Goal: Information Seeking & Learning: Learn about a topic

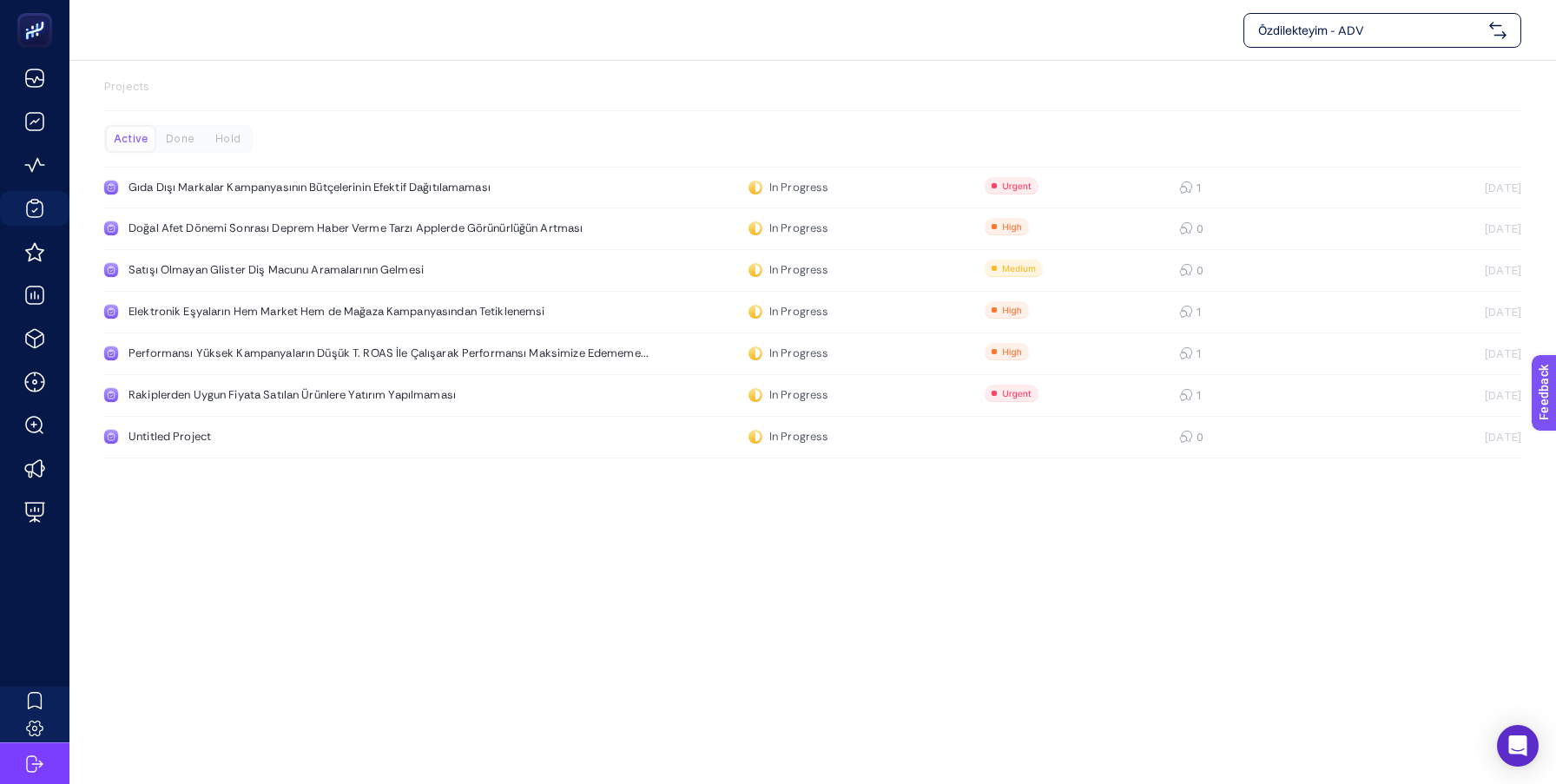
click at [1371, 37] on span "Özdilekteyim - ADV" at bounding box center [1370, 30] width 224 height 18
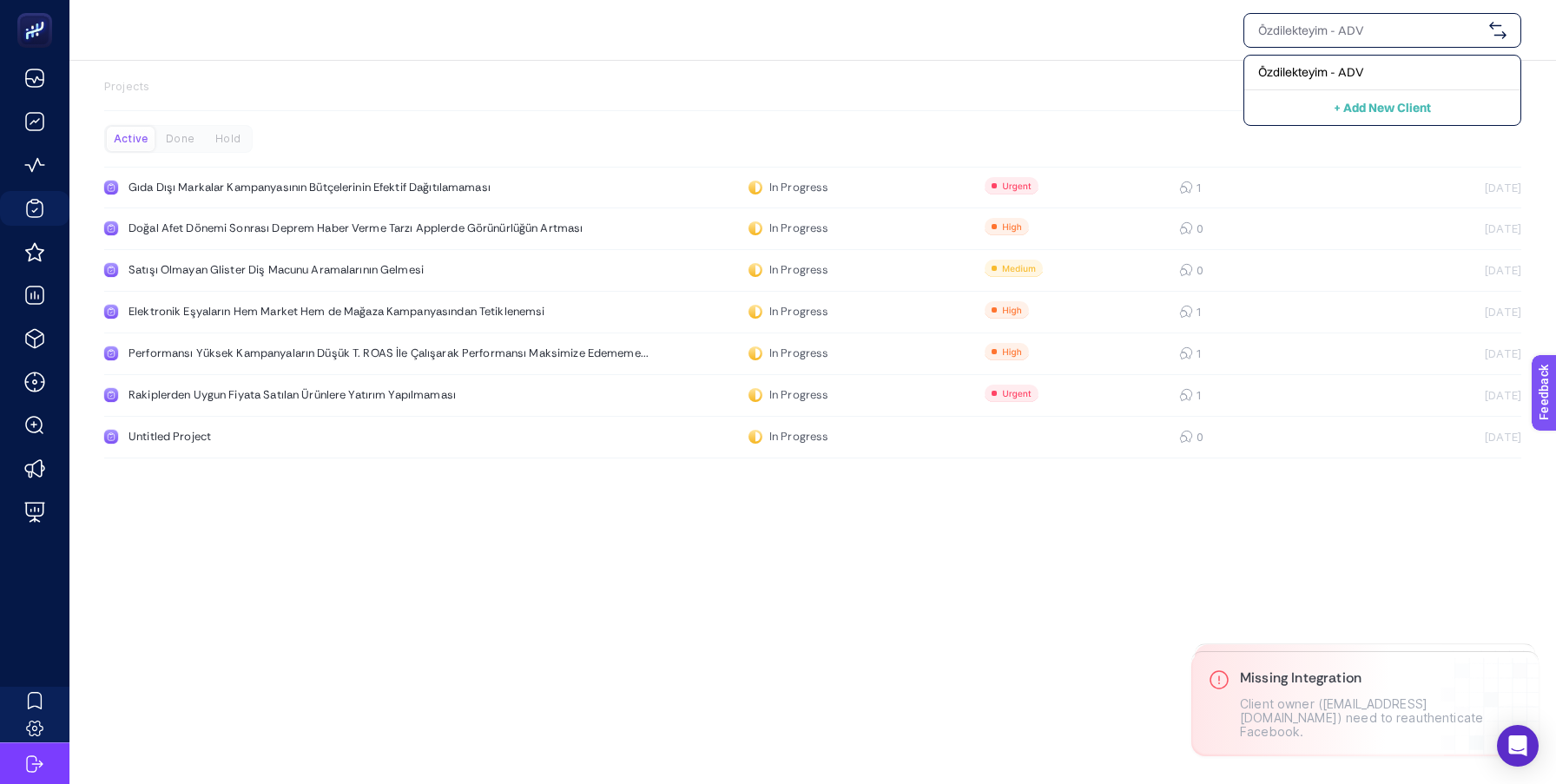
click at [1068, 34] on div "Özdilekteyim - ADV + Add New Client" at bounding box center [813, 30] width 1417 height 34
click at [373, 614] on div "Özdilekteyim - ADV Projects Active Done Hold Gıda Dışı Markalar Kampanyasının B…" at bounding box center [778, 392] width 1556 height 784
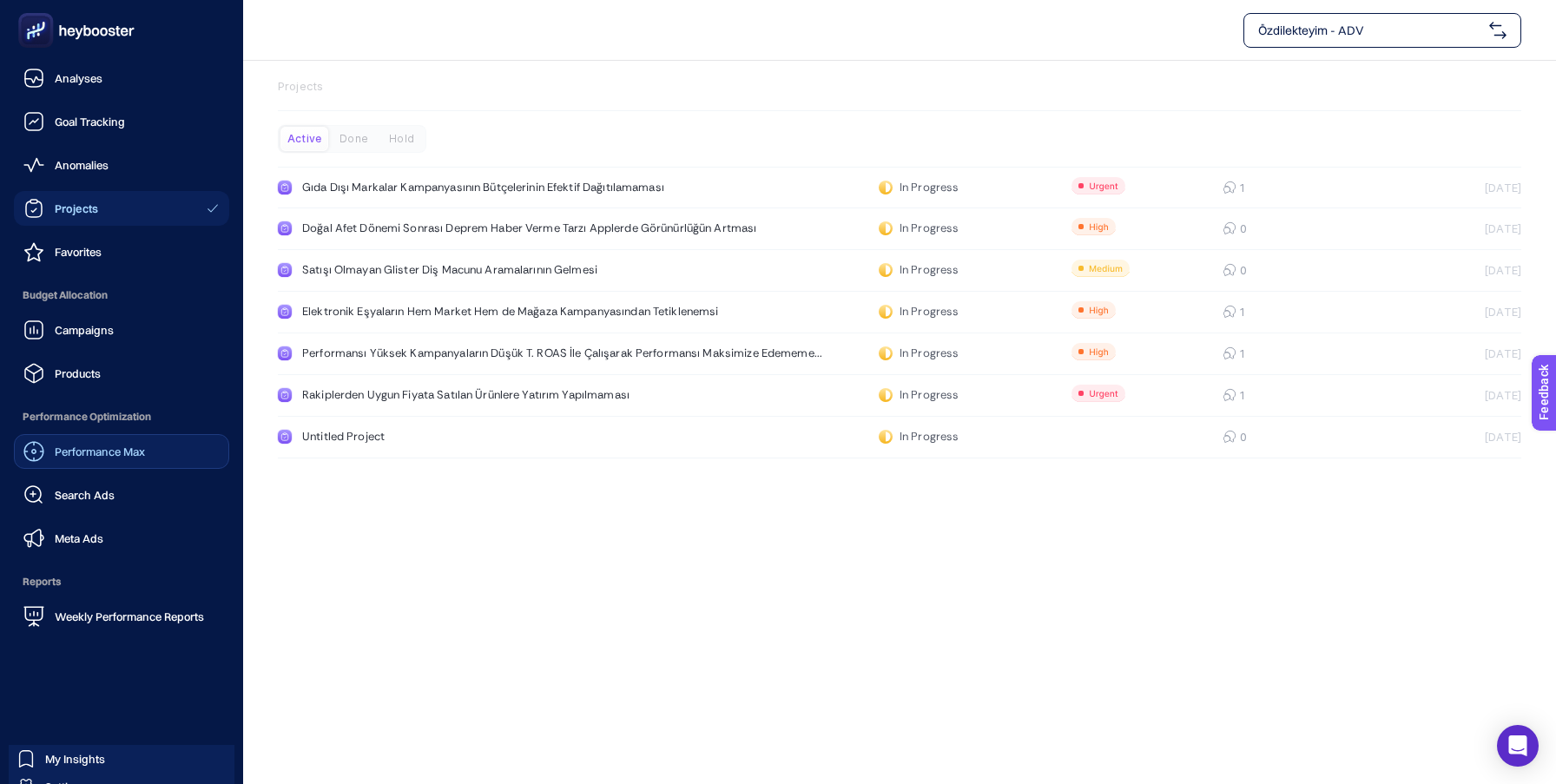
click at [99, 448] on span "Performance Max" at bounding box center [100, 452] width 91 height 14
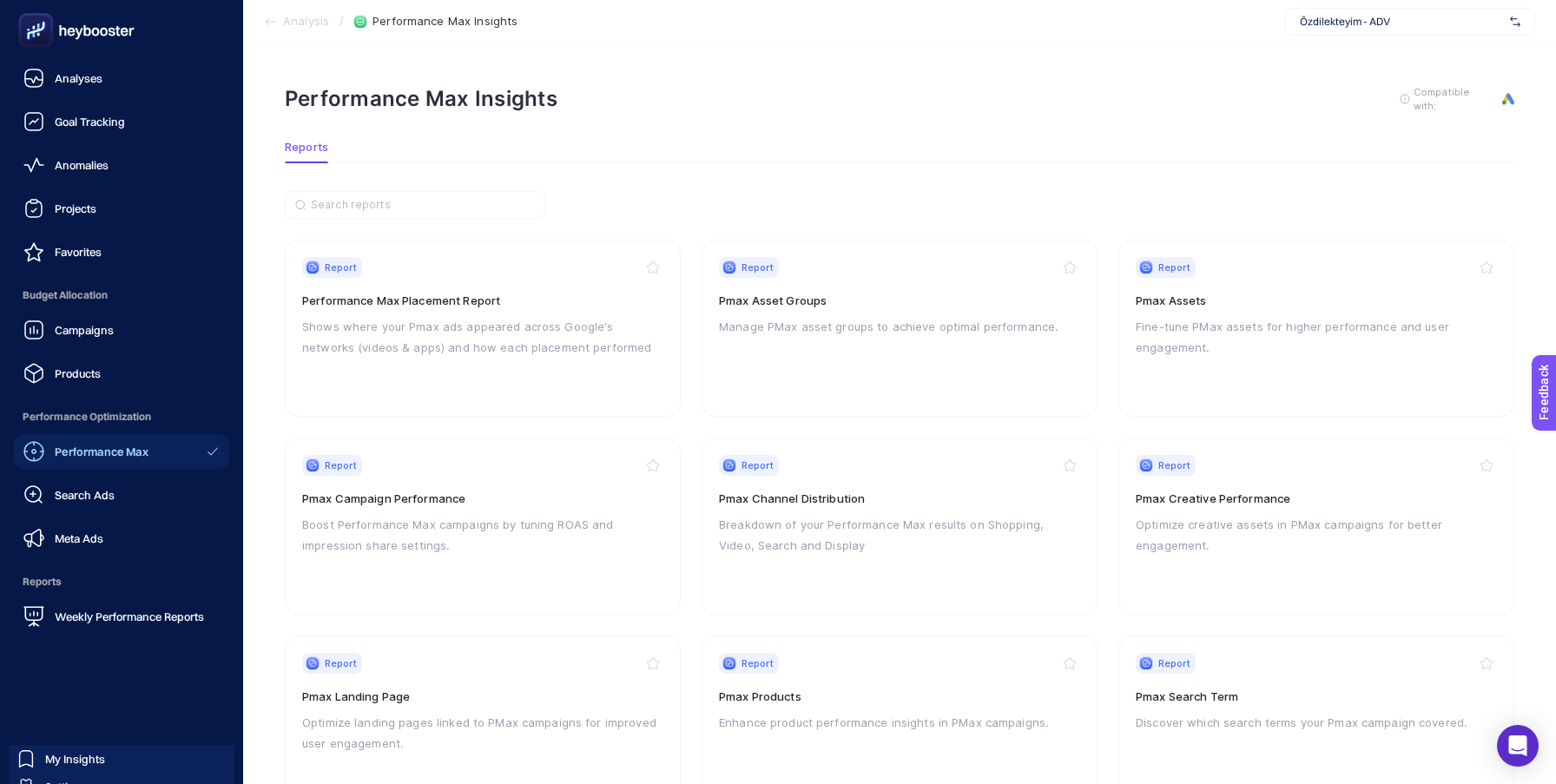
click at [58, 35] on icon at bounding box center [76, 30] width 125 height 34
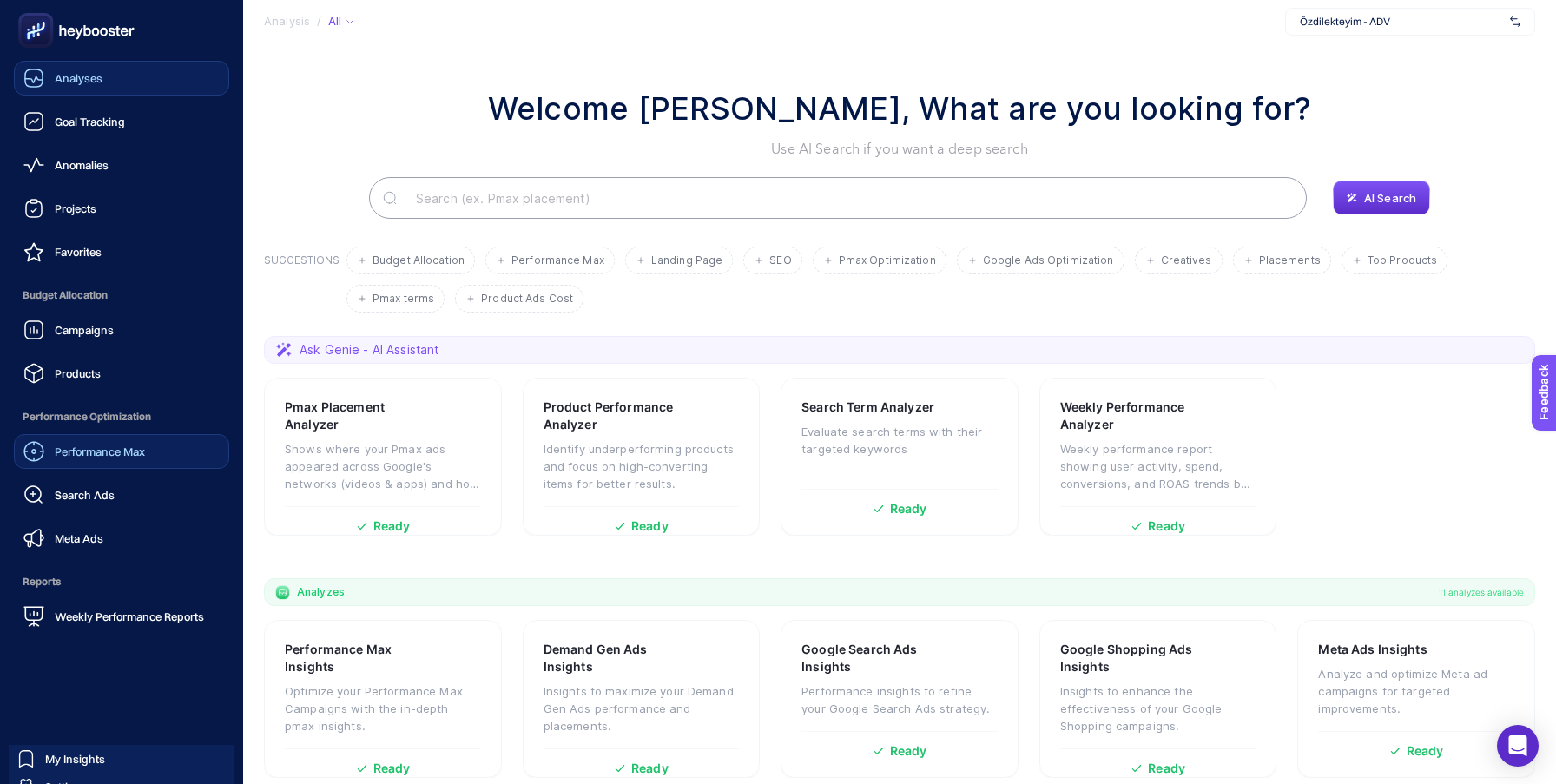
click at [93, 79] on span "Analyses" at bounding box center [79, 78] width 48 height 14
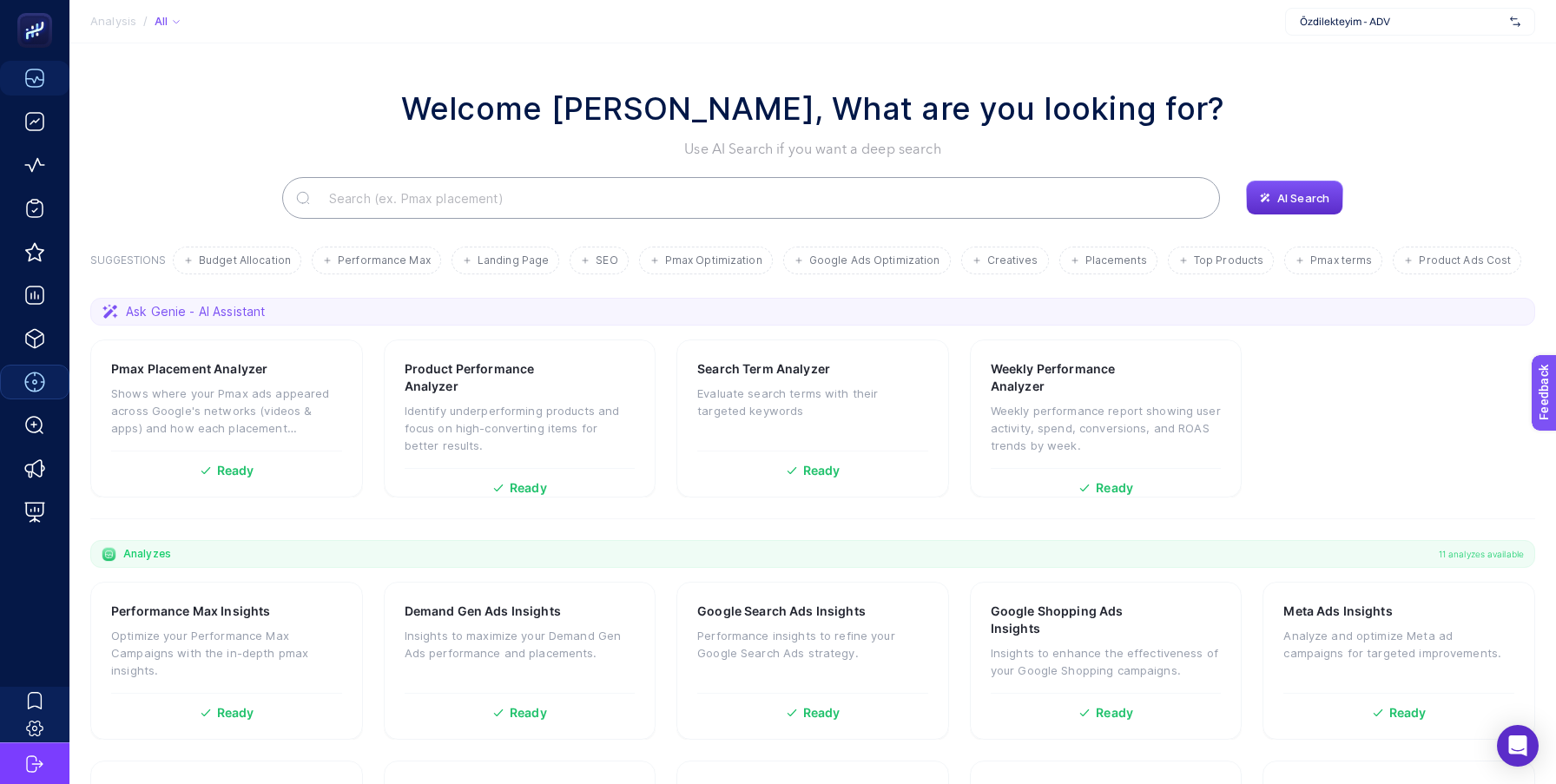
click at [527, 200] on input "Search" at bounding box center [760, 197] width 891 height 48
click at [152, 158] on div "Welcome [PERSON_NAME], What are you looking for? Use AI Search if you want a de…" at bounding box center [813, 122] width 1445 height 75
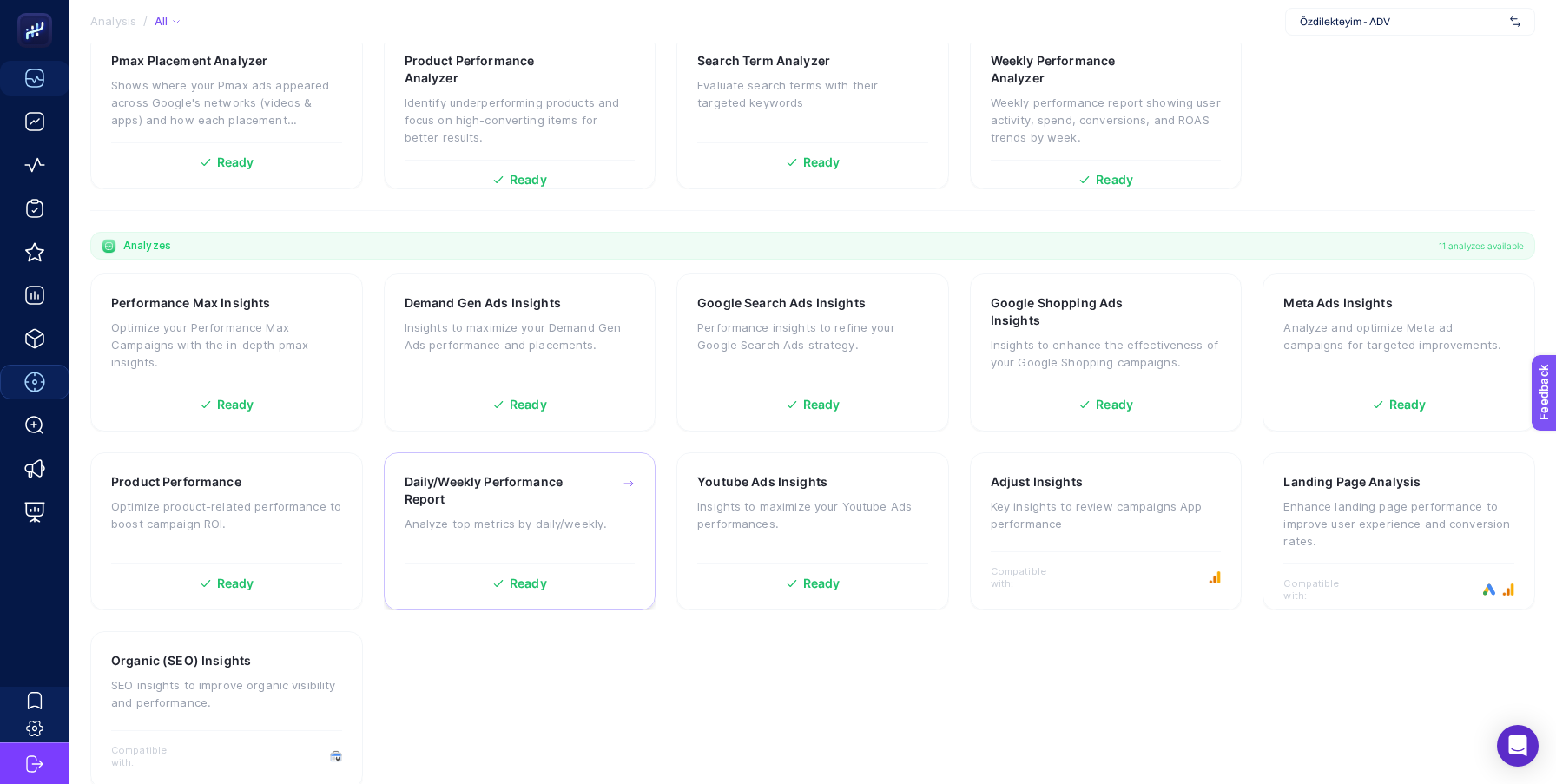
scroll to position [334, 0]
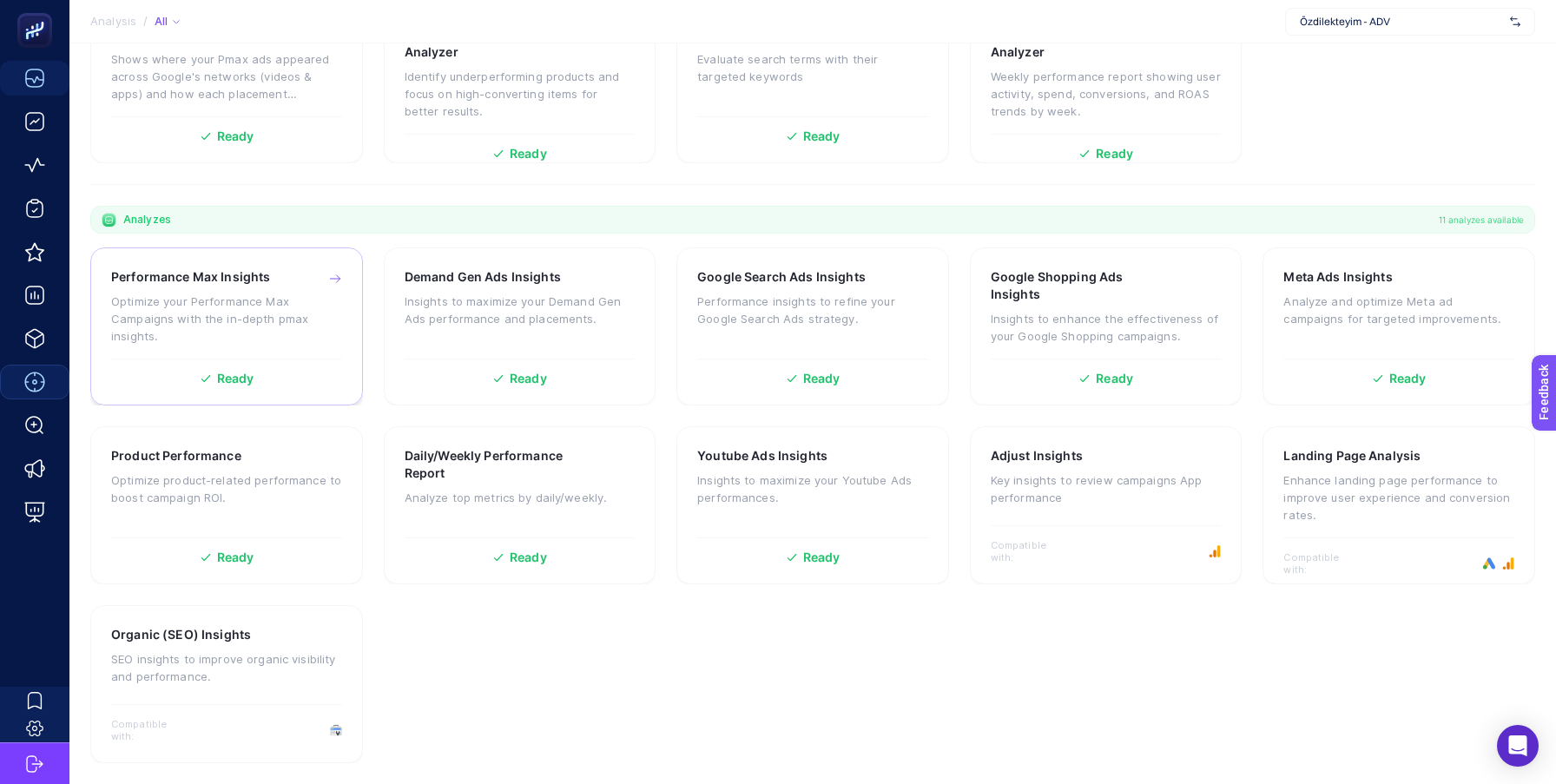
click at [319, 297] on p "Optimize your Performance Max Campaigns with the in-depth pmax insights." at bounding box center [226, 318] width 231 height 52
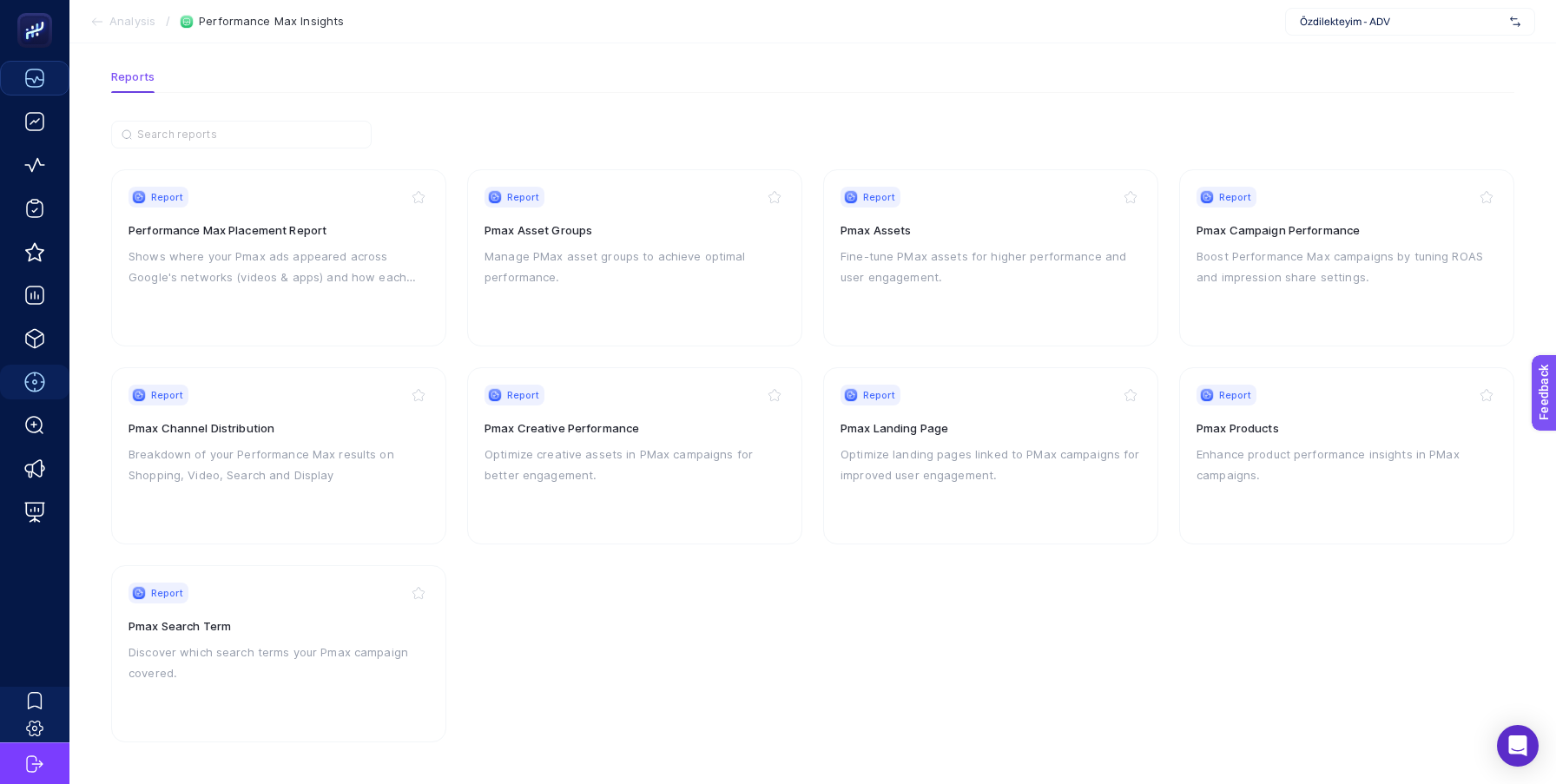
scroll to position [68, 0]
click at [273, 248] on p "Shows where your Pmax ads appeared across Google's networks (videos & apps) and…" at bounding box center [279, 269] width 300 height 41
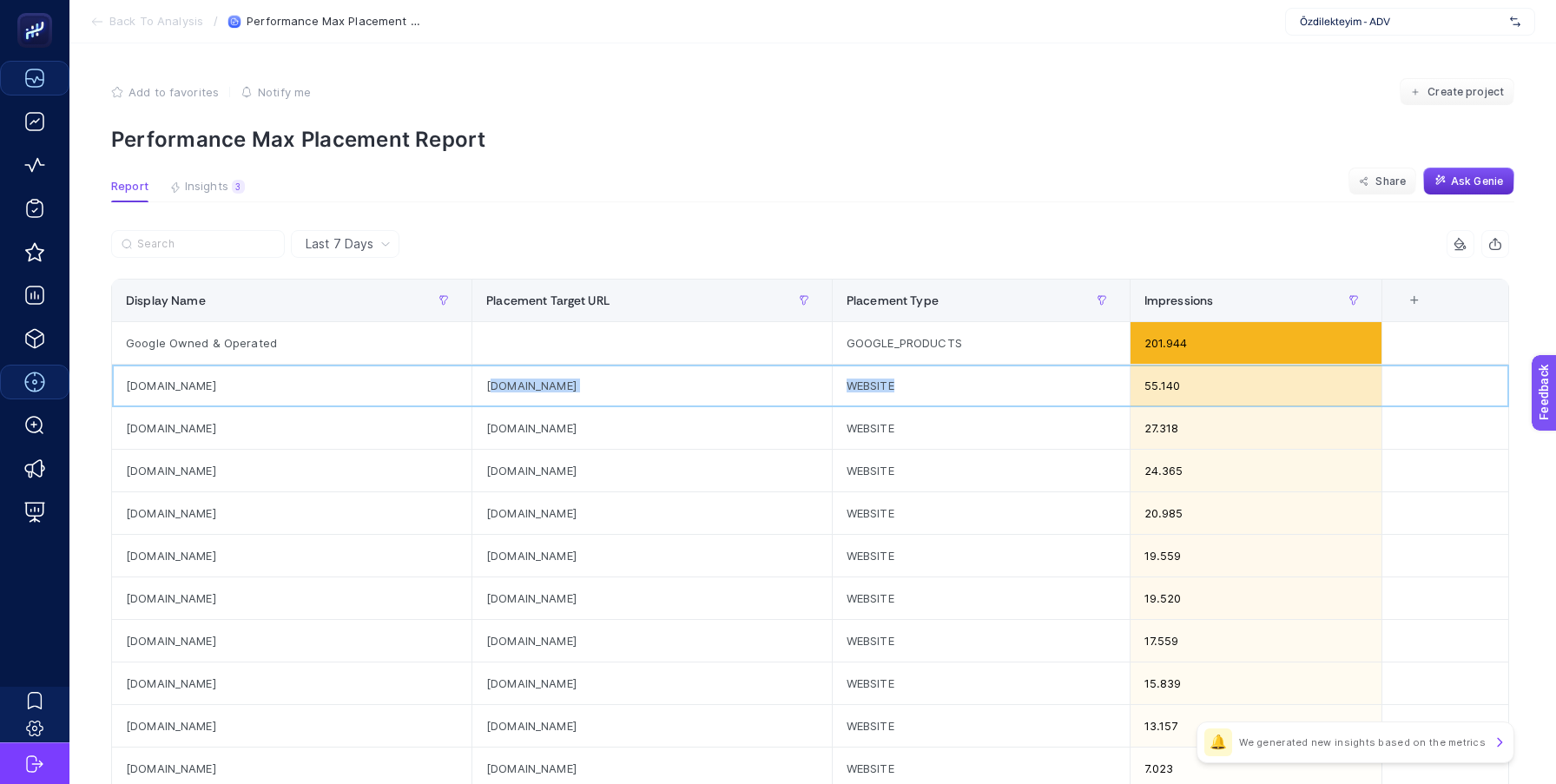
drag, startPoint x: 480, startPoint y: 387, endPoint x: 908, endPoint y: 387, distance: 428.0
click at [908, 387] on tr "[DOMAIN_NAME] [DOMAIN_NAME] WEBSITE 55.140" at bounding box center [810, 385] width 1397 height 42
click at [932, 387] on div "WEBSITE" at bounding box center [981, 385] width 297 height 41
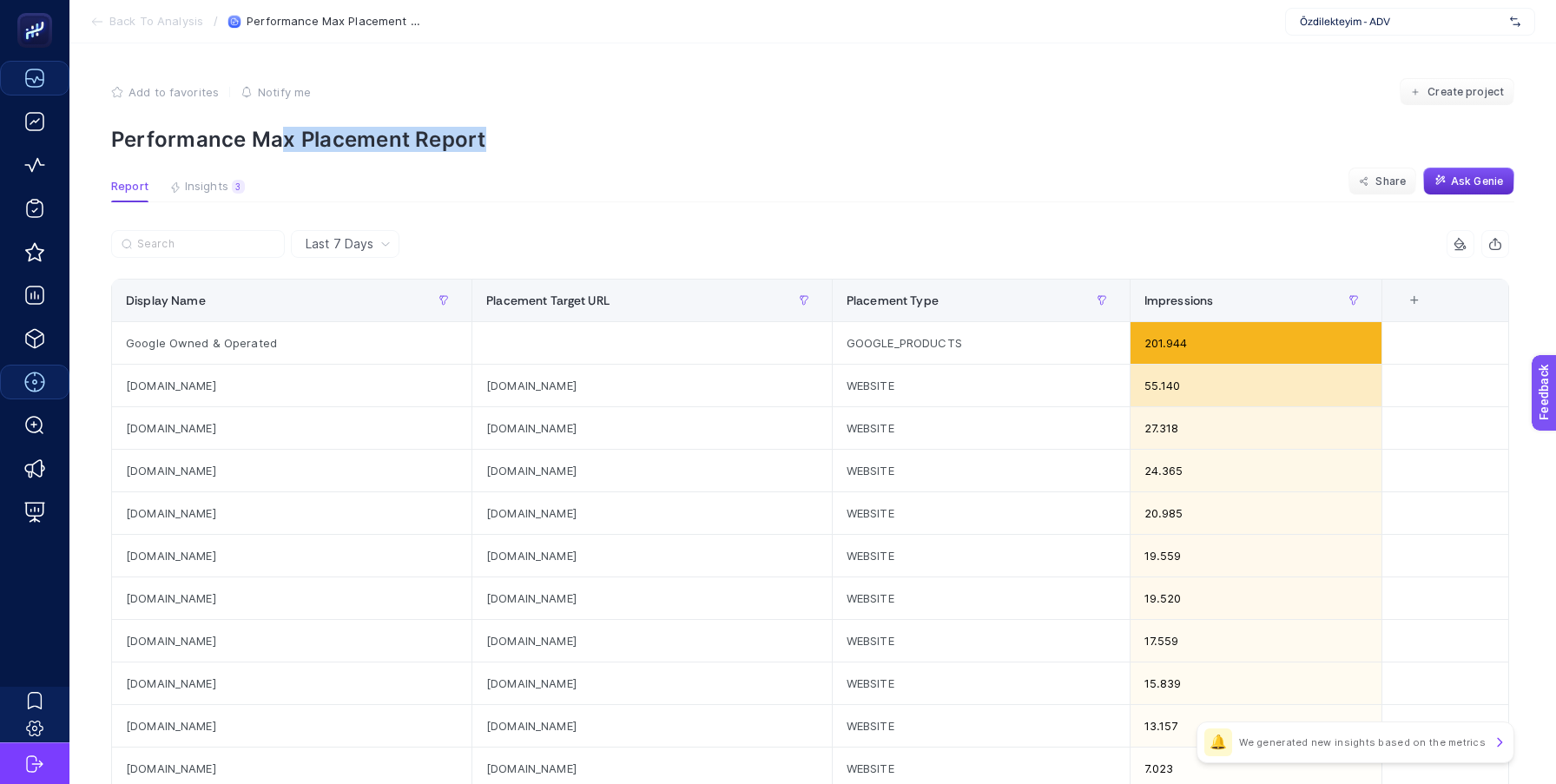
drag, startPoint x: 279, startPoint y: 136, endPoint x: 502, endPoint y: 136, distance: 223.0
click at [502, 136] on p "Performance Max Placement Report" at bounding box center [812, 140] width 1402 height 26
click at [1412, 293] on div "+" at bounding box center [1414, 300] width 33 height 14
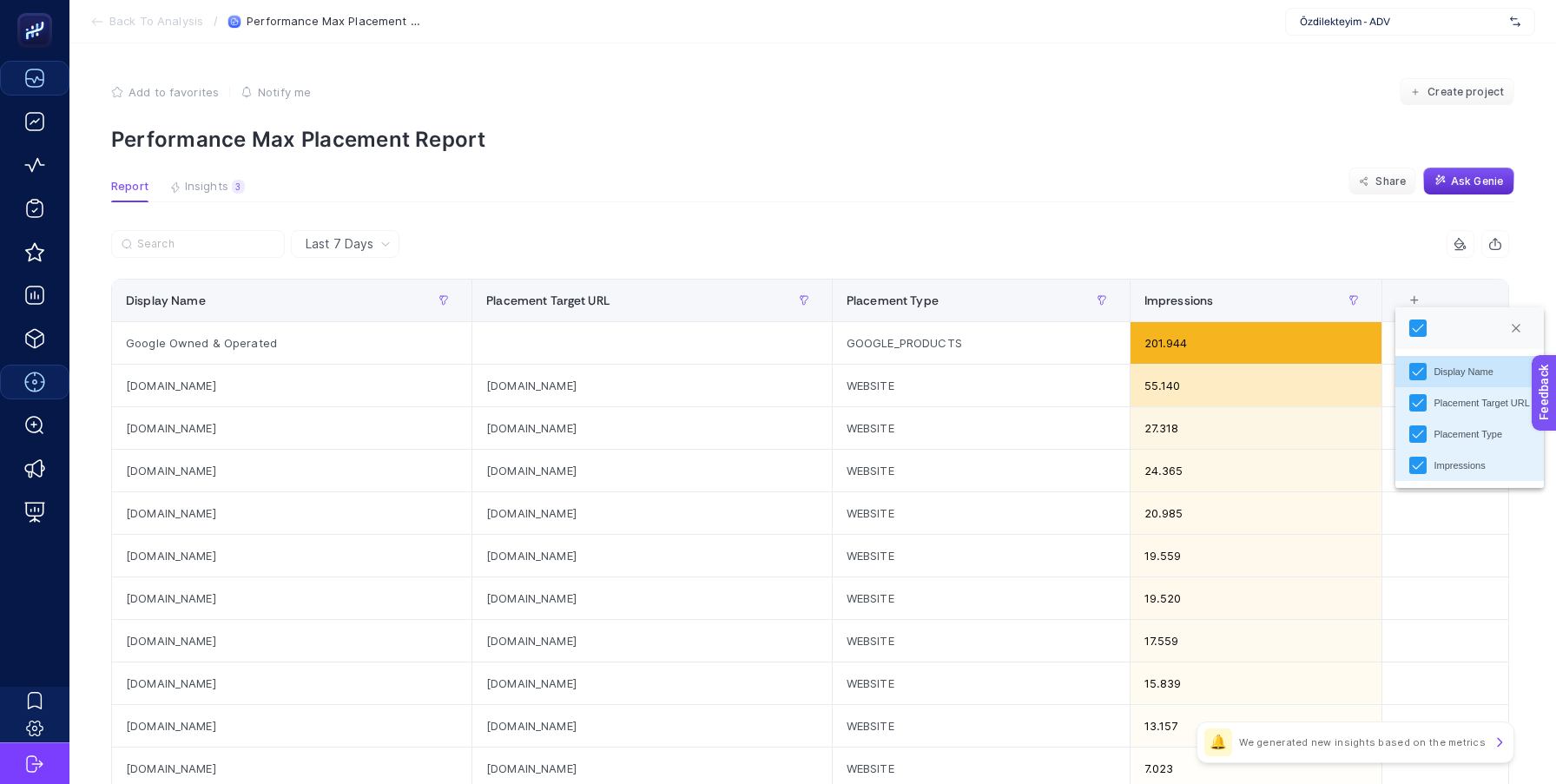
click at [1255, 196] on section "Report Insights 3 We generated new insights based on the metrics Share Ask [PER…" at bounding box center [812, 191] width 1402 height 23
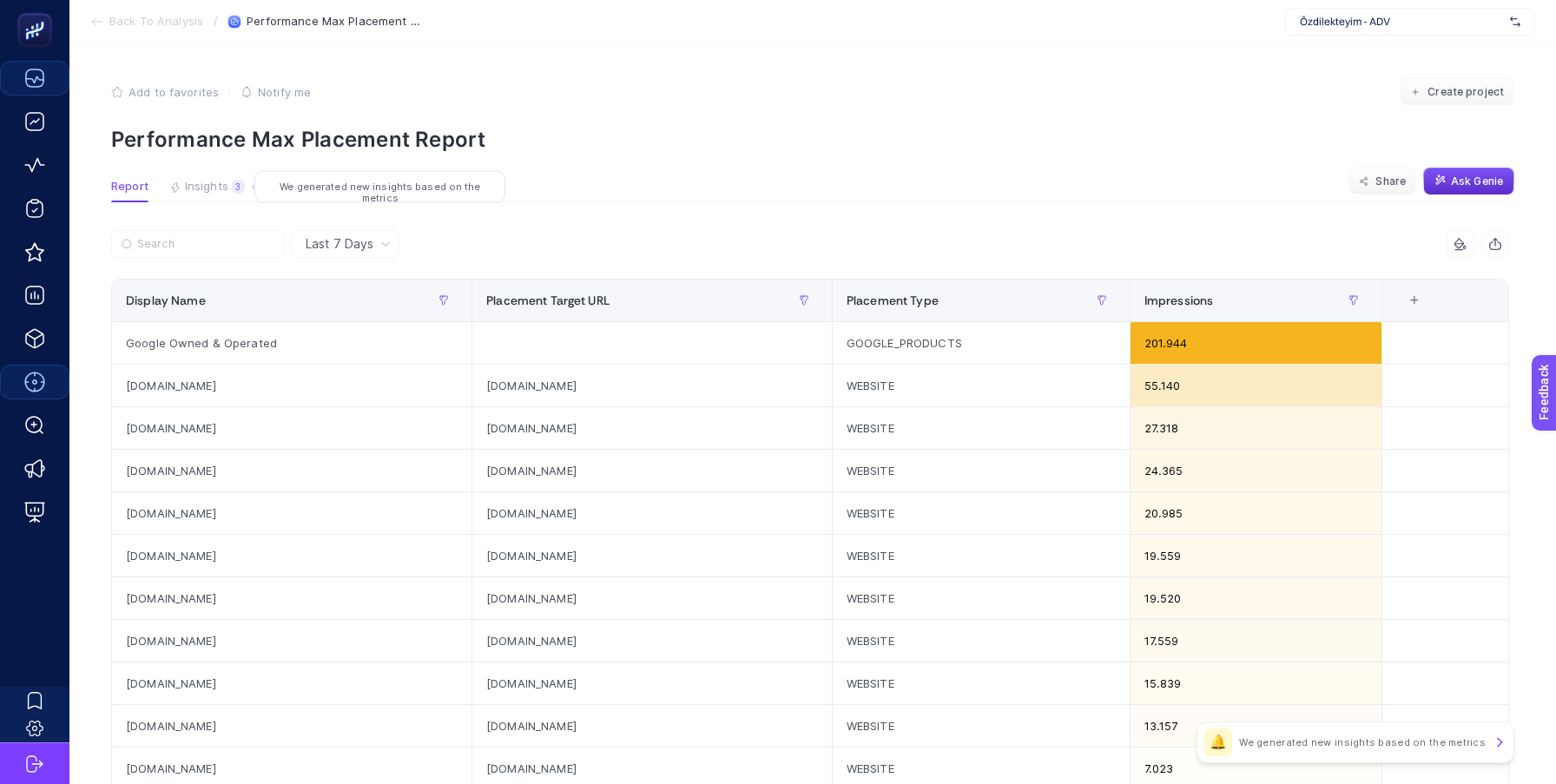
click at [239, 187] on div "3" at bounding box center [238, 187] width 13 height 14
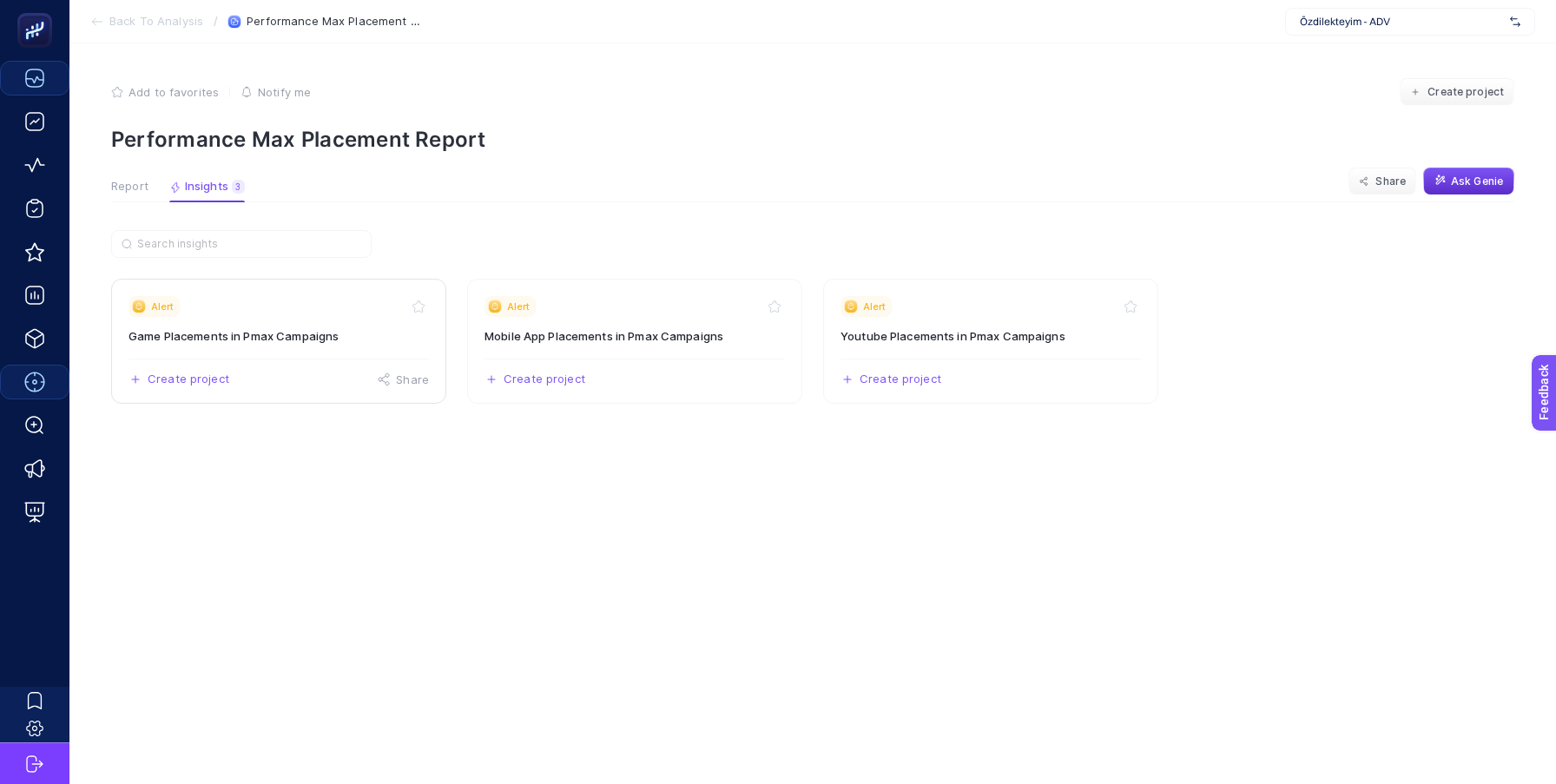
click at [250, 333] on h3 "Game Placements in Pmax Campaigns" at bounding box center [279, 336] width 300 height 18
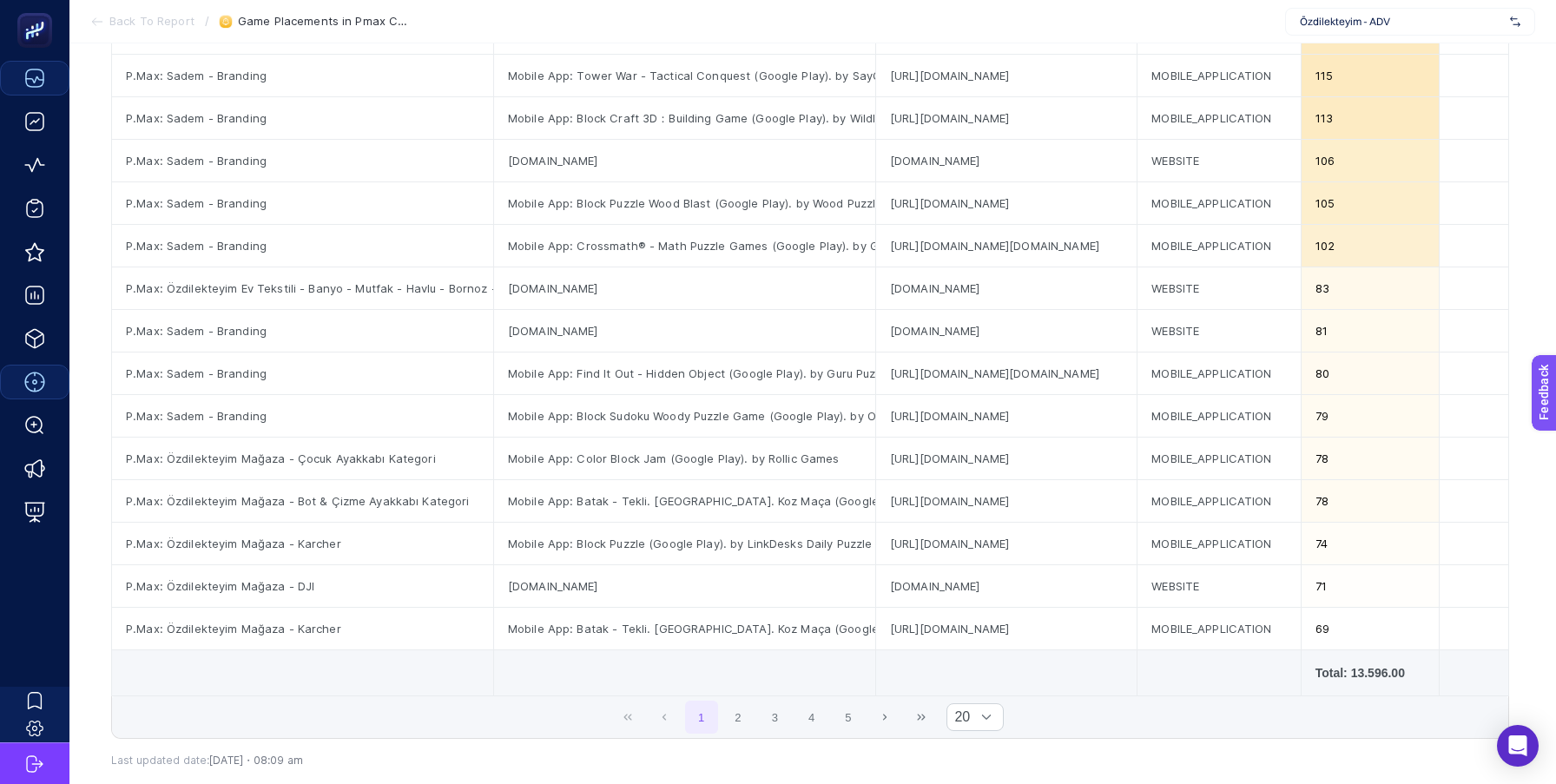
scroll to position [504, 0]
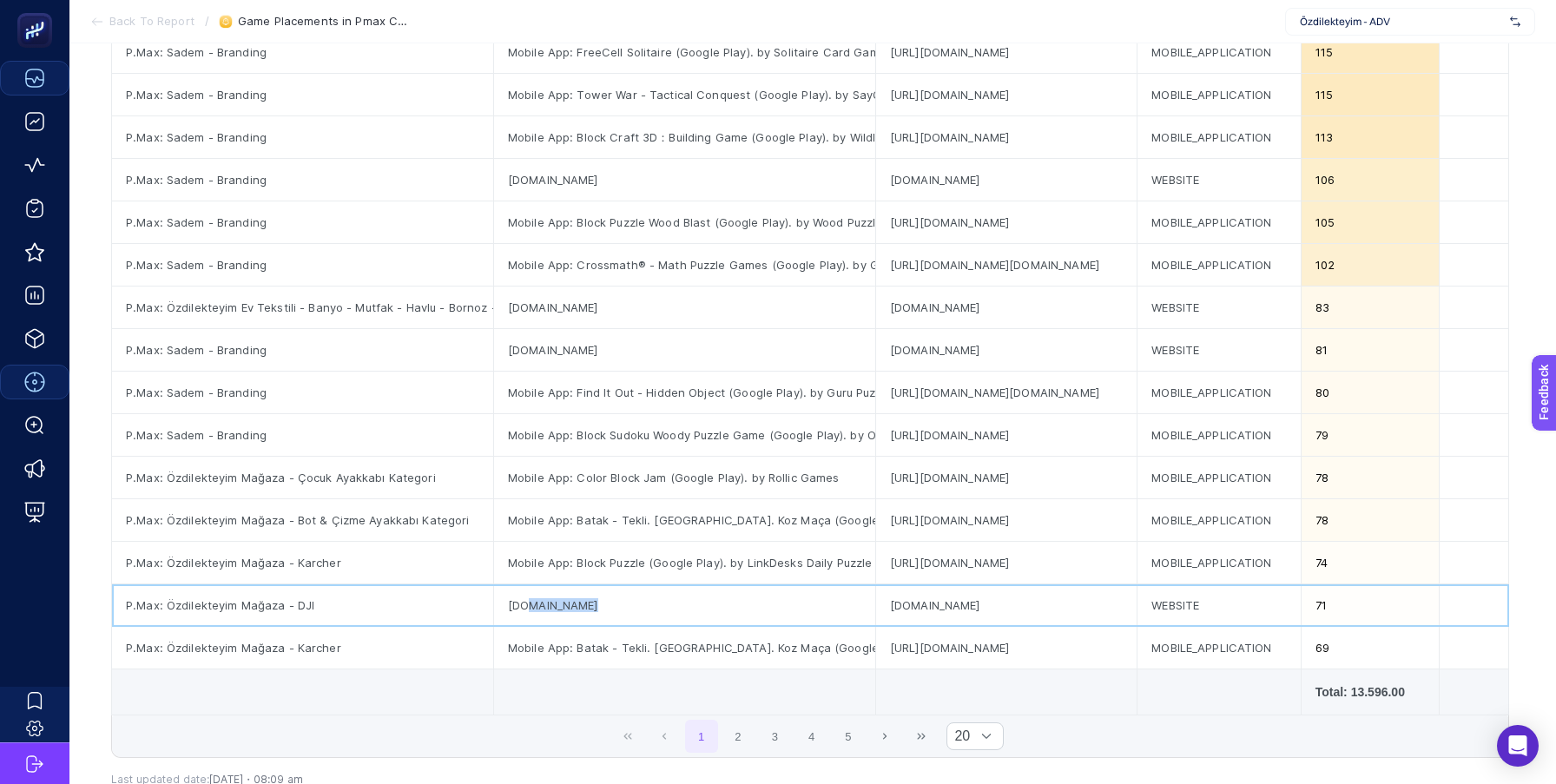
drag, startPoint x: 601, startPoint y: 605, endPoint x: 453, endPoint y: 605, distance: 148.0
click at [453, 605] on tr "P.Max: Özdilekteyim Mağaza - DJI [DOMAIN_NAME] [DOMAIN_NAME] WEBSITE 71" at bounding box center [810, 605] width 1397 height 42
click at [591, 593] on div "[DOMAIN_NAME]" at bounding box center [684, 605] width 381 height 41
drag, startPoint x: 909, startPoint y: 604, endPoint x: 799, endPoint y: 604, distance: 110.0
click at [799, 604] on tr "P.Max: Özdilekteyim Mağaza - DJI [DOMAIN_NAME] [DOMAIN_NAME] WEBSITE 71" at bounding box center [810, 605] width 1397 height 42
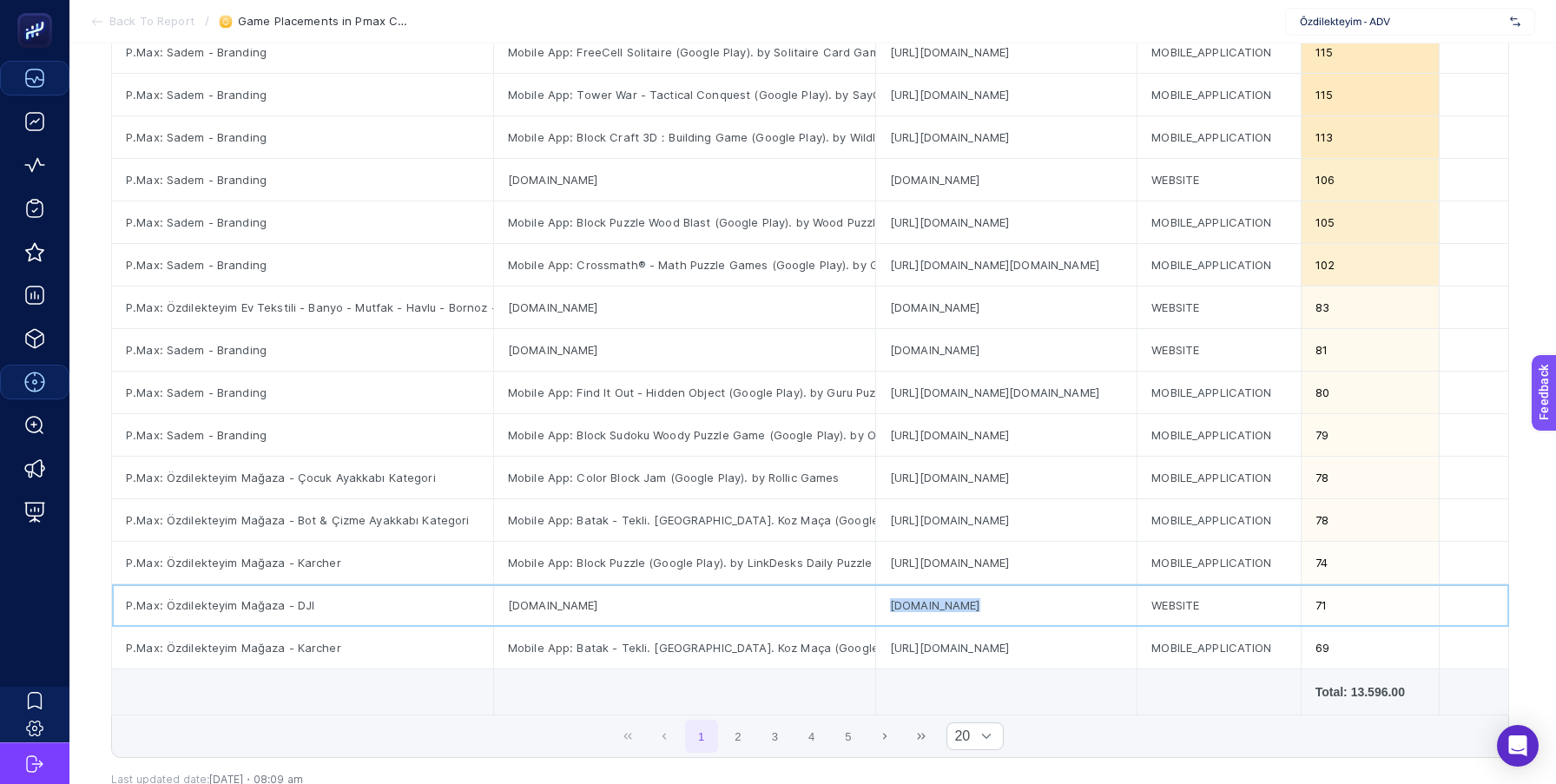
click at [799, 604] on div "[DOMAIN_NAME]" at bounding box center [684, 605] width 381 height 41
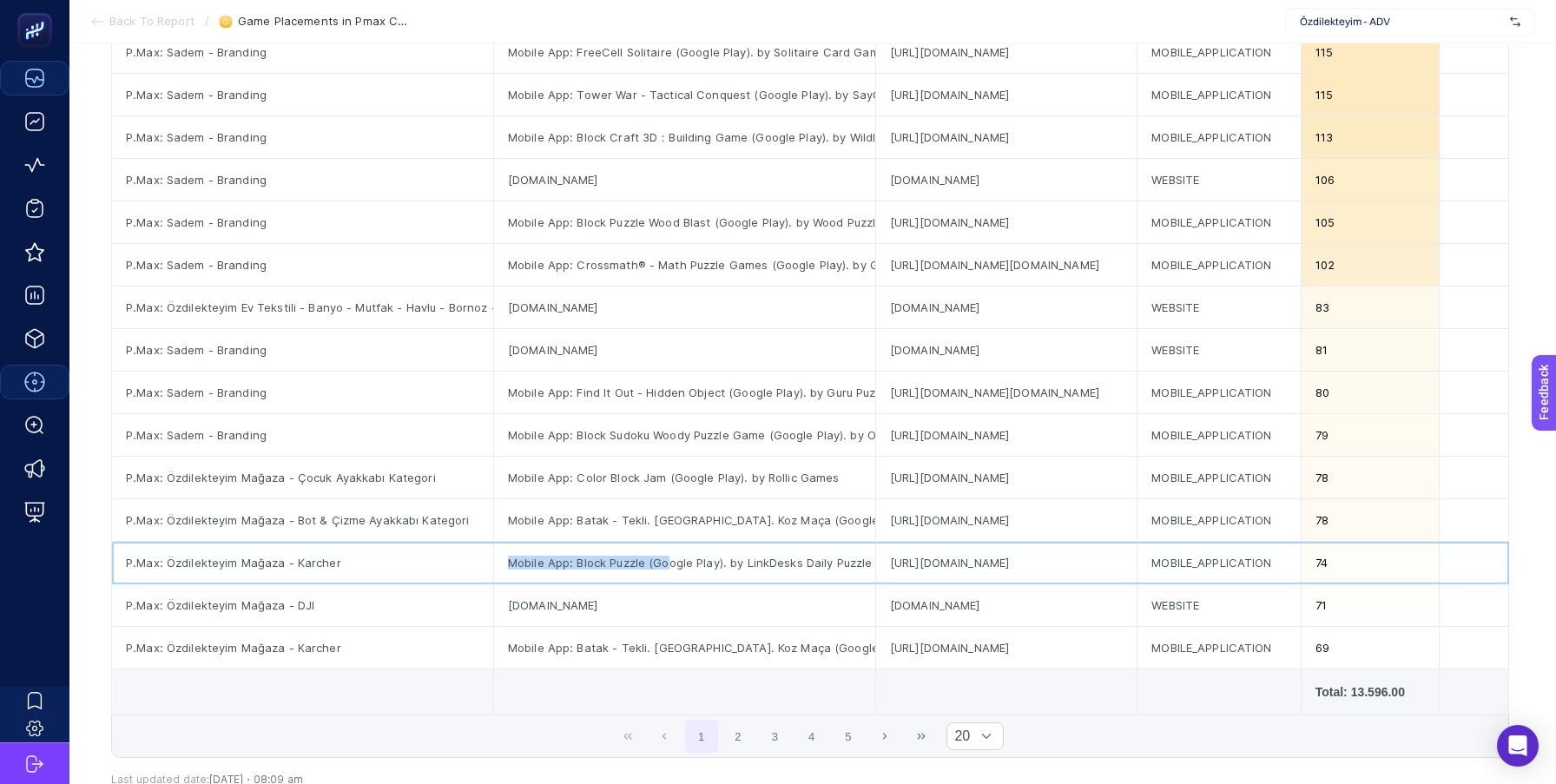
drag, startPoint x: 477, startPoint y: 560, endPoint x: 658, endPoint y: 560, distance: 181.0
click at [658, 560] on div "Mobile App: Block Puzzle (Google Play). by LinkDesks Daily Puzzle" at bounding box center [684, 562] width 381 height 41
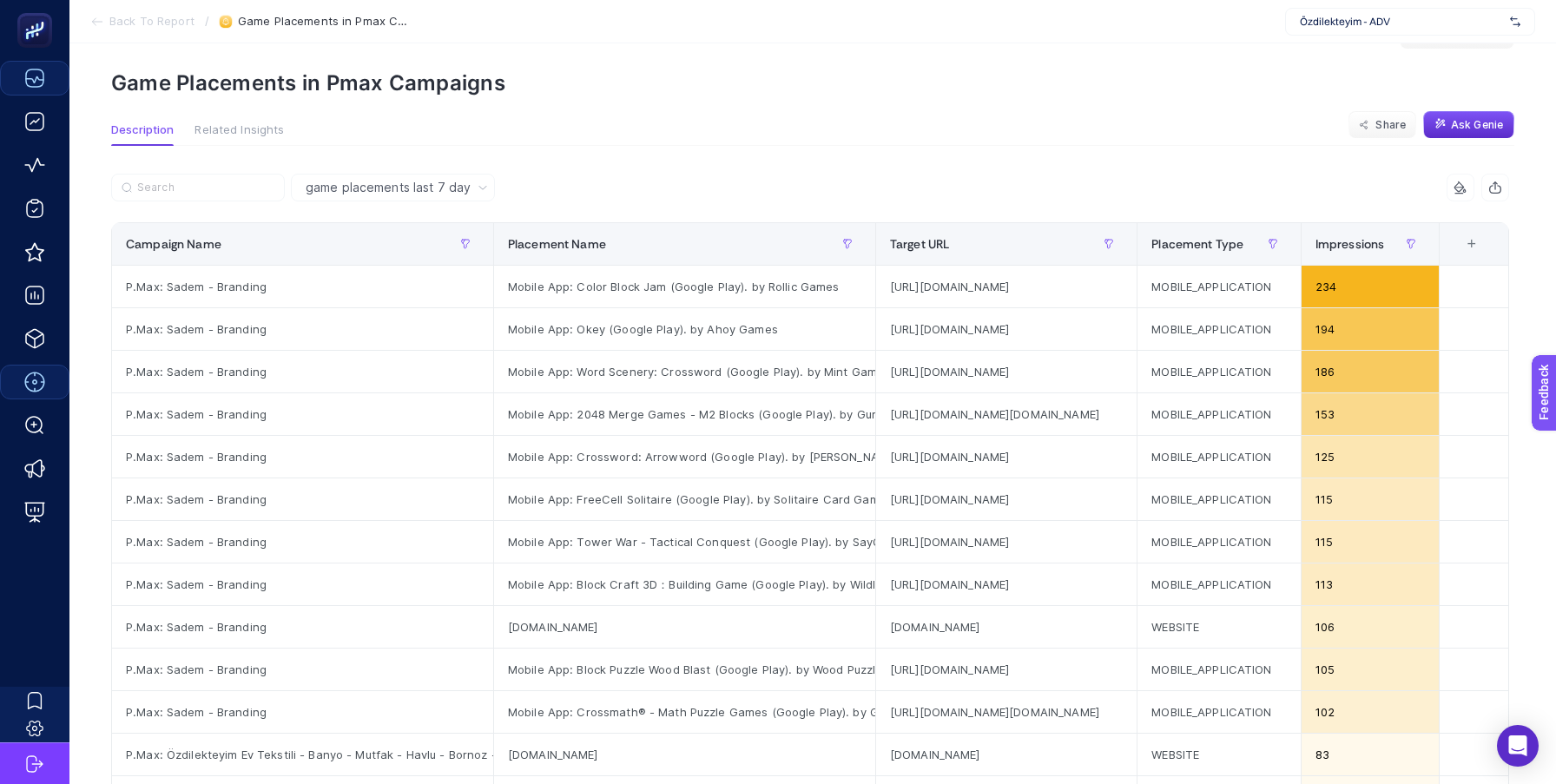
scroll to position [0, 0]
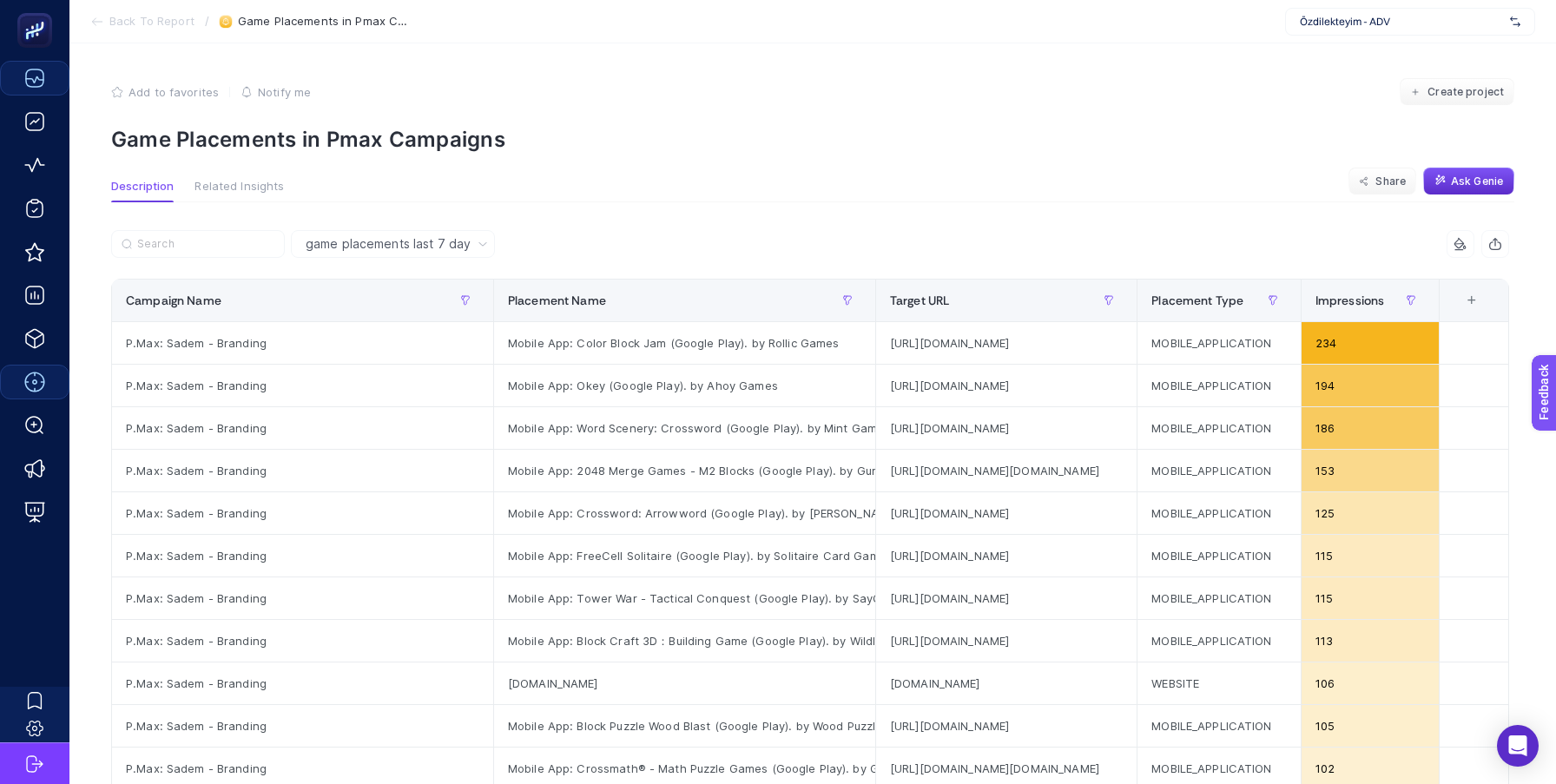
click at [231, 183] on span "Related Insights" at bounding box center [239, 187] width 90 height 14
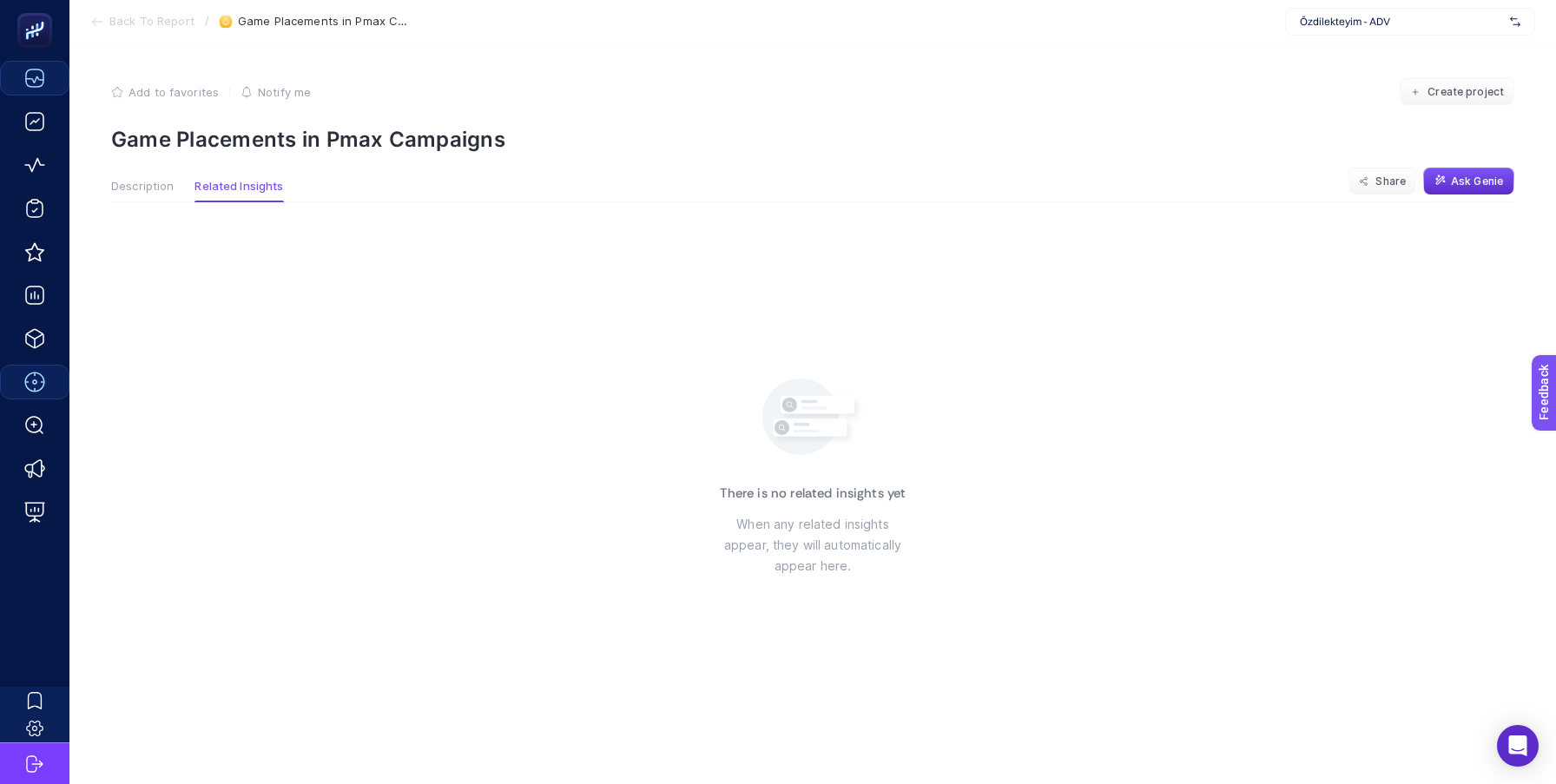
click at [139, 191] on span "Description" at bounding box center [143, 187] width 63 height 14
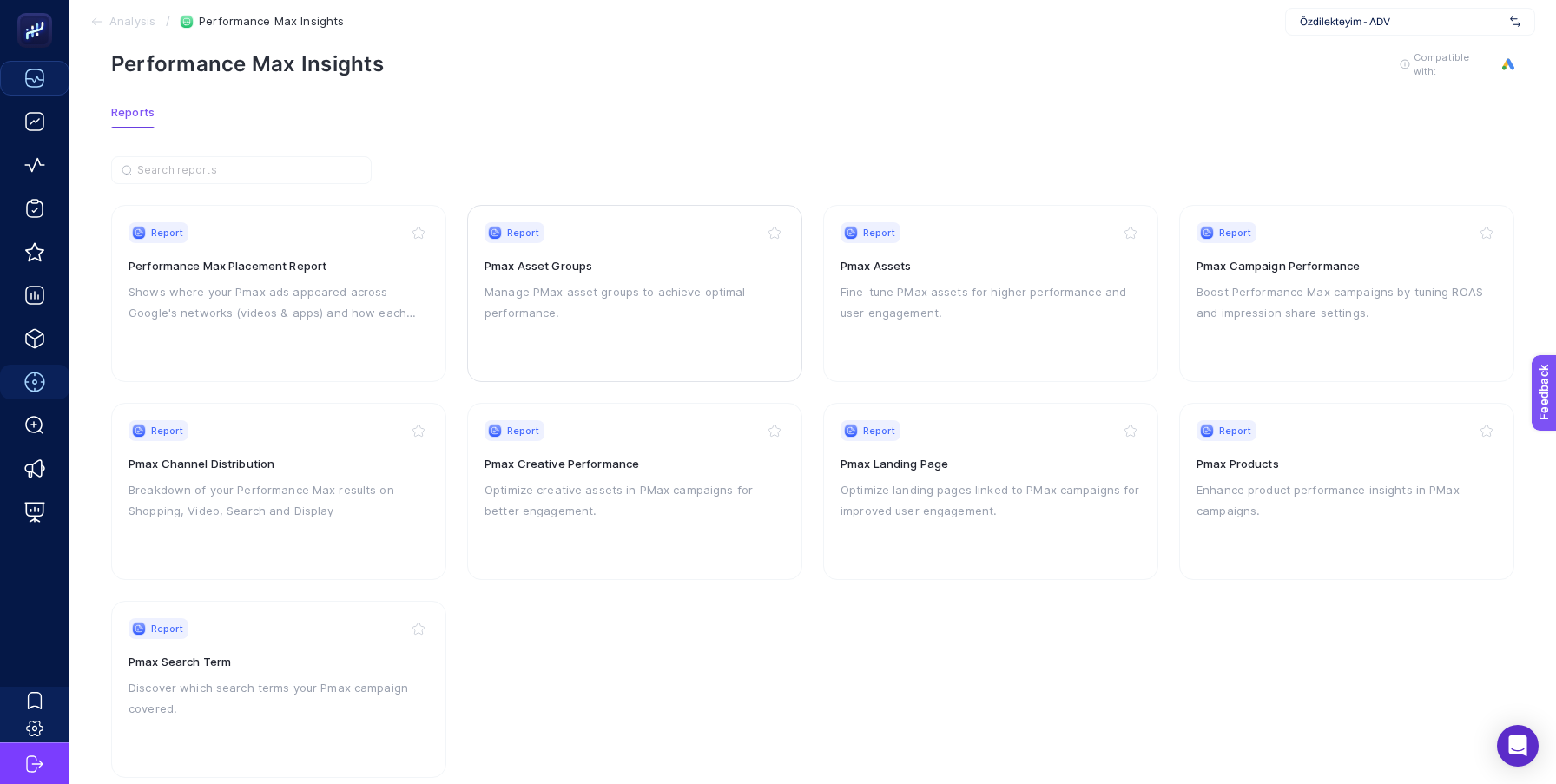
scroll to position [27, 0]
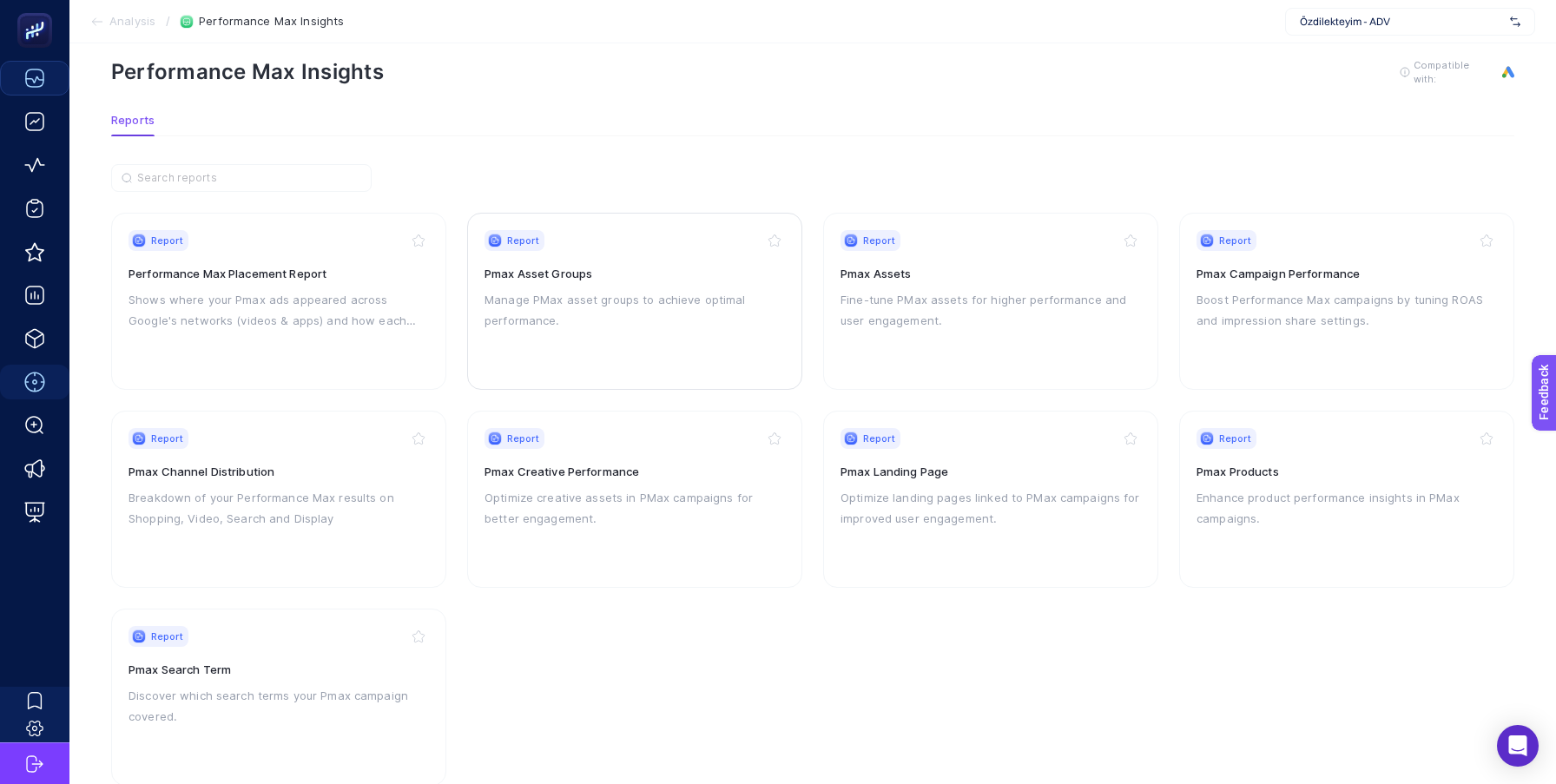
click at [581, 292] on p "Manage PMax asset groups to achieve optimal performance." at bounding box center [634, 310] width 300 height 41
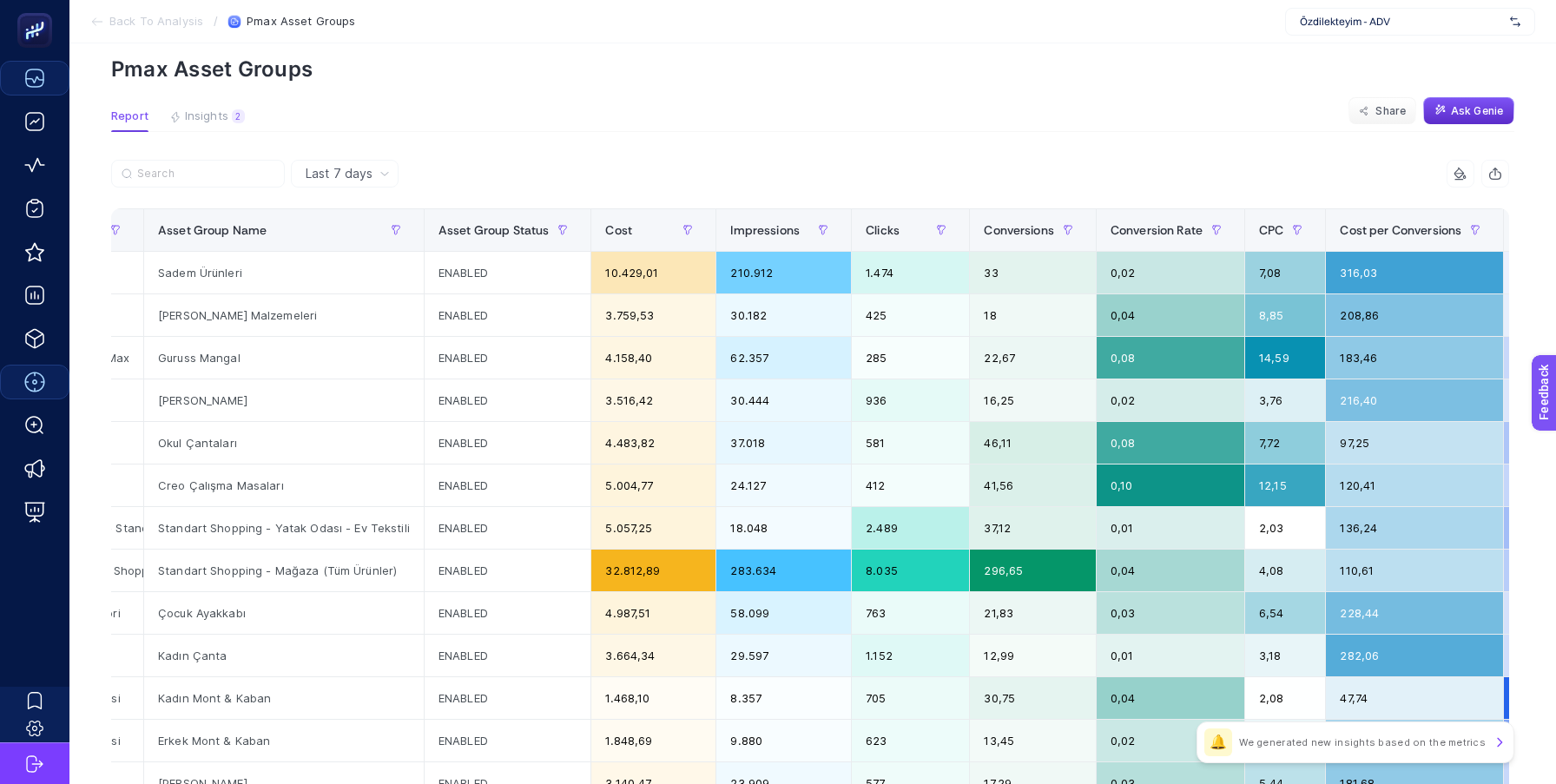
scroll to position [0, 317]
drag, startPoint x: 902, startPoint y: 320, endPoint x: 747, endPoint y: 320, distance: 155.0
click at [747, 320] on tr "P.Max: Özdilekteyim Mağaza - [PERSON_NAME] Malzemeleri [PERSON_NAME] Malzemeler…" at bounding box center [724, 315] width 1859 height 42
click at [495, 332] on div "ENABLED" at bounding box center [506, 315] width 166 height 41
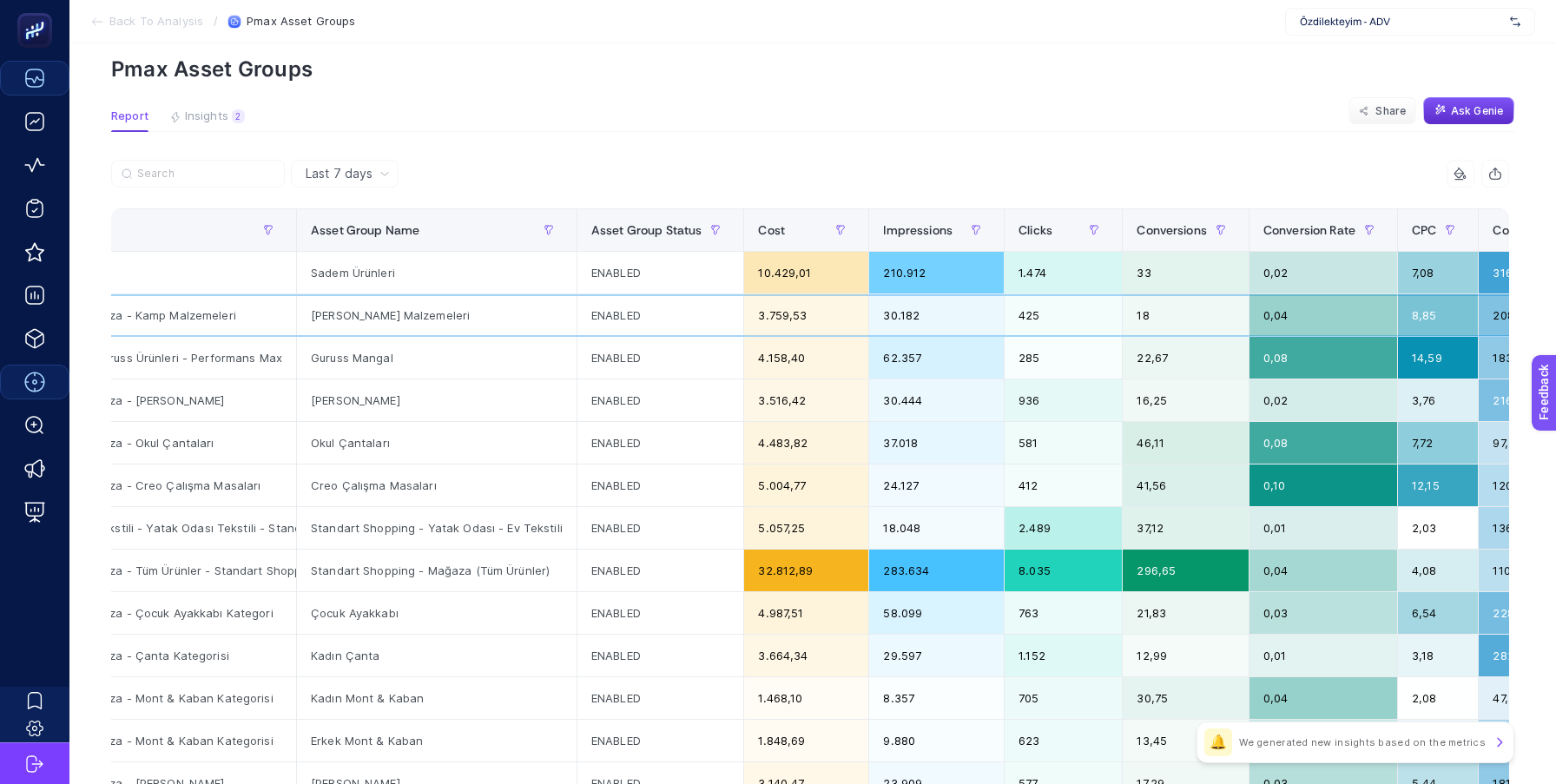
scroll to position [0, 0]
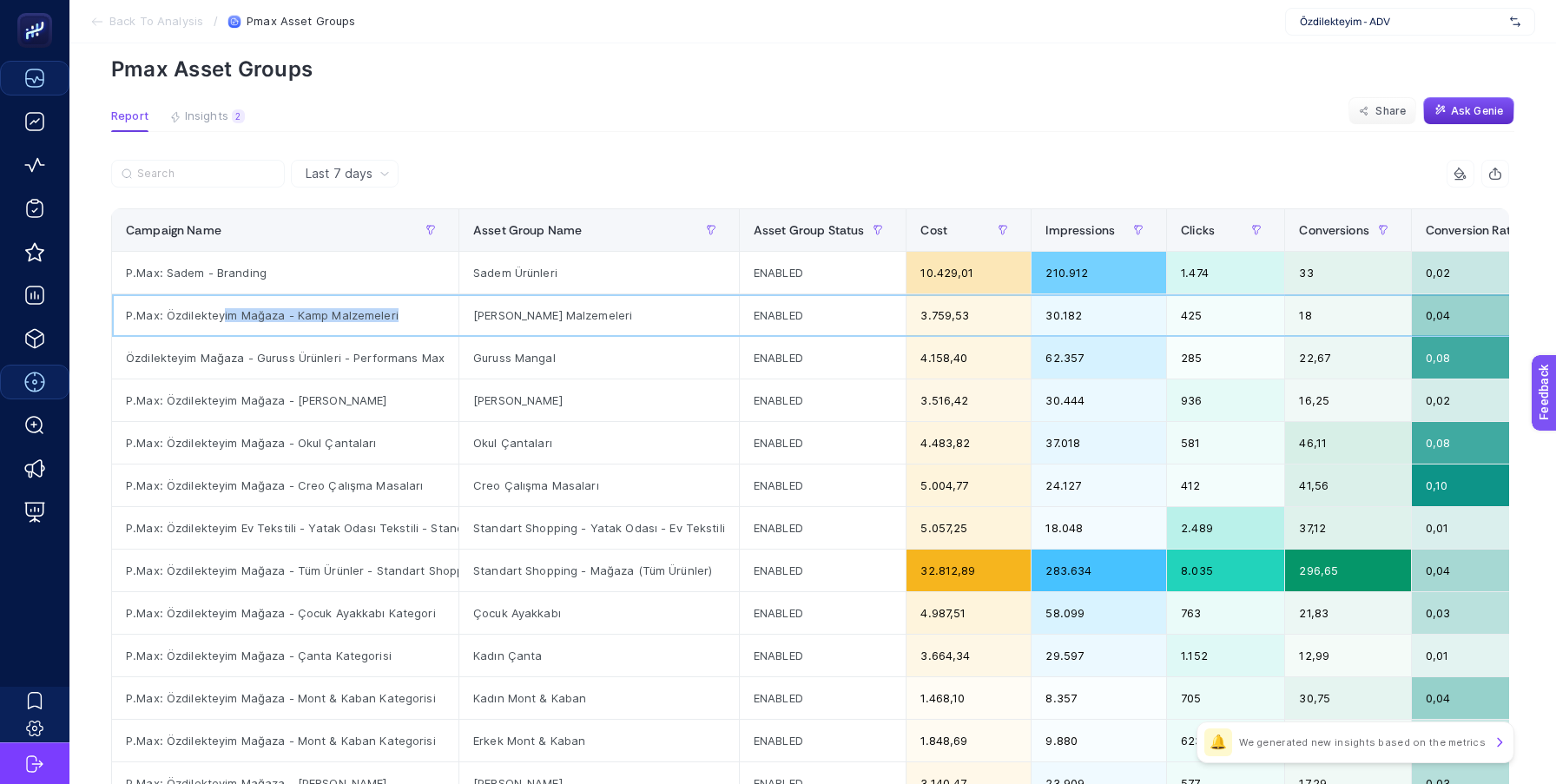
drag, startPoint x: 224, startPoint y: 310, endPoint x: 424, endPoint y: 310, distance: 200.0
click at [424, 310] on div "P.Max: Özdilekteyim Mağaza - Kamp Malzemeleri" at bounding box center [285, 315] width 346 height 41
drag, startPoint x: 609, startPoint y: 310, endPoint x: 464, endPoint y: 310, distance: 145.0
click at [464, 310] on div "[PERSON_NAME] Malzemeleri" at bounding box center [599, 315] width 280 height 41
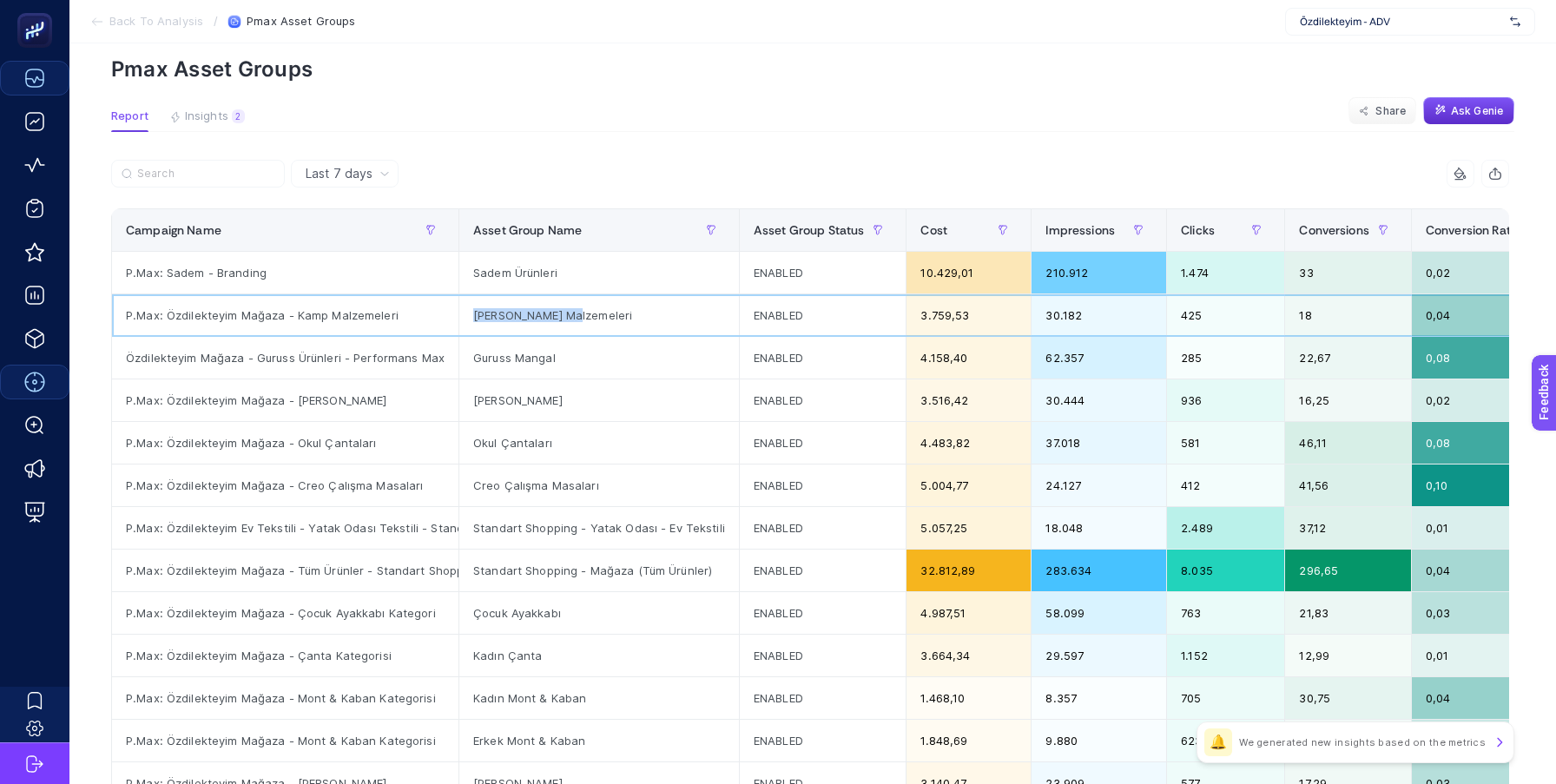
click at [464, 310] on div "[PERSON_NAME] Malzemeleri" at bounding box center [599, 315] width 280 height 41
drag, startPoint x: 630, startPoint y: 312, endPoint x: 491, endPoint y: 312, distance: 139.0
click at [491, 312] on div "[PERSON_NAME] Malzemeleri" at bounding box center [599, 315] width 280 height 41
drag, startPoint x: 963, startPoint y: 309, endPoint x: 885, endPoint y: 309, distance: 78.0
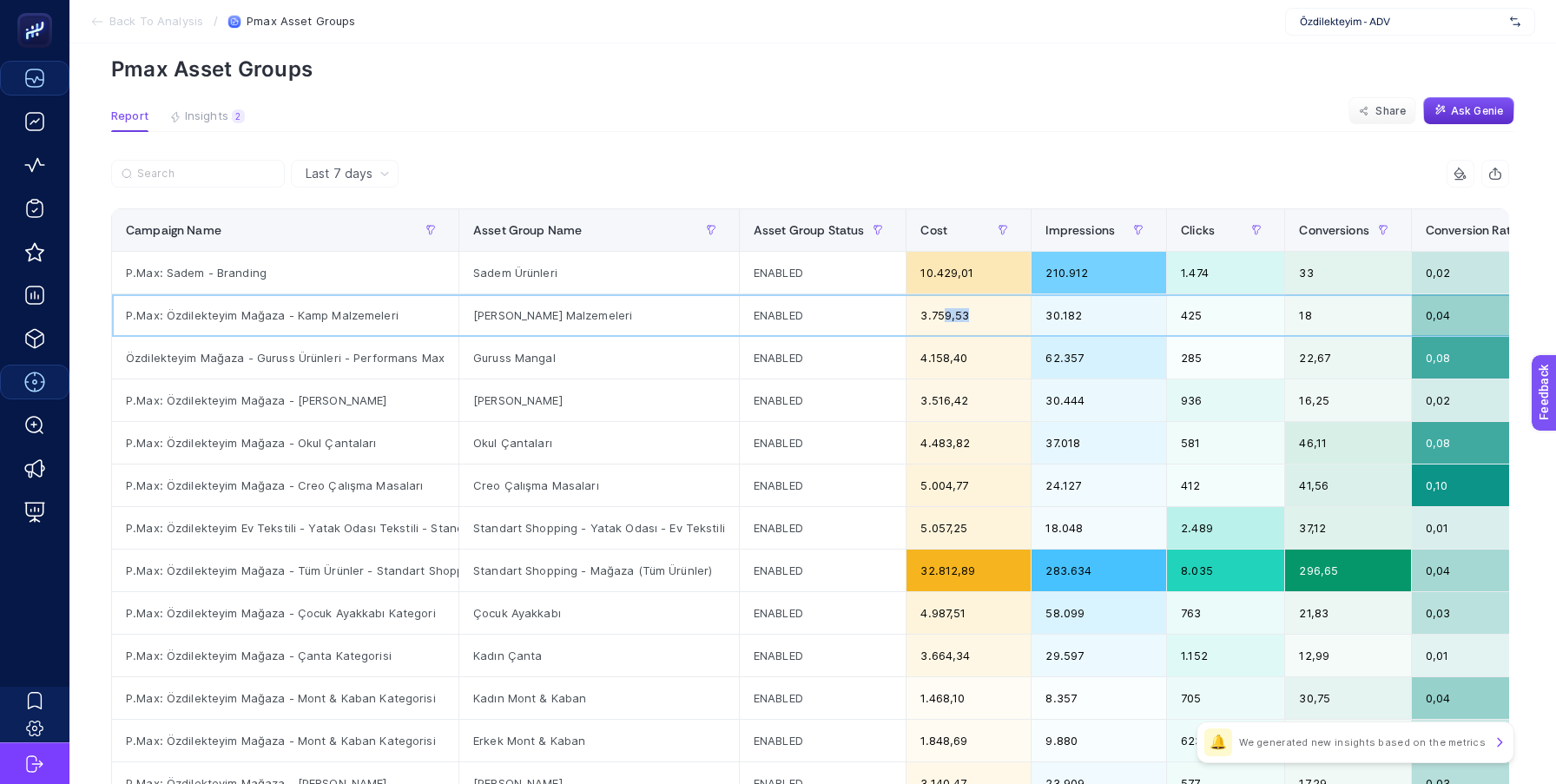
click at [891, 309] on tr "P.Max: Özdilekteyim Mağaza - [PERSON_NAME] Malzemeleri [PERSON_NAME] Malzemeler…" at bounding box center [1041, 315] width 1859 height 42
click at [885, 309] on div "ENABLED" at bounding box center [823, 315] width 166 height 41
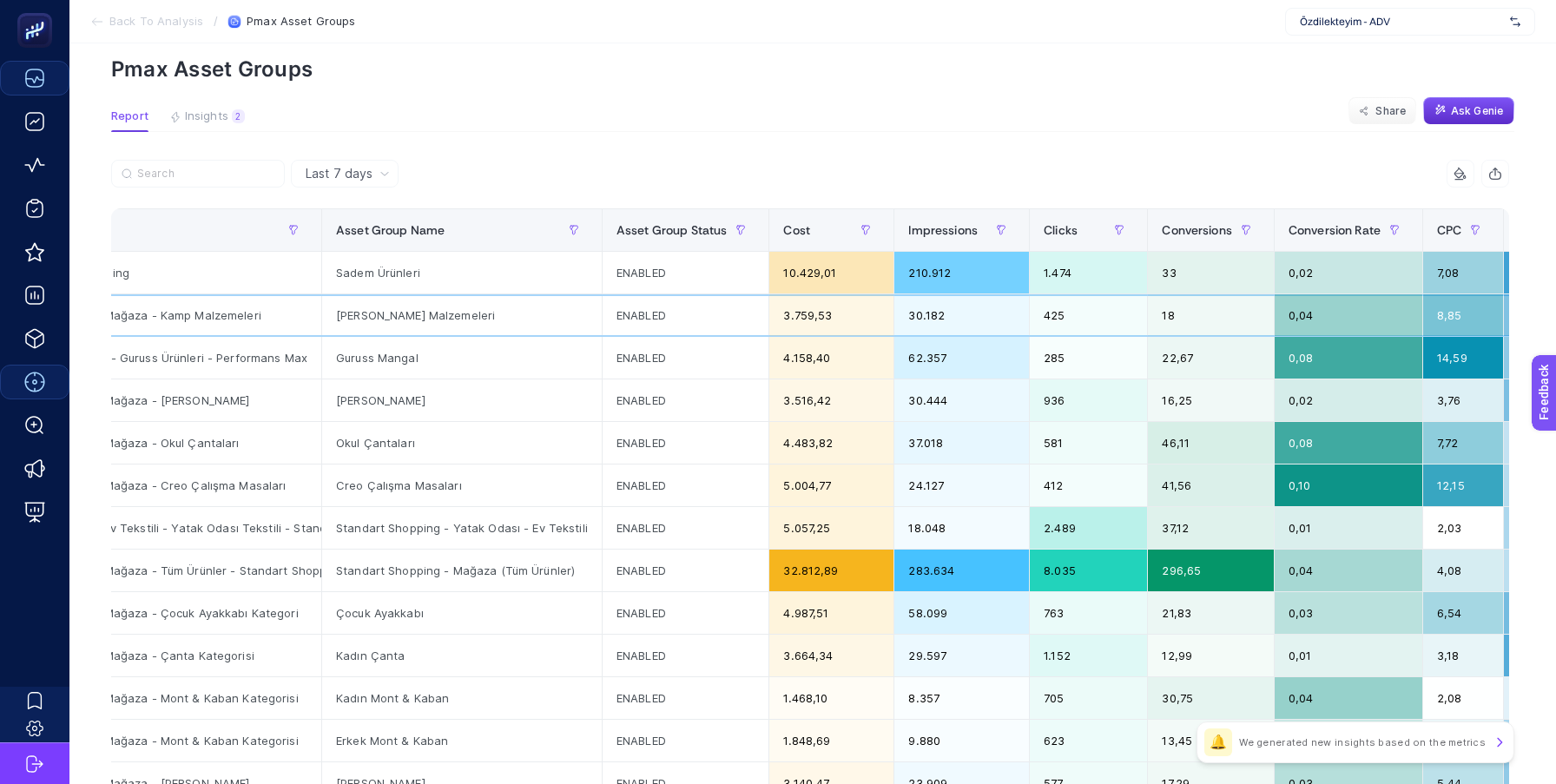
scroll to position [0, 245]
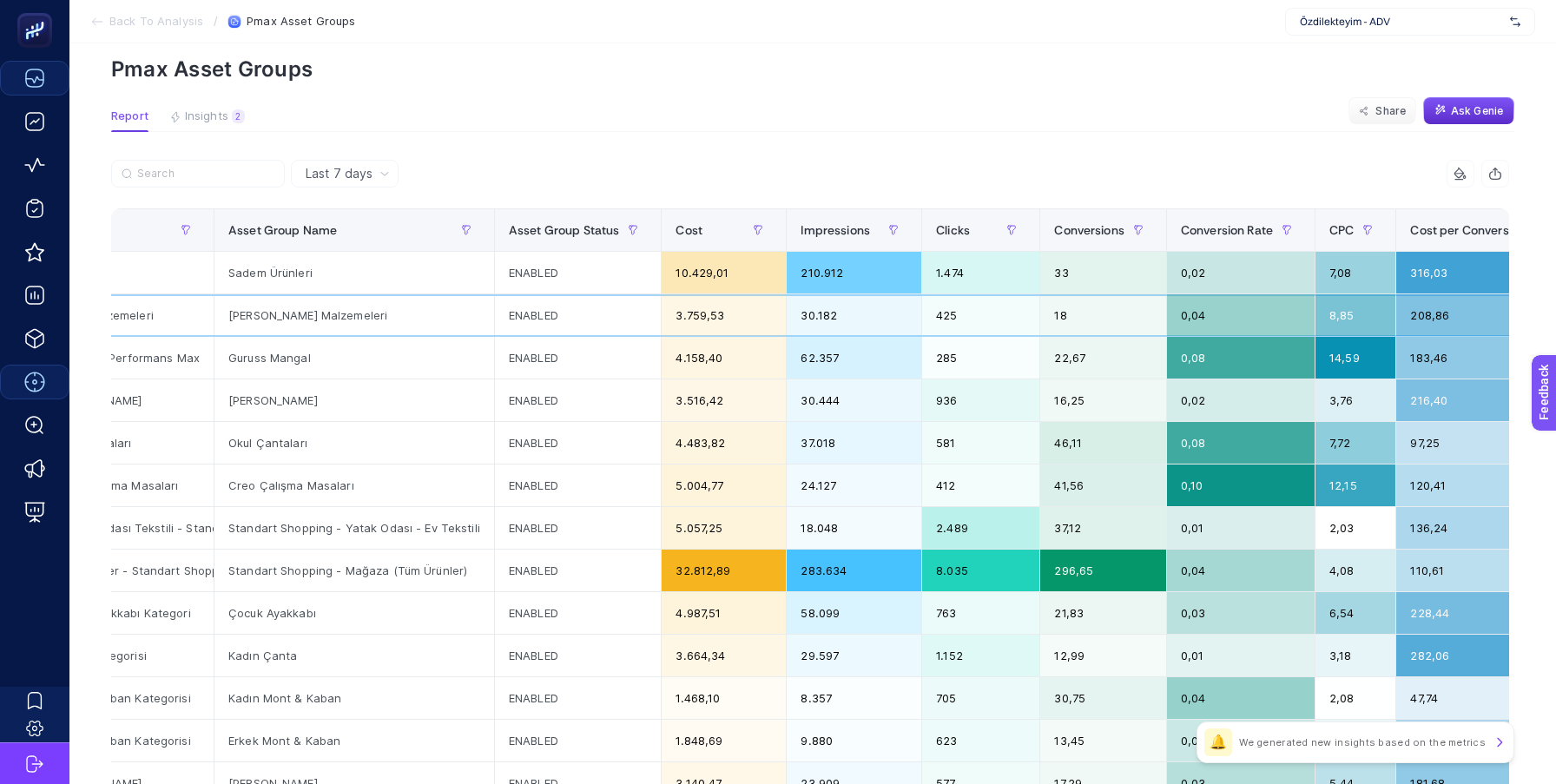
drag, startPoint x: 856, startPoint y: 324, endPoint x: 778, endPoint y: 324, distance: 78.0
click at [778, 324] on tr "P.Max: Özdilekteyim Mağaza - [PERSON_NAME] Malzemeleri [PERSON_NAME] Malzemeler…" at bounding box center [796, 315] width 1859 height 42
drag, startPoint x: 978, startPoint y: 314, endPoint x: 928, endPoint y: 314, distance: 50.0
click at [928, 314] on div "425" at bounding box center [980, 315] width 117 height 41
click at [876, 320] on div "30.182" at bounding box center [853, 315] width 135 height 41
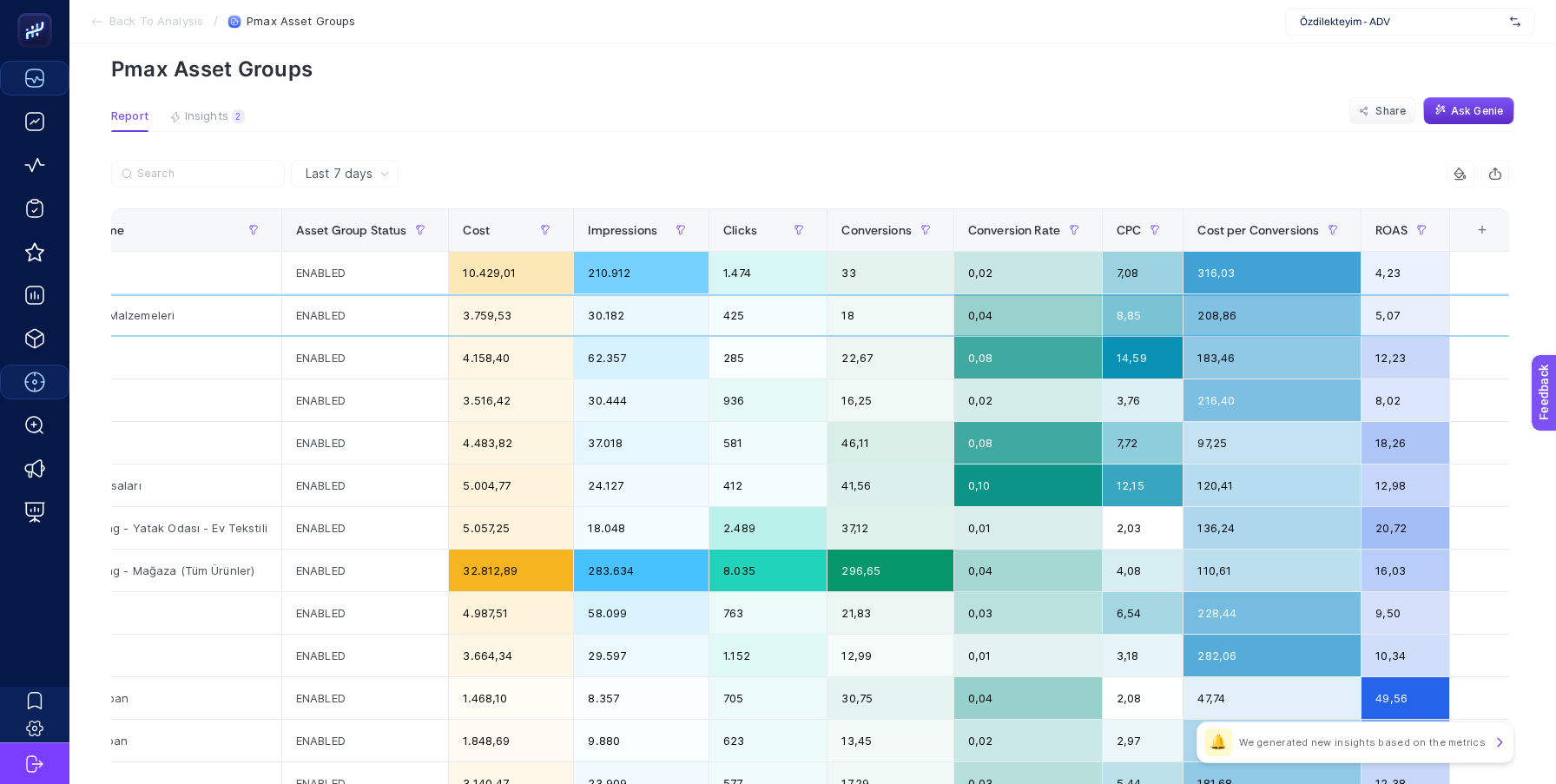
scroll to position [0, 477]
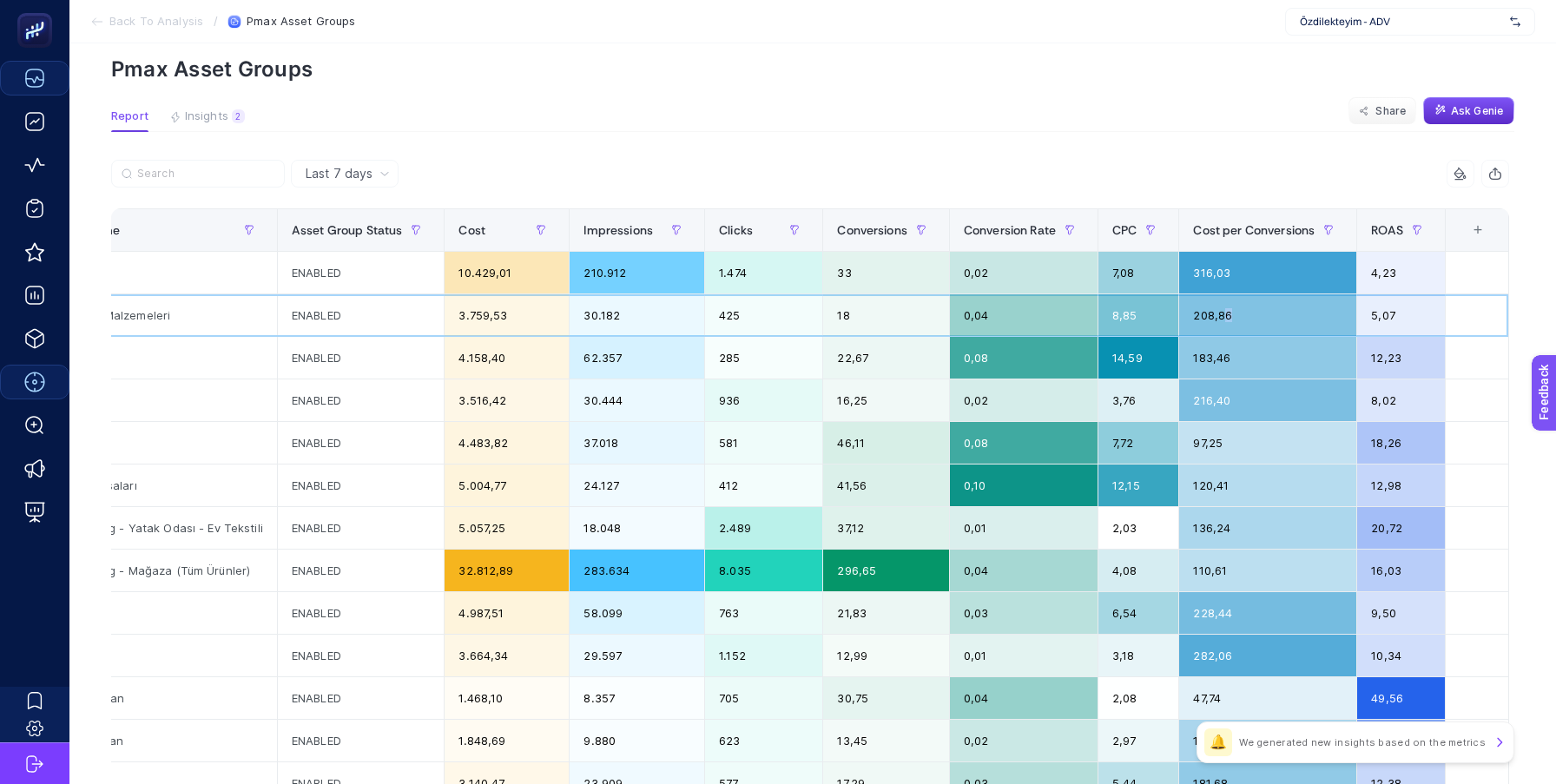
drag, startPoint x: 1234, startPoint y: 315, endPoint x: 1197, endPoint y: 315, distance: 37.0
click at [1203, 315] on div "208,86" at bounding box center [1268, 315] width 177 height 41
click at [1197, 315] on div "208,86" at bounding box center [1268, 315] width 177 height 41
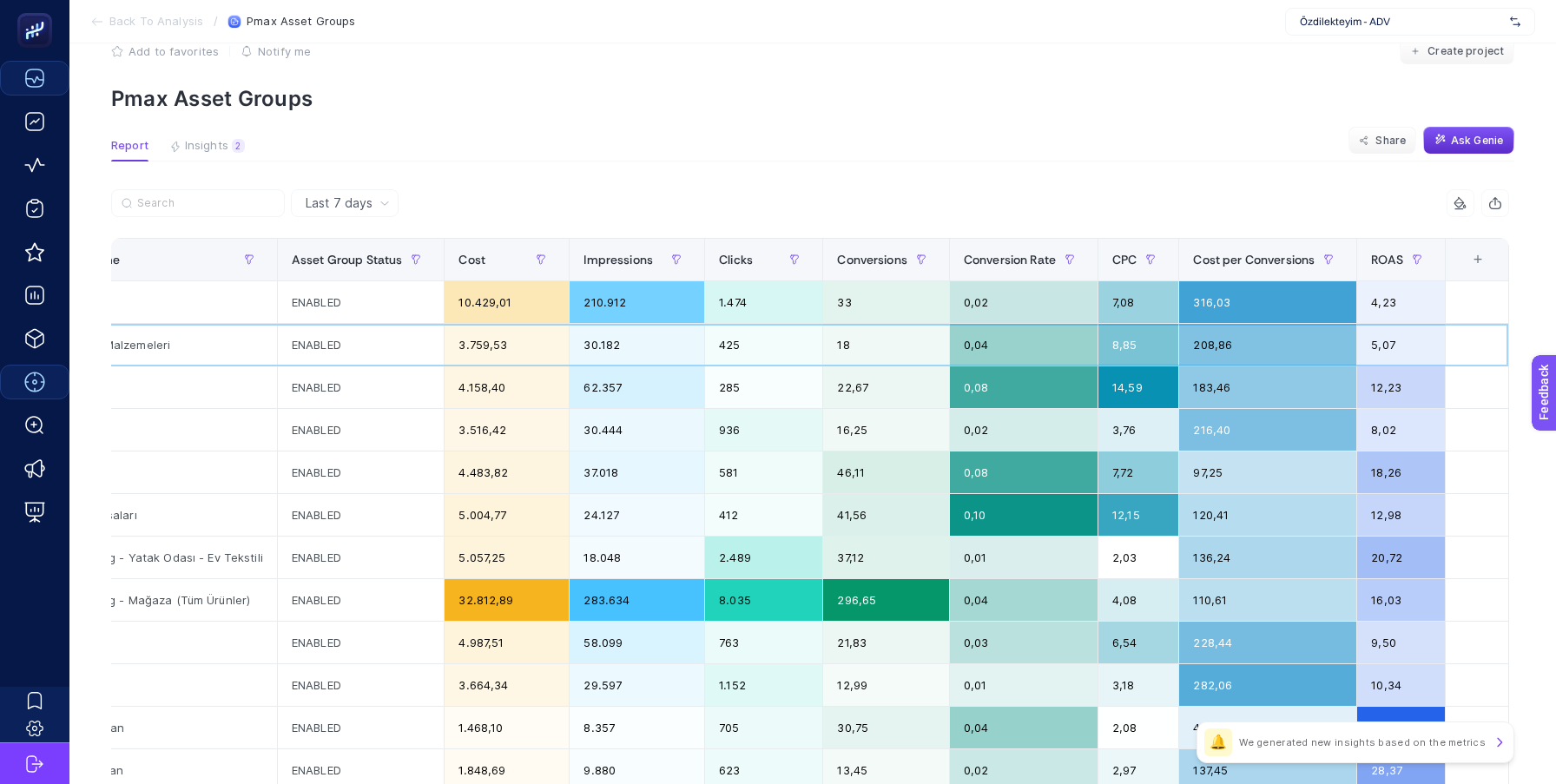
scroll to position [56, 0]
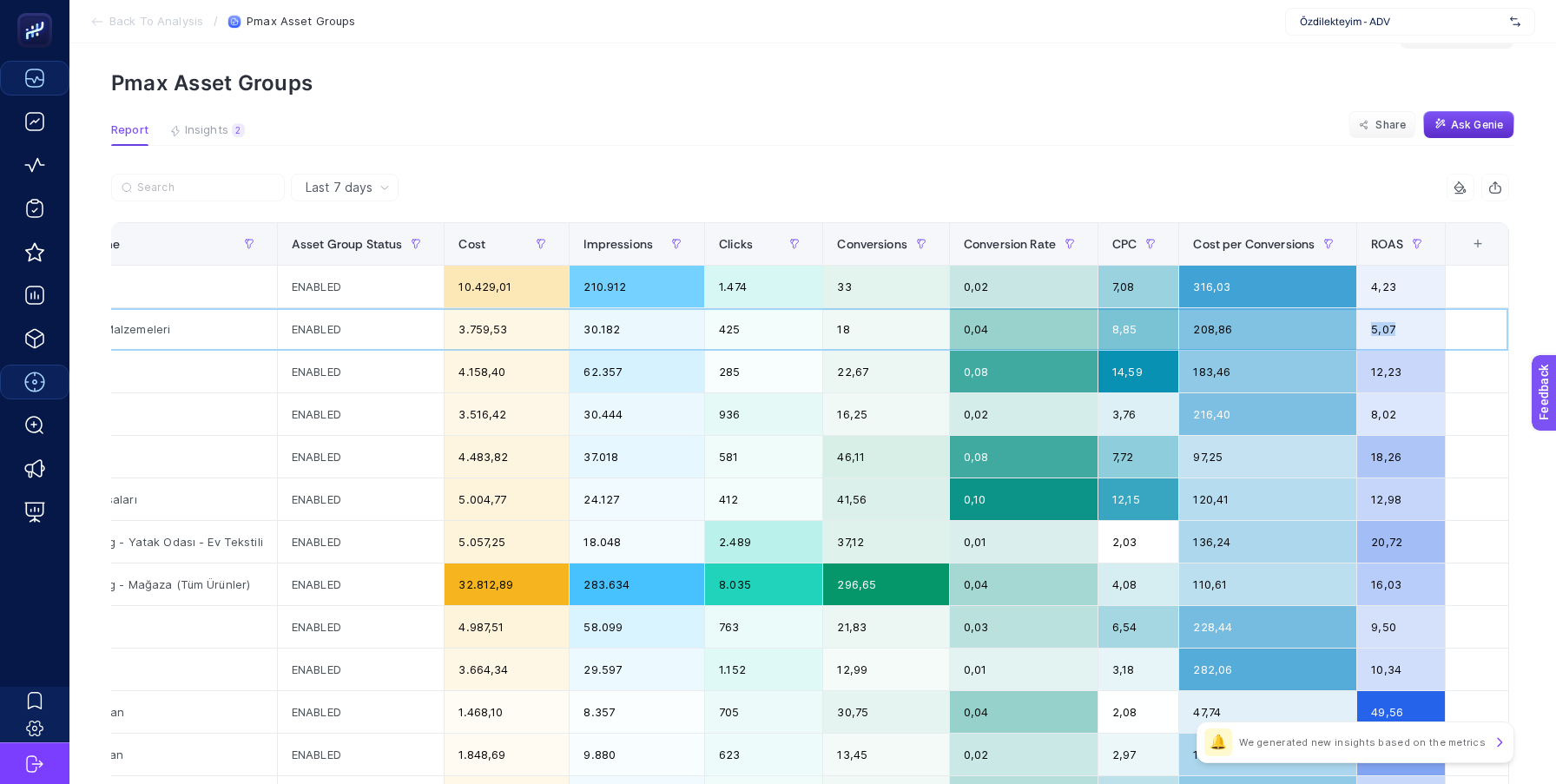
drag, startPoint x: 1402, startPoint y: 327, endPoint x: 1353, endPoint y: 327, distance: 49.0
click at [1353, 327] on tr "P.Max: Özdilekteyim Mağaza - [PERSON_NAME] Malzemeleri [PERSON_NAME] Malzemeler…" at bounding box center [580, 329] width 1859 height 42
click at [1353, 327] on div "208,86" at bounding box center [1268, 329] width 177 height 41
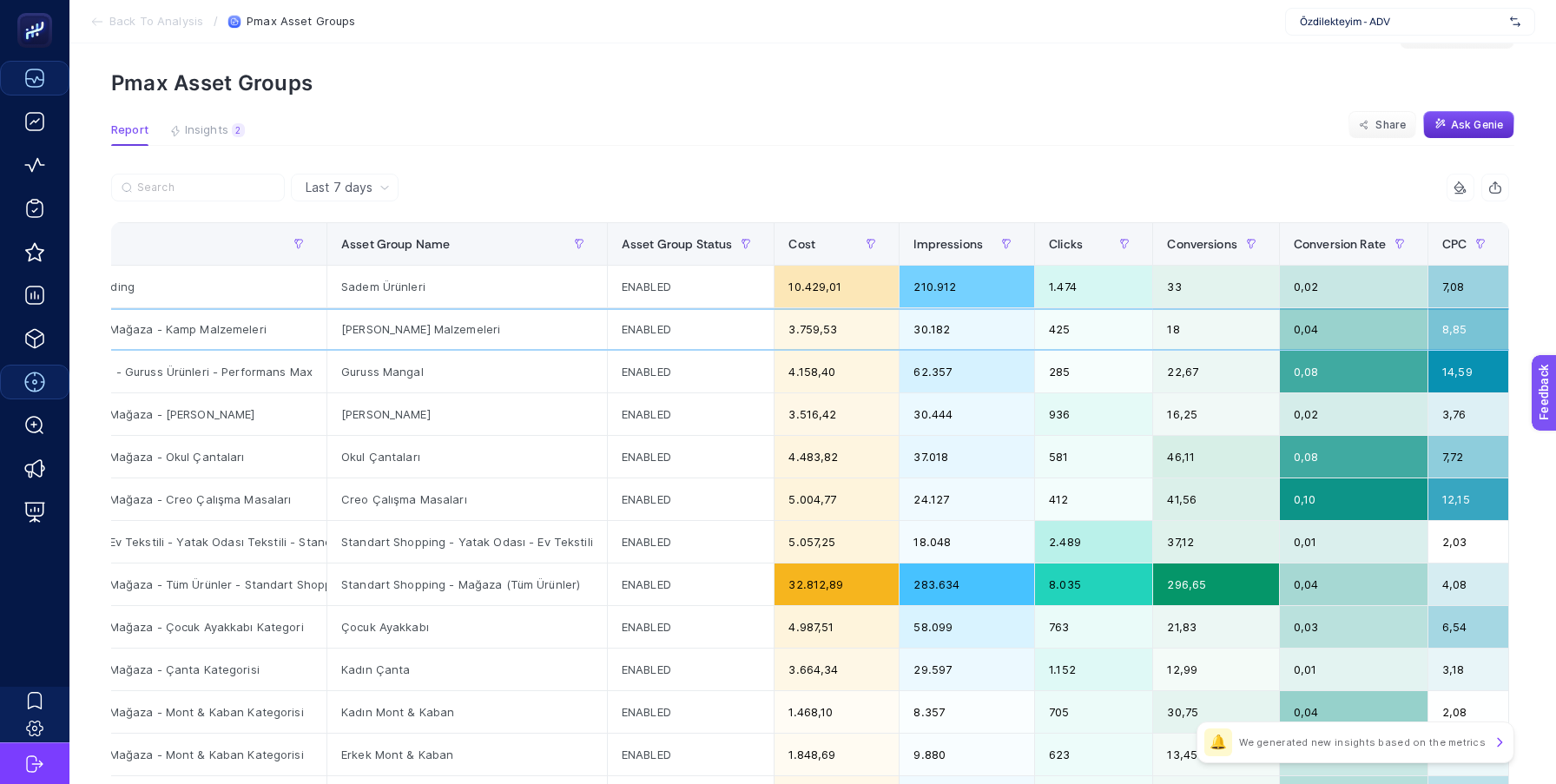
scroll to position [0, 0]
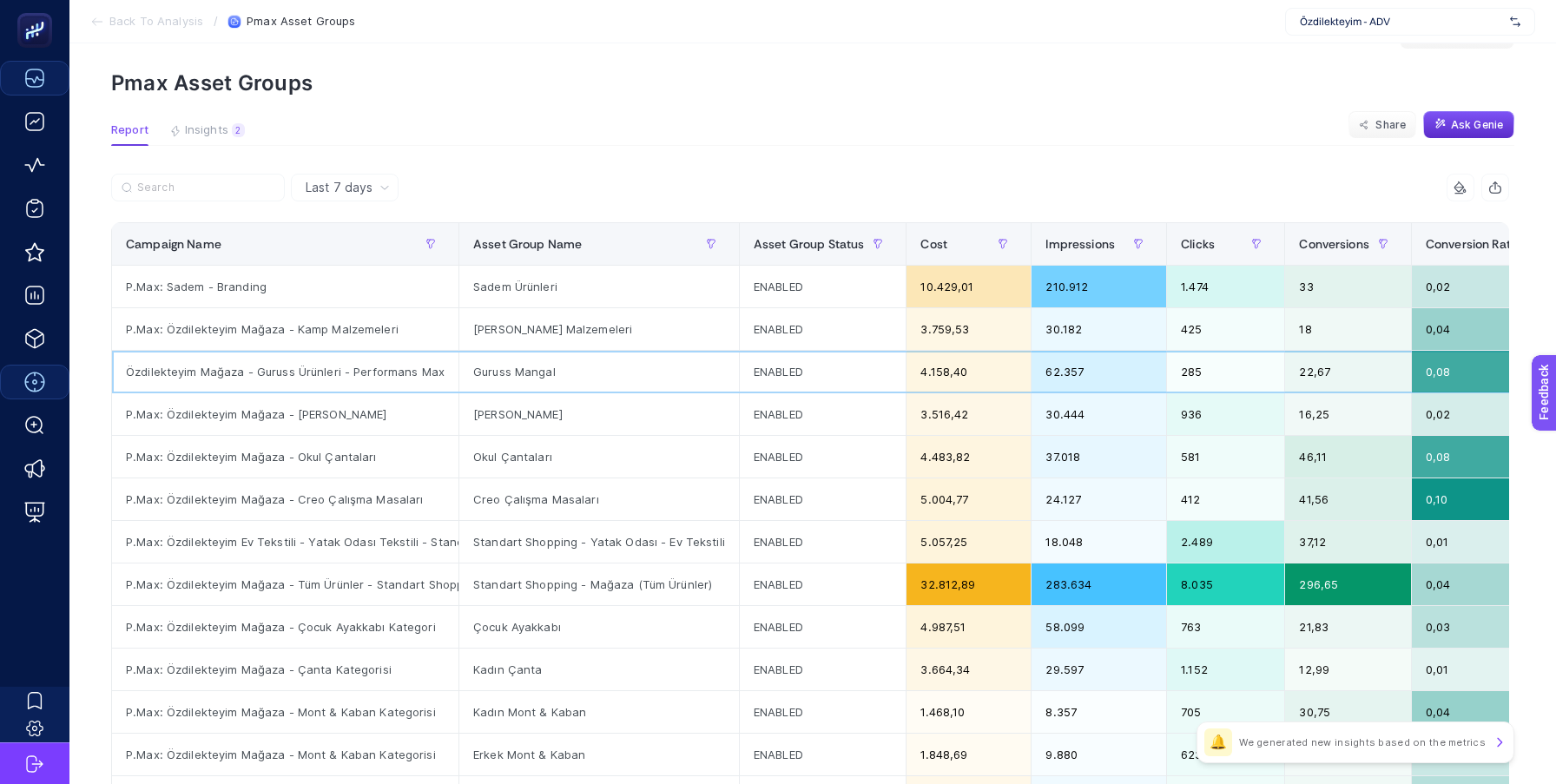
click at [554, 378] on div "Guruss Mangal" at bounding box center [599, 371] width 280 height 41
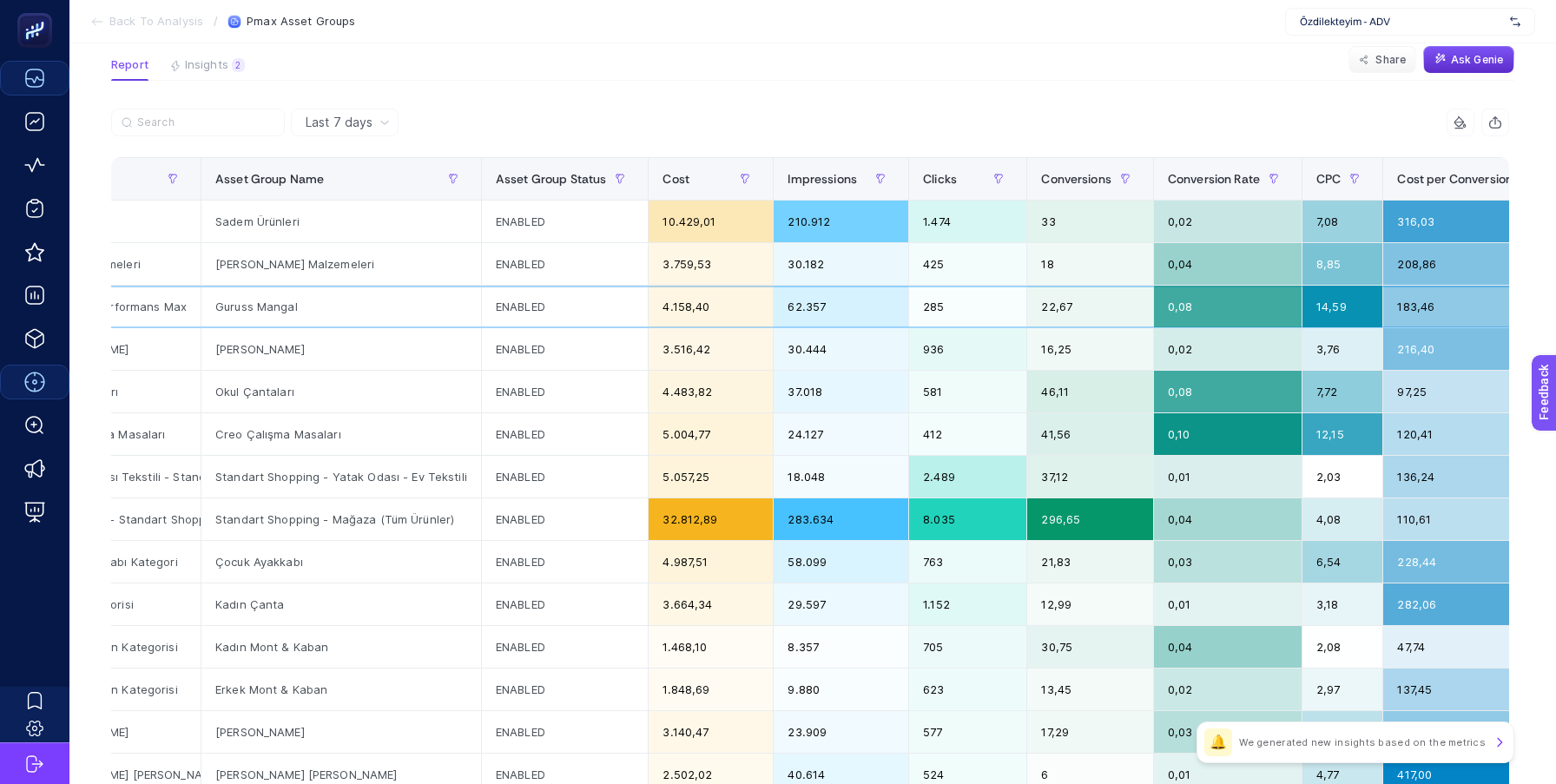
scroll to position [122, 0]
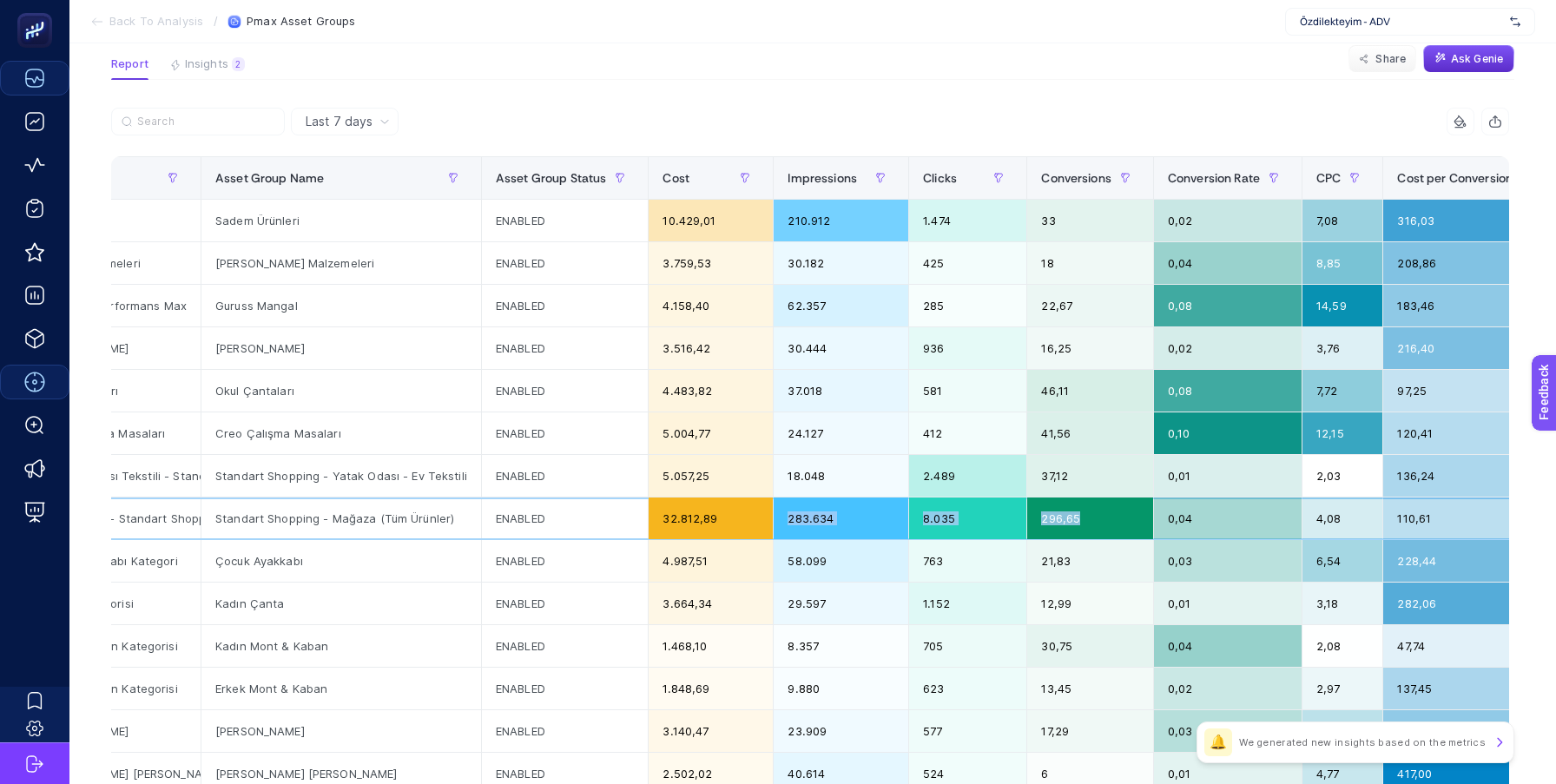
drag, startPoint x: 1105, startPoint y: 522, endPoint x: 787, endPoint y: 521, distance: 318.0
click at [787, 521] on tr "P.Max: Özdilekteyim Mağaza - Tüm Ürünler - Standart Shopping Standart Shopping …" at bounding box center [783, 517] width 1859 height 42
click at [680, 526] on div "32.812,89" at bounding box center [711, 517] width 124 height 41
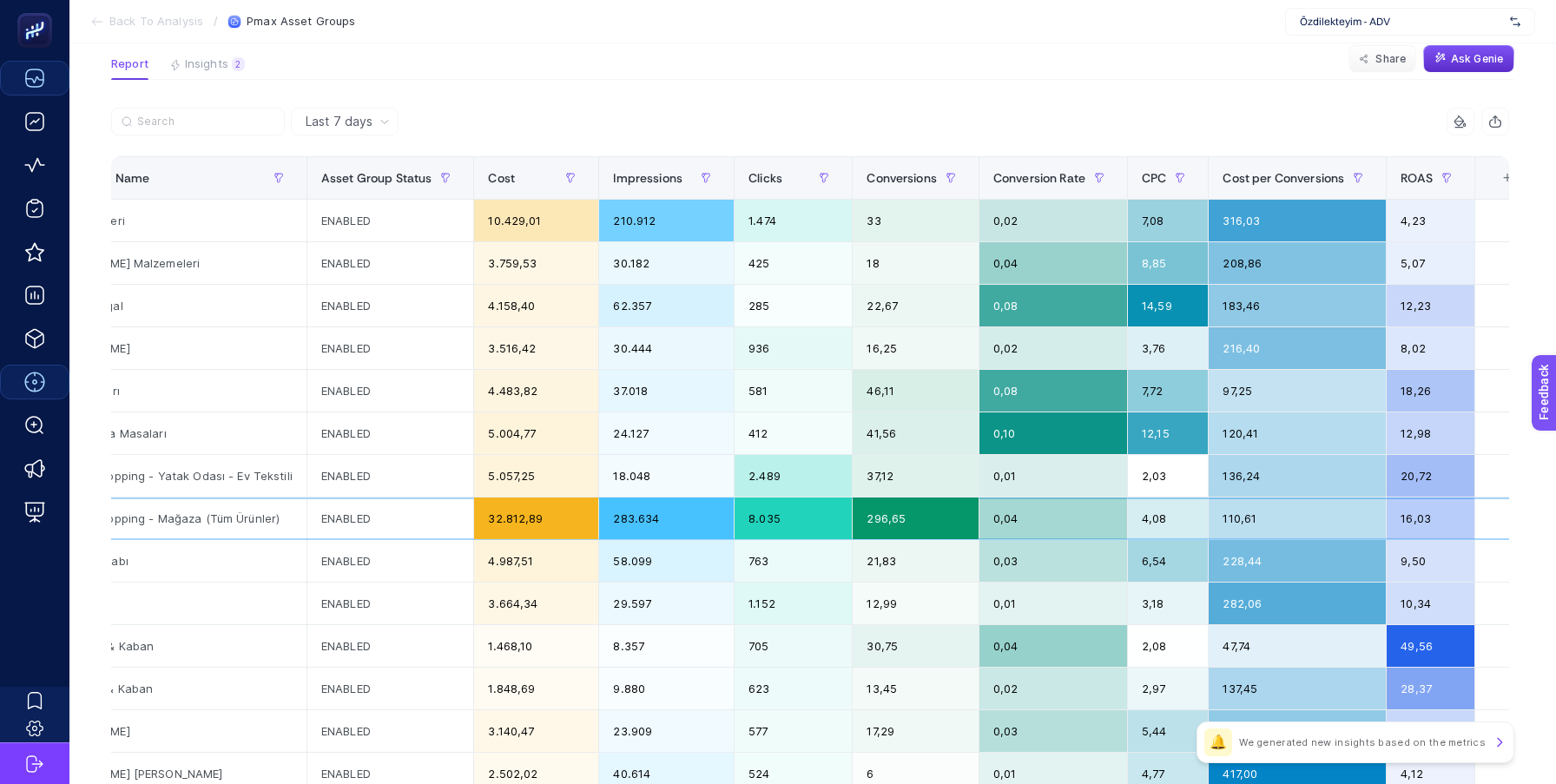
scroll to position [0, 477]
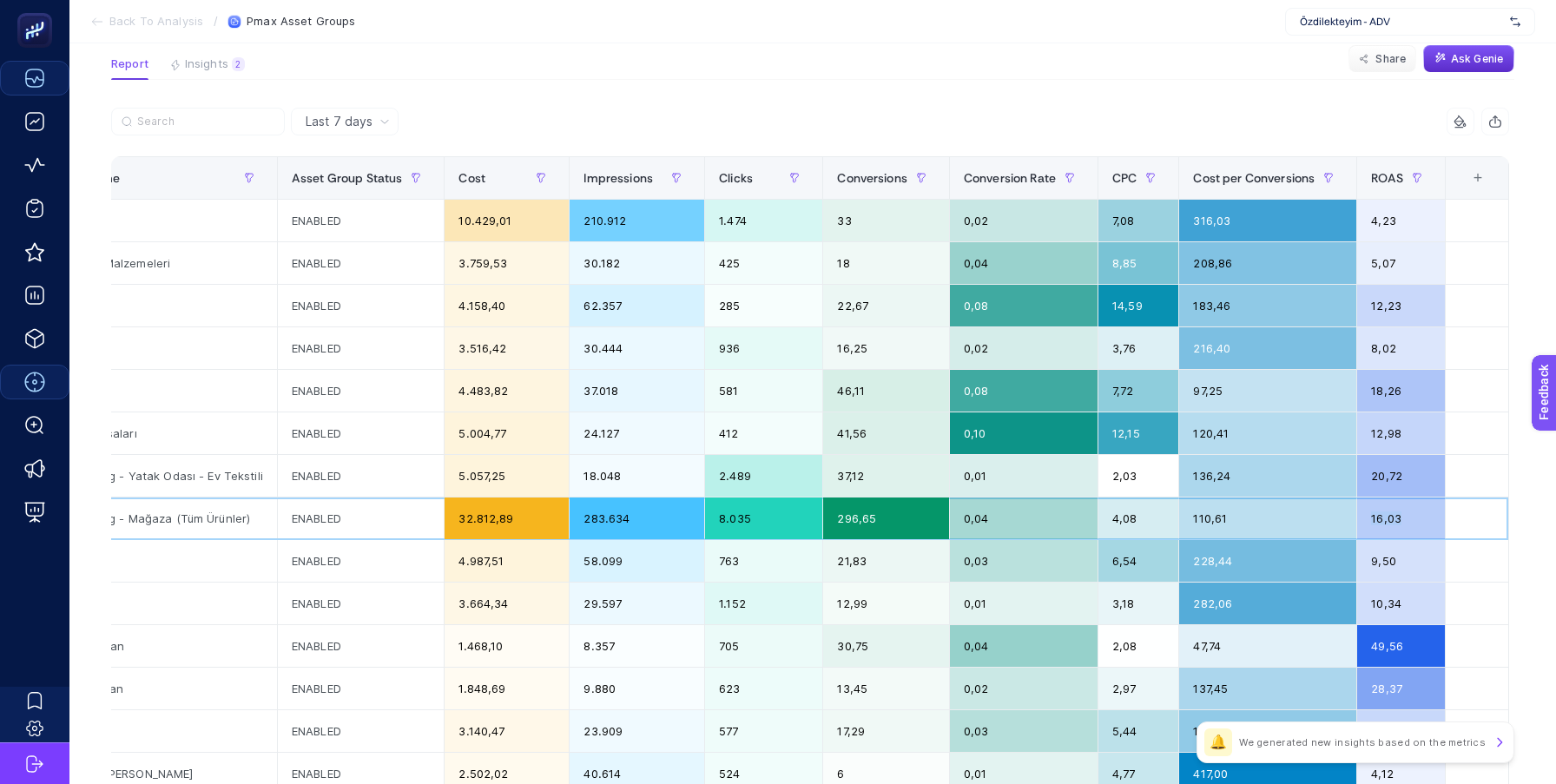
drag, startPoint x: 1400, startPoint y: 524, endPoint x: 1324, endPoint y: 523, distance: 76.0
click at [1324, 523] on tr "P.Max: Özdilekteyim Mağaza - Tüm Ürünler - Standart Shopping Standart Shopping …" at bounding box center [580, 517] width 1859 height 42
click at [1324, 523] on div "110,61" at bounding box center [1268, 517] width 177 height 41
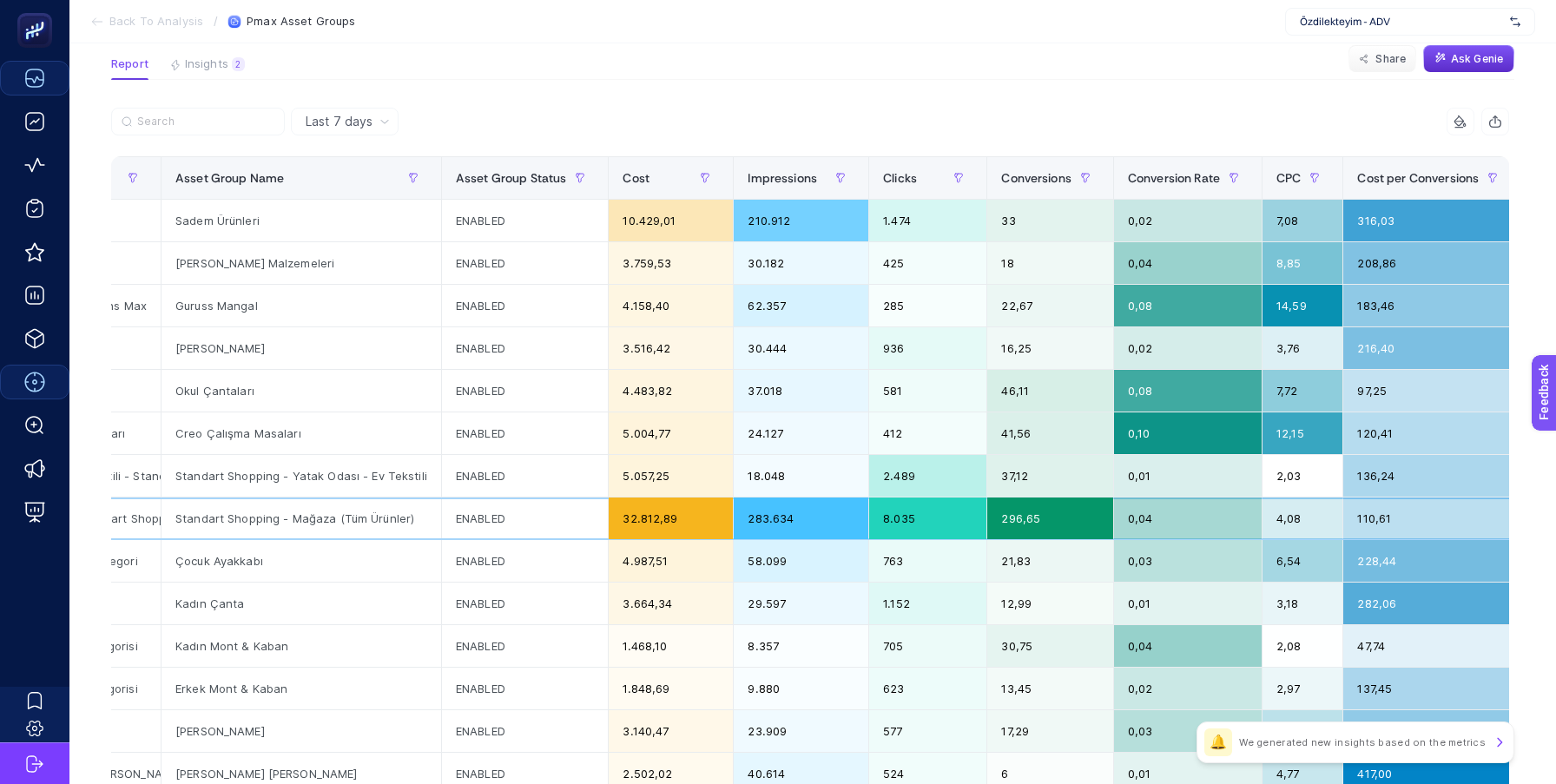
scroll to position [0, 0]
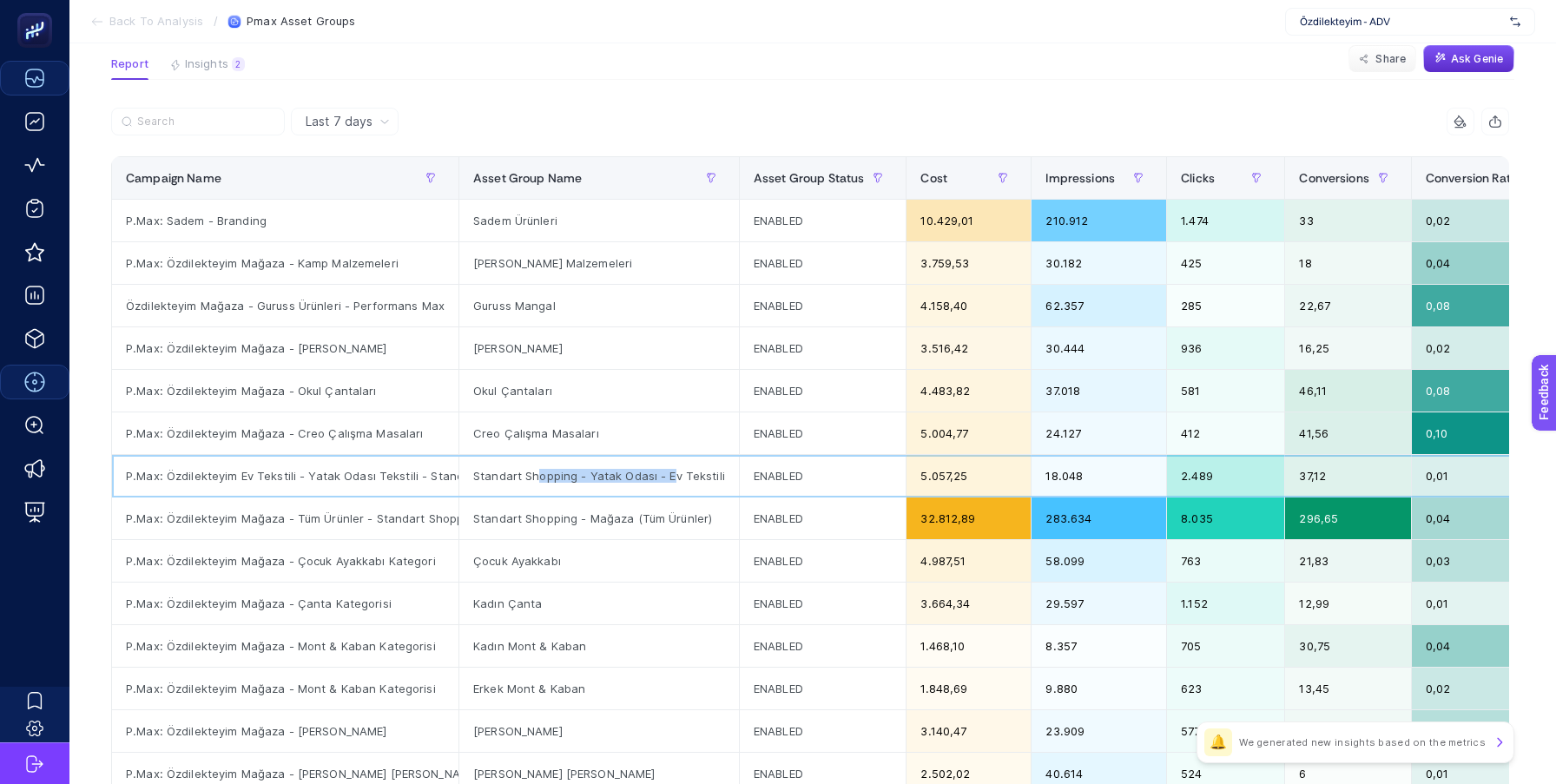
drag, startPoint x: 538, startPoint y: 471, endPoint x: 691, endPoint y: 471, distance: 153.0
click at [690, 471] on div "Standart Shopping - Yatak Odası - Ev Tekstili" at bounding box center [599, 475] width 280 height 41
click at [691, 471] on div "Standart Shopping - Yatak Odası - Ev Tekstili" at bounding box center [599, 475] width 280 height 41
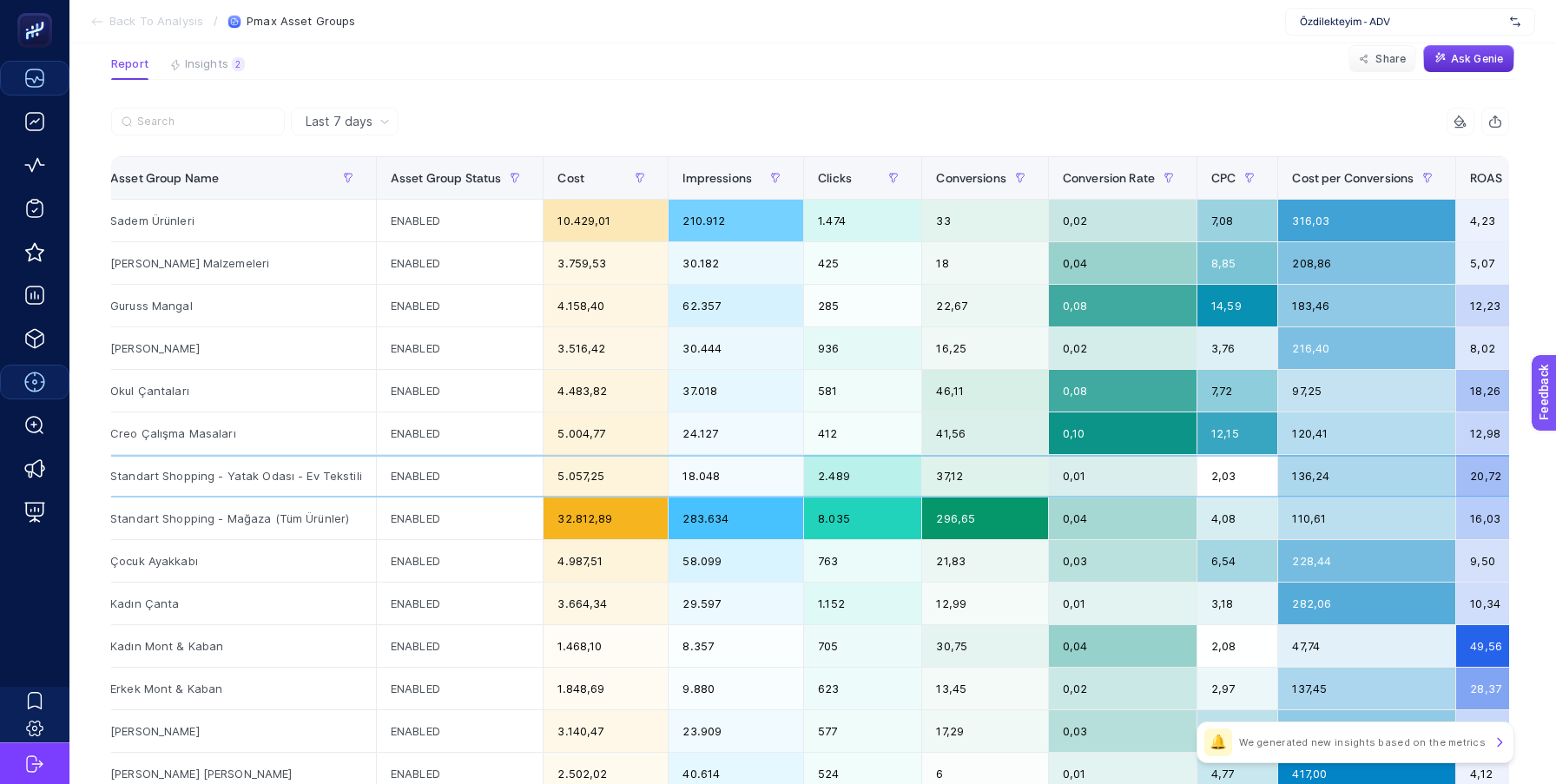
scroll to position [0, 364]
drag, startPoint x: 891, startPoint y: 478, endPoint x: 806, endPoint y: 478, distance: 85.0
click at [806, 478] on tr "P.Max: Özdilekteyim Ev Tekstili - Yatak Odası Tekstili - Standart Shopping Stan…" at bounding box center [677, 475] width 1859 height 42
click at [802, 478] on div "18.048" at bounding box center [734, 475] width 135 height 41
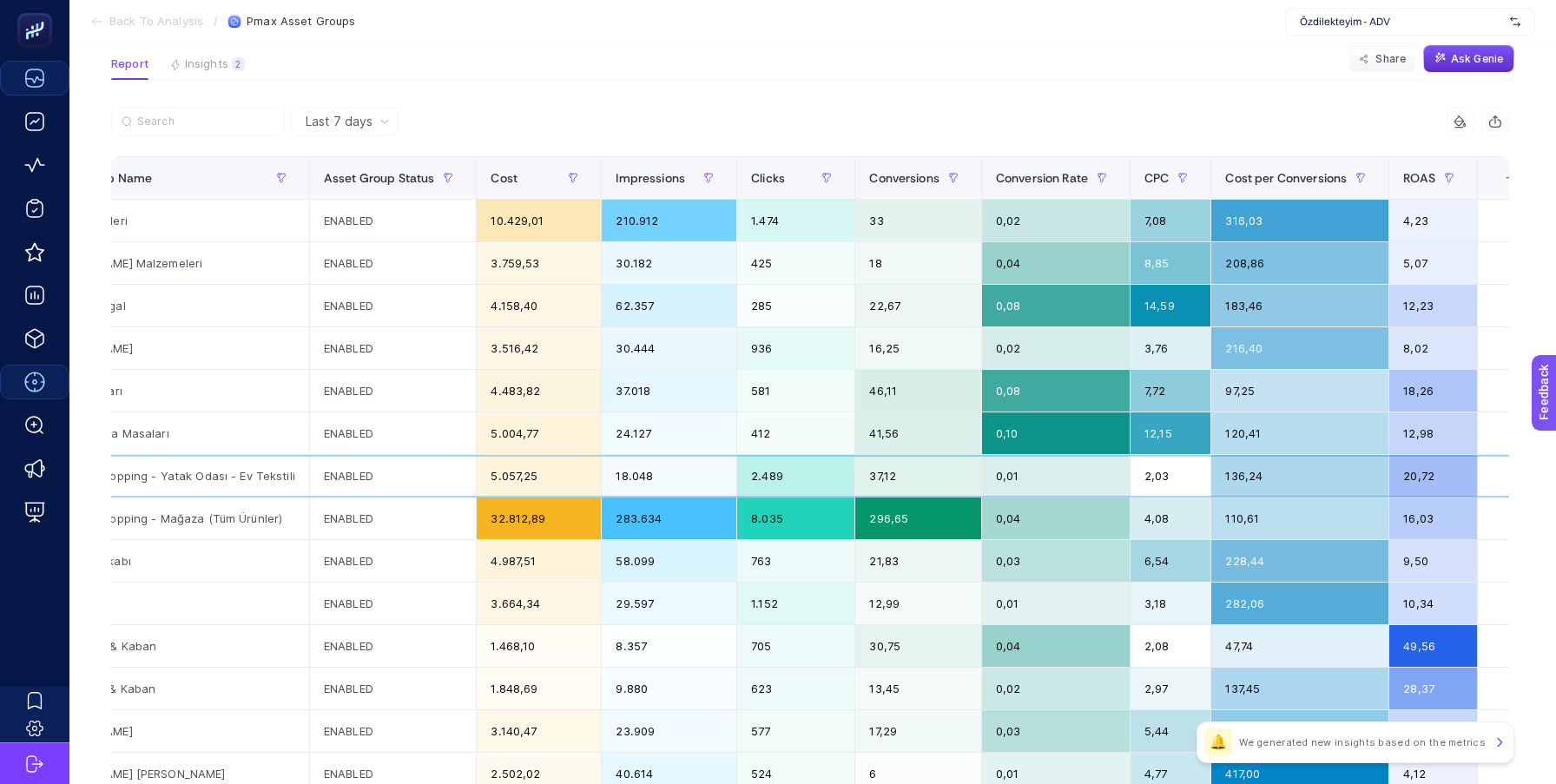
scroll to position [0, 477]
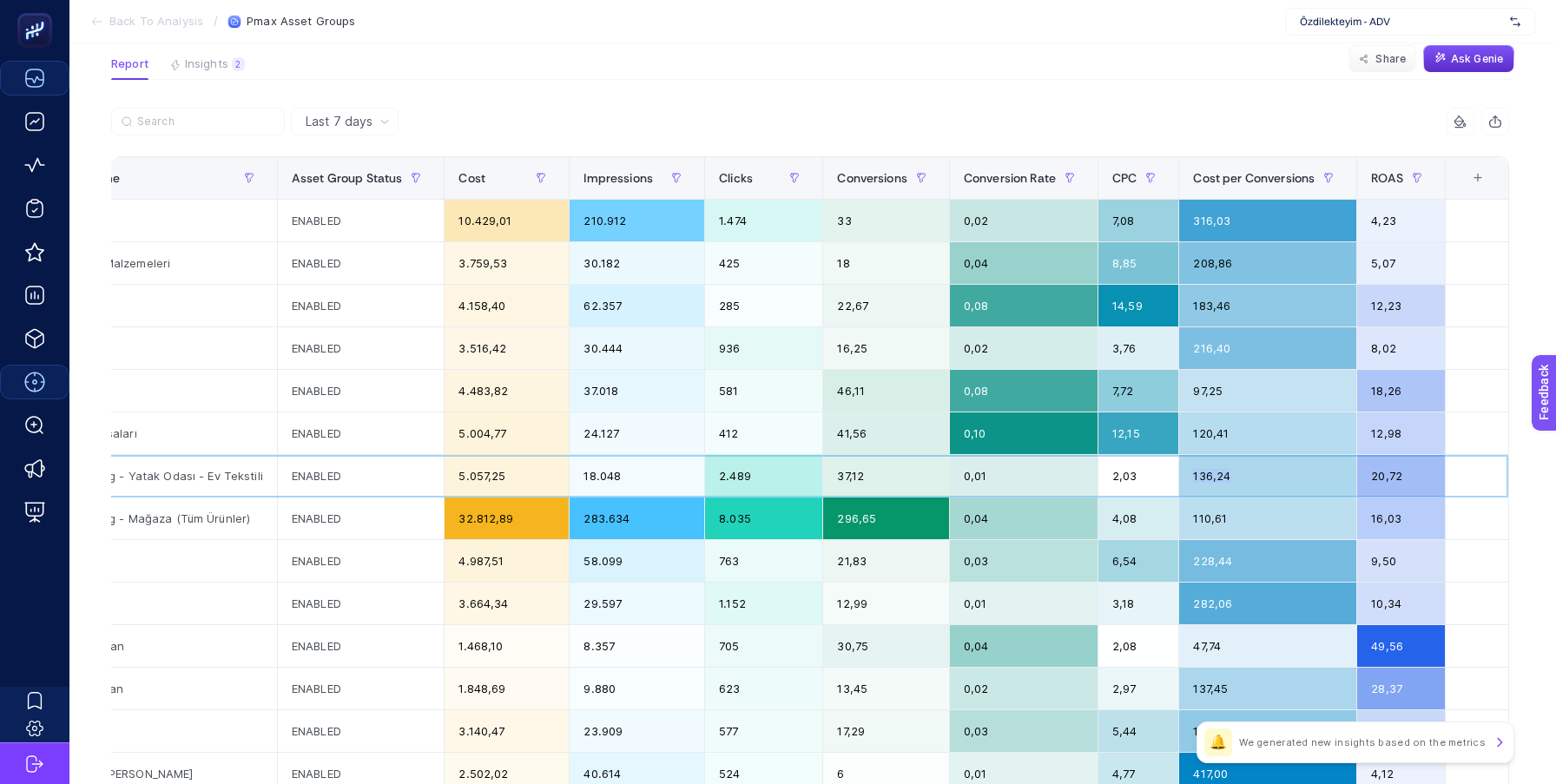
drag, startPoint x: 1224, startPoint y: 477, endPoint x: 1167, endPoint y: 477, distance: 57.0
click at [1167, 477] on tr "P.Max: Özdilekteyim Ev Tekstili - Yatak Odası Tekstili - Standart Shopping Stan…" at bounding box center [580, 475] width 1859 height 42
click at [1119, 476] on div "2,03" at bounding box center [1138, 475] width 80 height 41
drag, startPoint x: 1140, startPoint y: 476, endPoint x: 1080, endPoint y: 476, distance: 60.0
click at [1080, 476] on tr "P.Max: Özdilekteyim Ev Tekstili - Yatak Odası Tekstili - Standart Shopping Stan…" at bounding box center [580, 475] width 1859 height 42
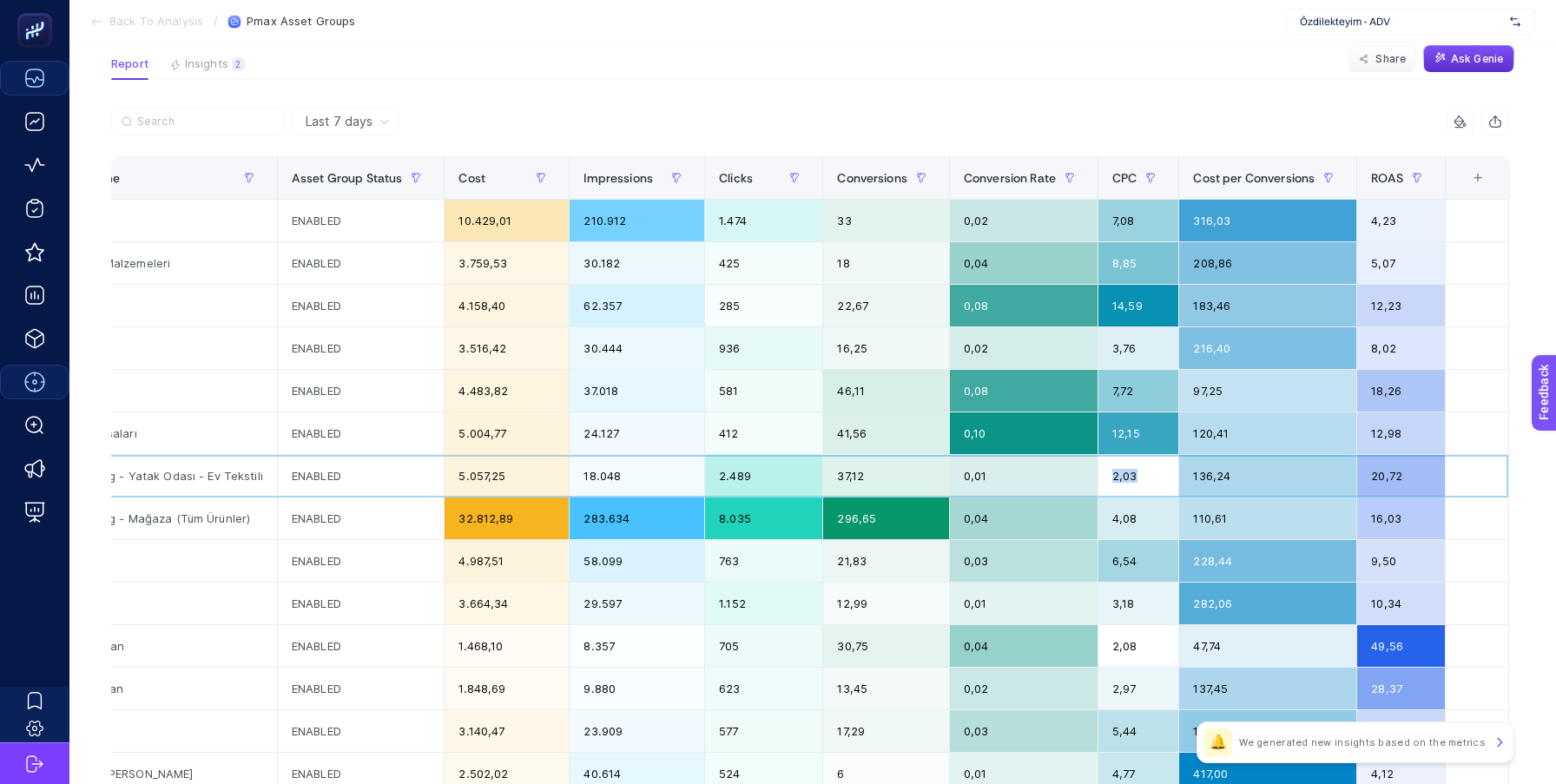
click at [1080, 476] on div "0,01" at bounding box center [1024, 475] width 148 height 41
drag, startPoint x: 1274, startPoint y: 482, endPoint x: 1177, endPoint y: 482, distance: 97.0
click at [1177, 482] on tr "P.Max: Özdilekteyim Ev Tekstili - Yatak Odası Tekstili - Standart Shopping Stan…" at bounding box center [580, 475] width 1859 height 42
click at [1177, 482] on div "2,03" at bounding box center [1138, 475] width 80 height 41
drag, startPoint x: 1142, startPoint y: 481, endPoint x: 1077, endPoint y: 481, distance: 65.0
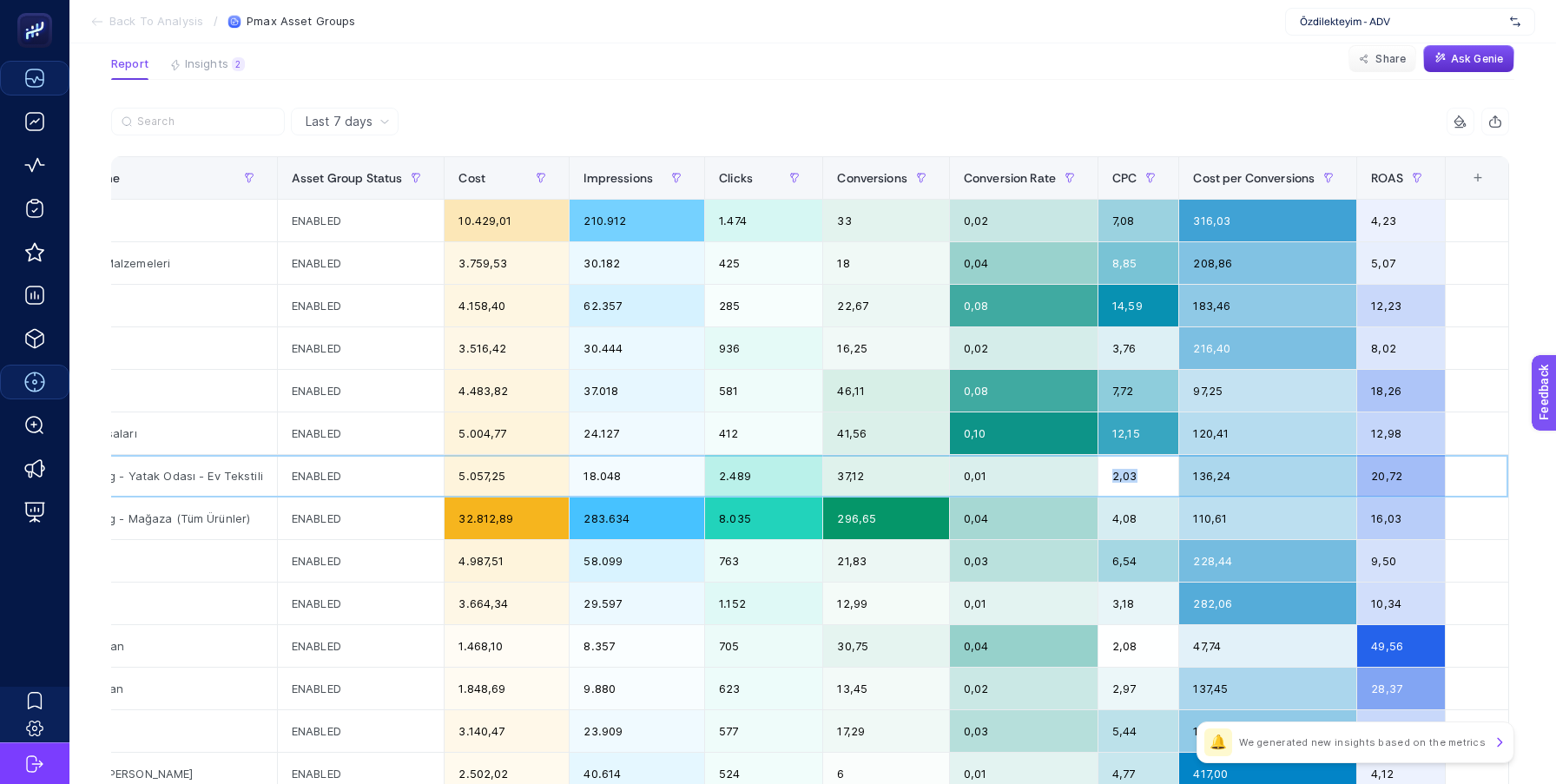
click at [1077, 481] on tr "P.Max: Özdilekteyim Ev Tekstili - Yatak Odası Tekstili - Standart Shopping Stan…" at bounding box center [580, 475] width 1859 height 42
click at [992, 480] on div "0,01" at bounding box center [1024, 475] width 148 height 41
drag, startPoint x: 992, startPoint y: 480, endPoint x: 949, endPoint y: 480, distance: 43.0
click at [950, 480] on div "0,01" at bounding box center [1024, 475] width 148 height 41
click at [880, 480] on div "37,12" at bounding box center [886, 475] width 126 height 41
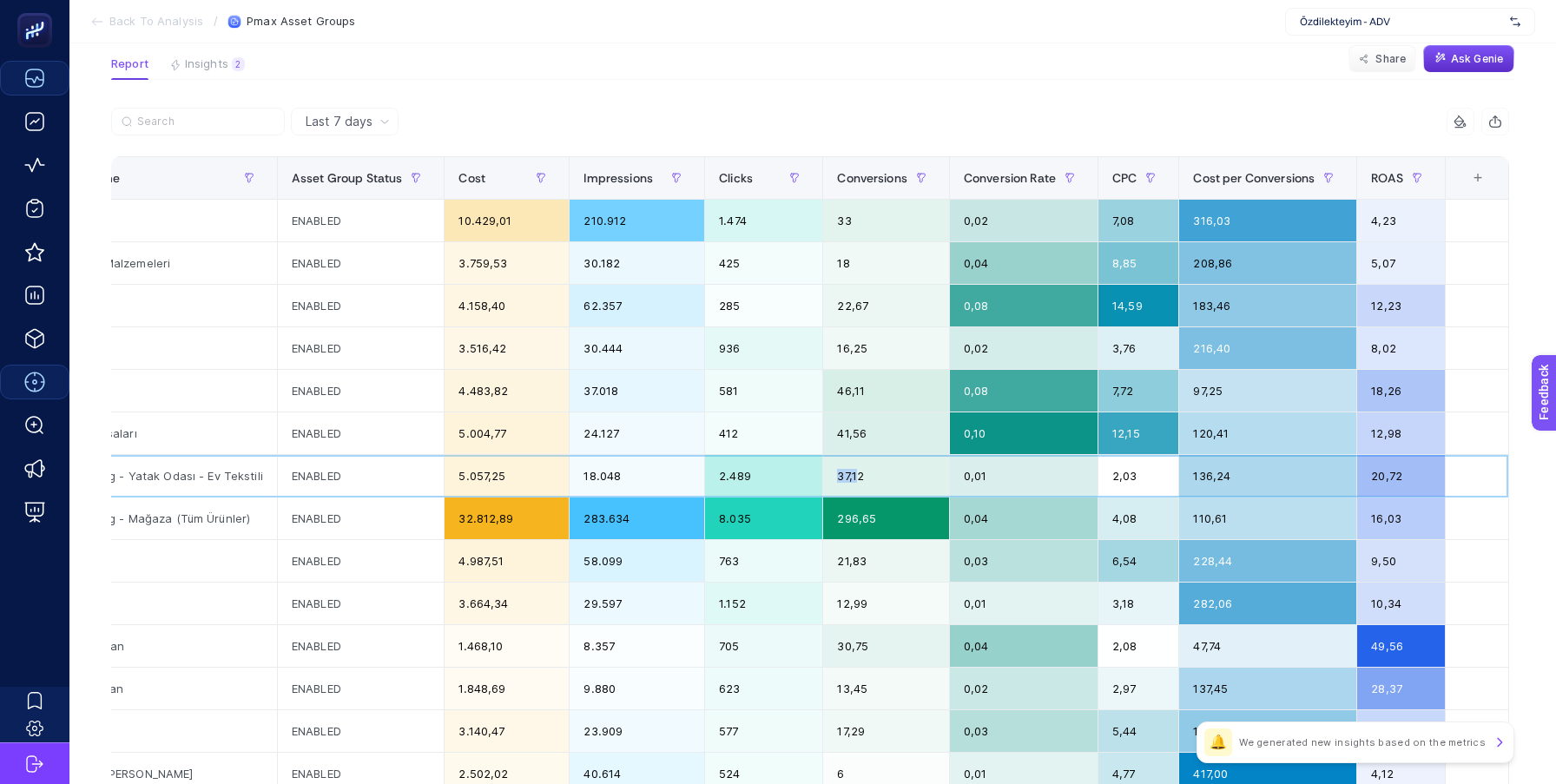
drag, startPoint x: 854, startPoint y: 478, endPoint x: 802, endPoint y: 476, distance: 52.0
click at [802, 476] on tr "P.Max: Özdilekteyim Ev Tekstili - Yatak Odası Tekstili - Standart Shopping Stan…" at bounding box center [580, 475] width 1859 height 42
click at [896, 476] on div "37,12" at bounding box center [886, 475] width 126 height 41
drag, startPoint x: 490, startPoint y: 476, endPoint x: 429, endPoint y: 476, distance: 61.0
click at [445, 476] on div "5.057,25" at bounding box center [507, 475] width 124 height 41
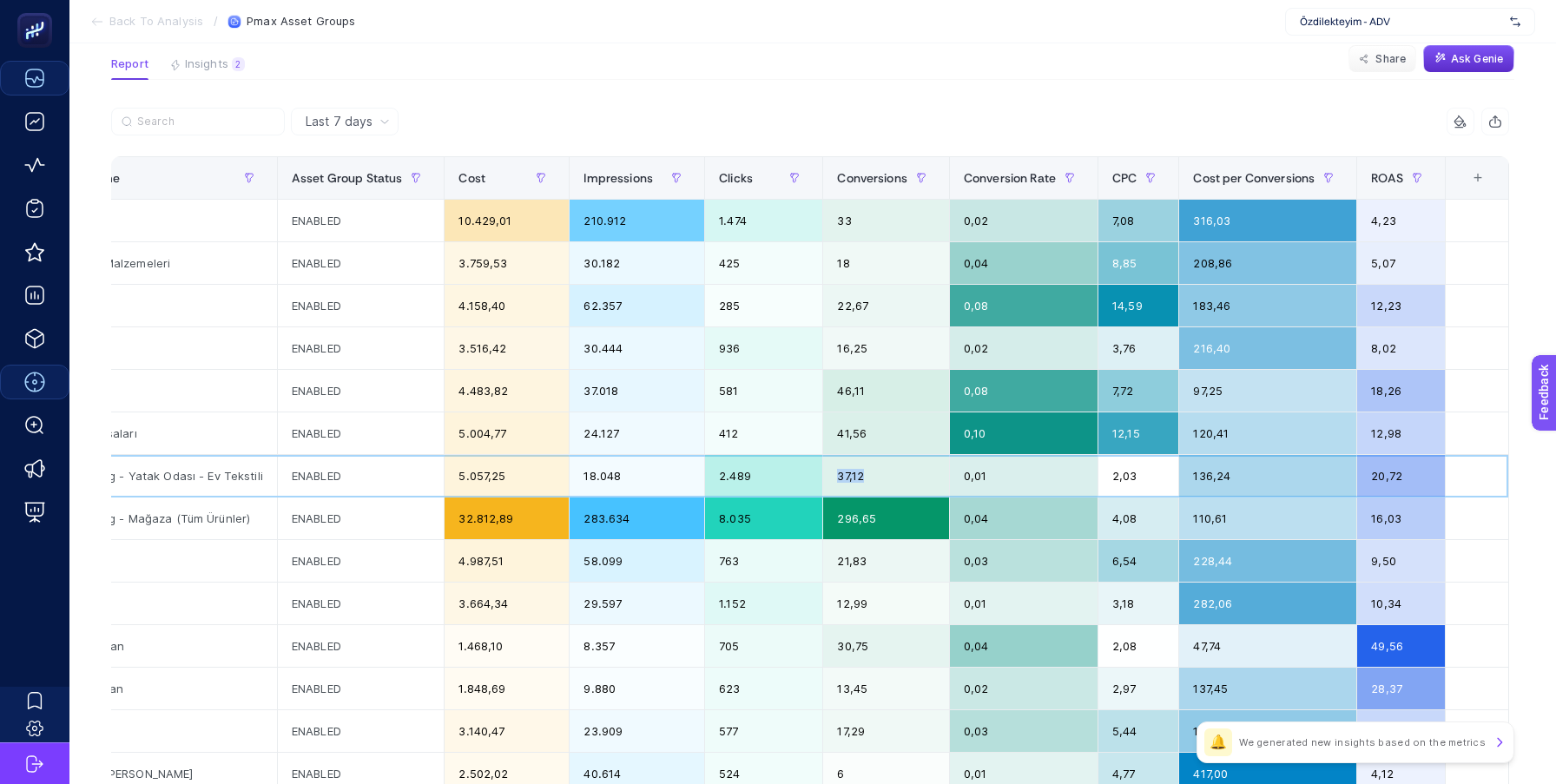
drag, startPoint x: 878, startPoint y: 477, endPoint x: 822, endPoint y: 477, distance: 56.0
click at [823, 477] on div "37,12" at bounding box center [886, 475] width 126 height 41
click at [867, 475] on div "37,12" at bounding box center [886, 475] width 126 height 41
drag, startPoint x: 984, startPoint y: 479, endPoint x: 954, endPoint y: 478, distance: 30.0
click at [954, 478] on div "0,01" at bounding box center [1024, 475] width 148 height 41
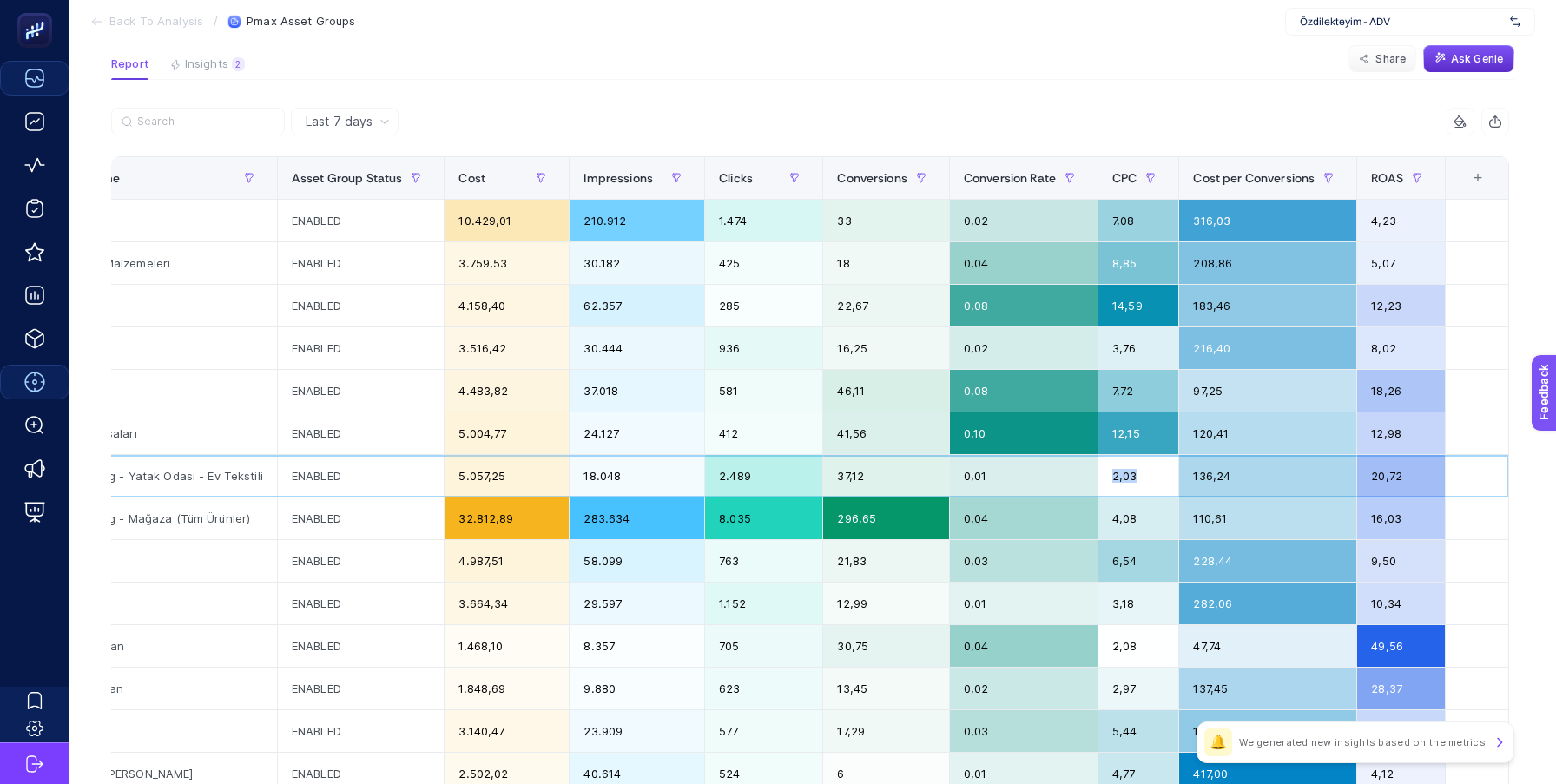
drag, startPoint x: 1139, startPoint y: 480, endPoint x: 1087, endPoint y: 480, distance: 52.0
click at [1087, 480] on tr "P.Max: Özdilekteyim Ev Tekstili - Yatak Odası Tekstili - Standart Shopping Stan…" at bounding box center [580, 475] width 1859 height 42
click at [1057, 479] on div "0,01" at bounding box center [1024, 475] width 148 height 41
drag, startPoint x: 1226, startPoint y: 479, endPoint x: 1176, endPoint y: 479, distance: 50.0
click at [1181, 479] on div "136,24" at bounding box center [1268, 475] width 177 height 41
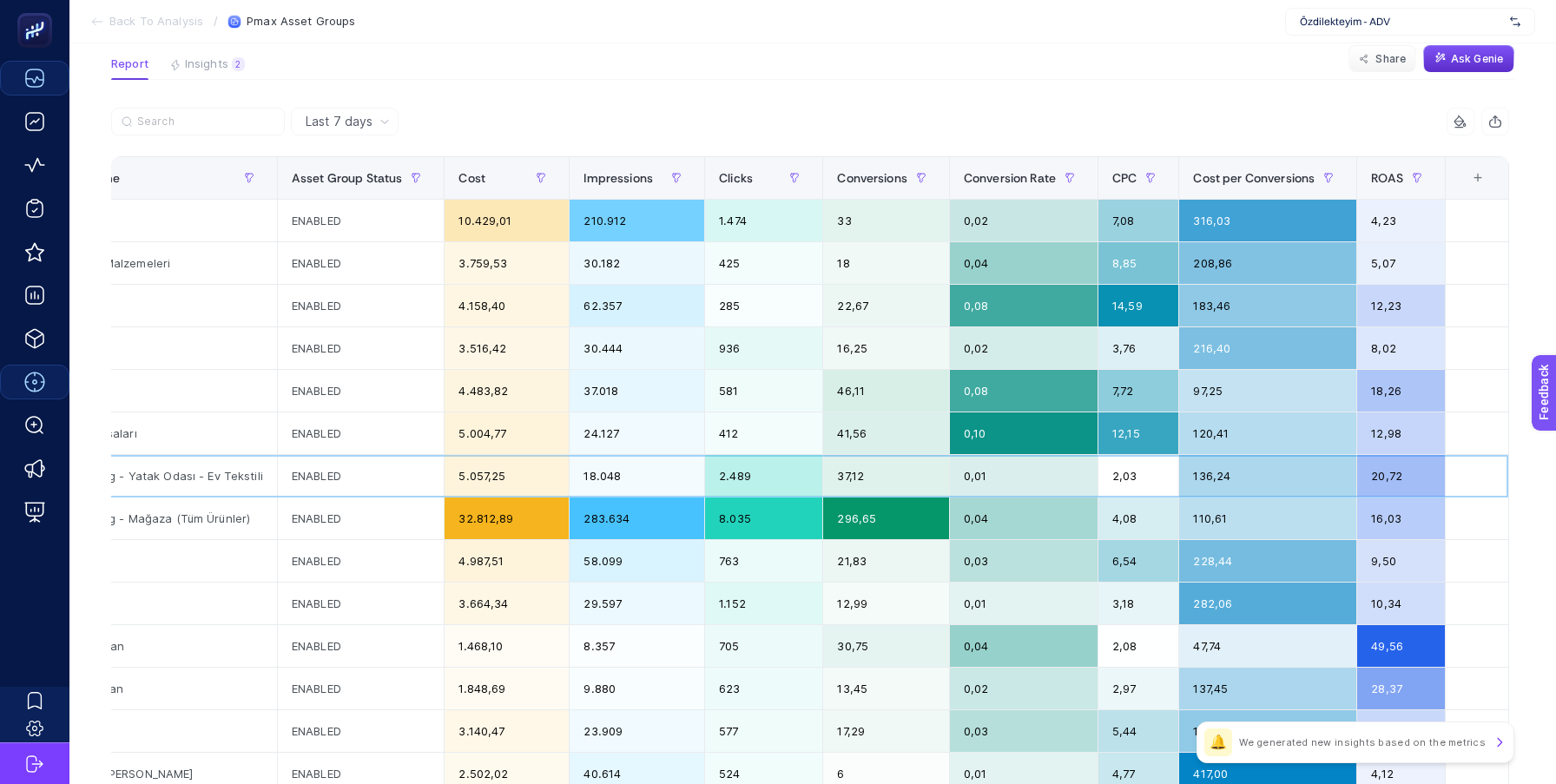
click at [1176, 479] on div "2,03" at bounding box center [1138, 475] width 80 height 41
drag, startPoint x: 1410, startPoint y: 474, endPoint x: 1362, endPoint y: 473, distance: 48.0
click at [1362, 473] on div "20,72" at bounding box center [1400, 475] width 88 height 41
click at [1470, 186] on th "11 items selected +" at bounding box center [1476, 178] width 63 height 42
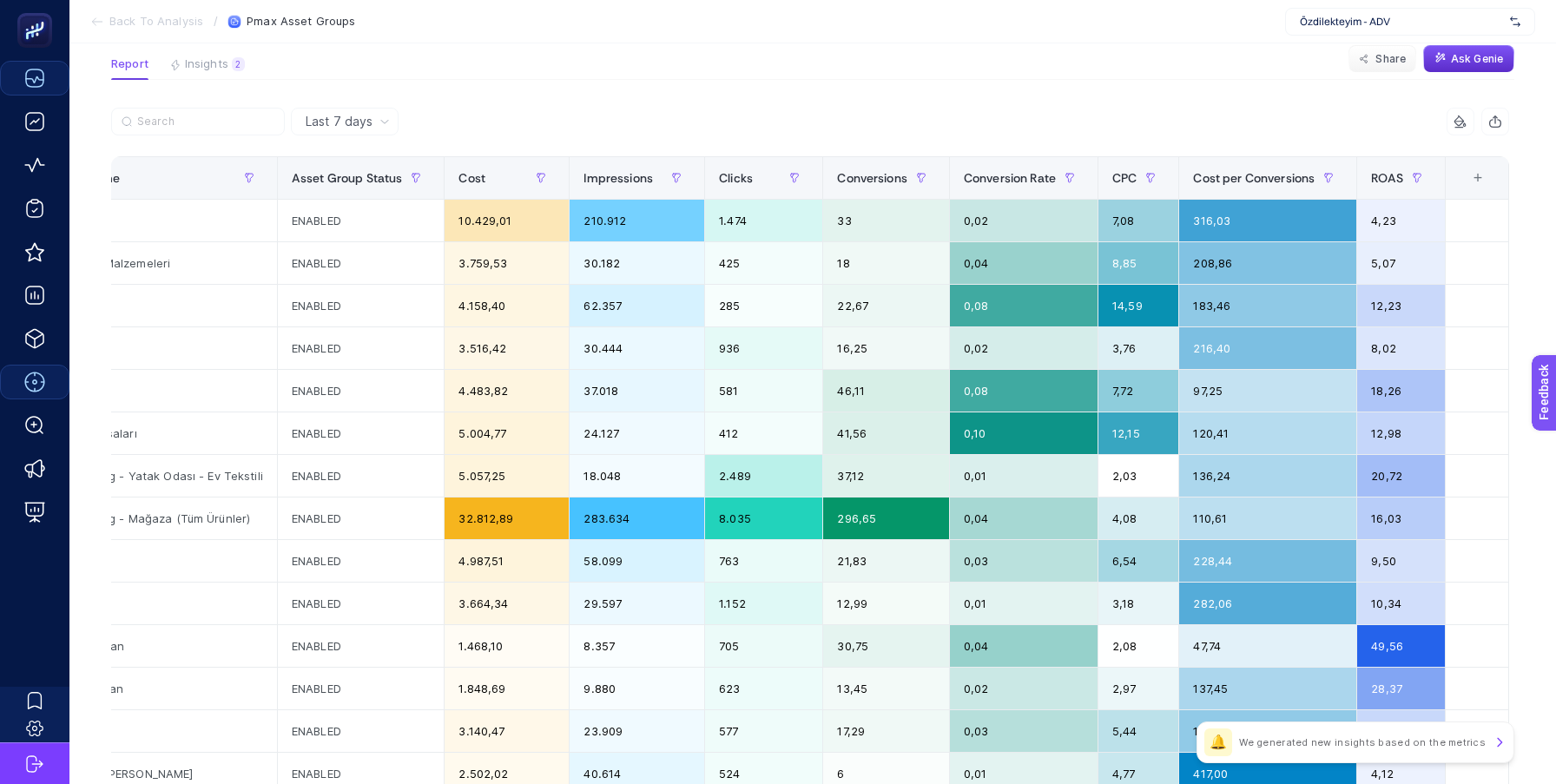
click at [1477, 177] on div "+" at bounding box center [1478, 178] width 33 height 14
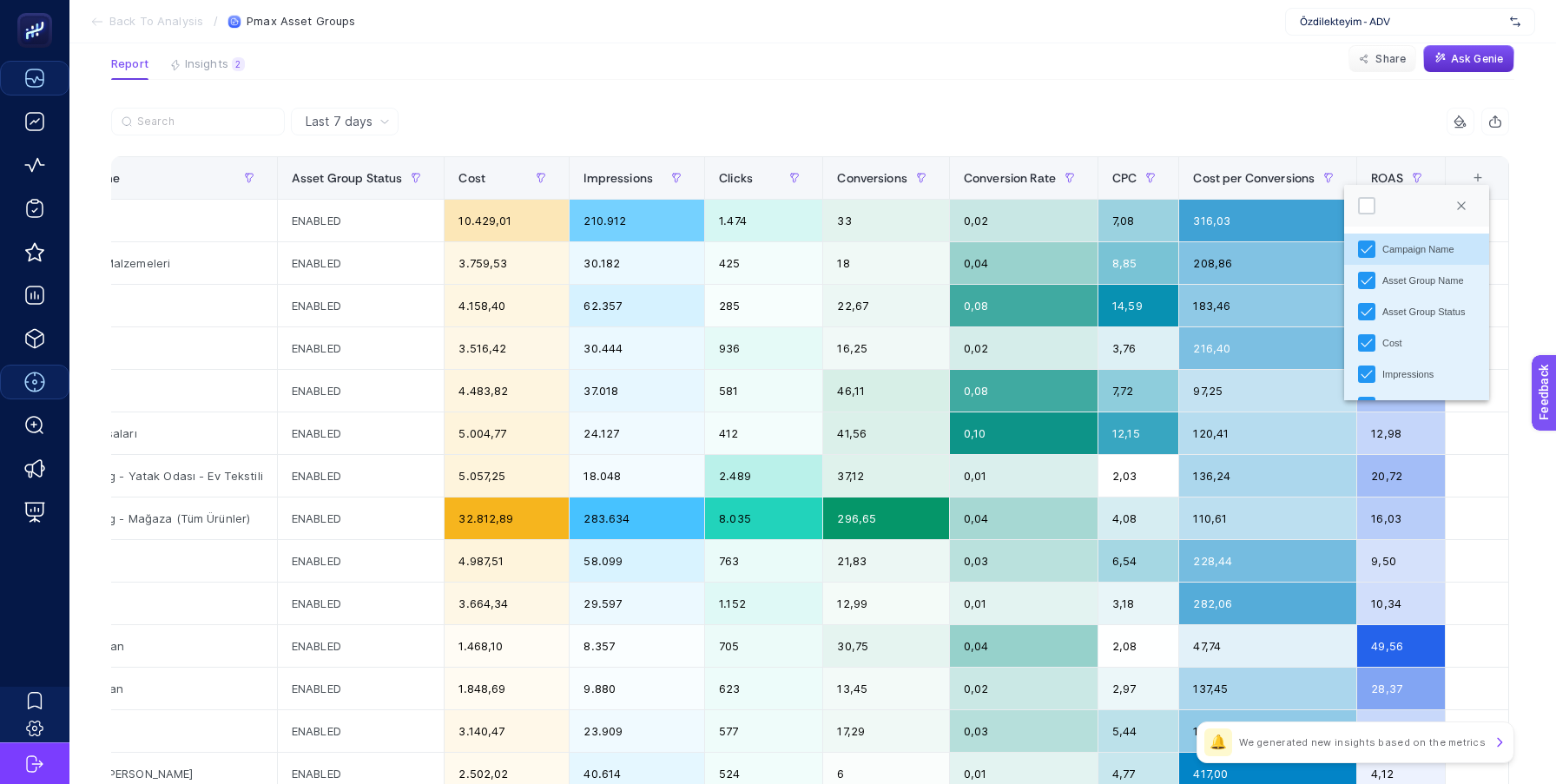
click at [1197, 105] on article "Add to favorites false Notify me Create project Pmax Asset Groups Report Insigh…" at bounding box center [813, 599] width 1486 height 1357
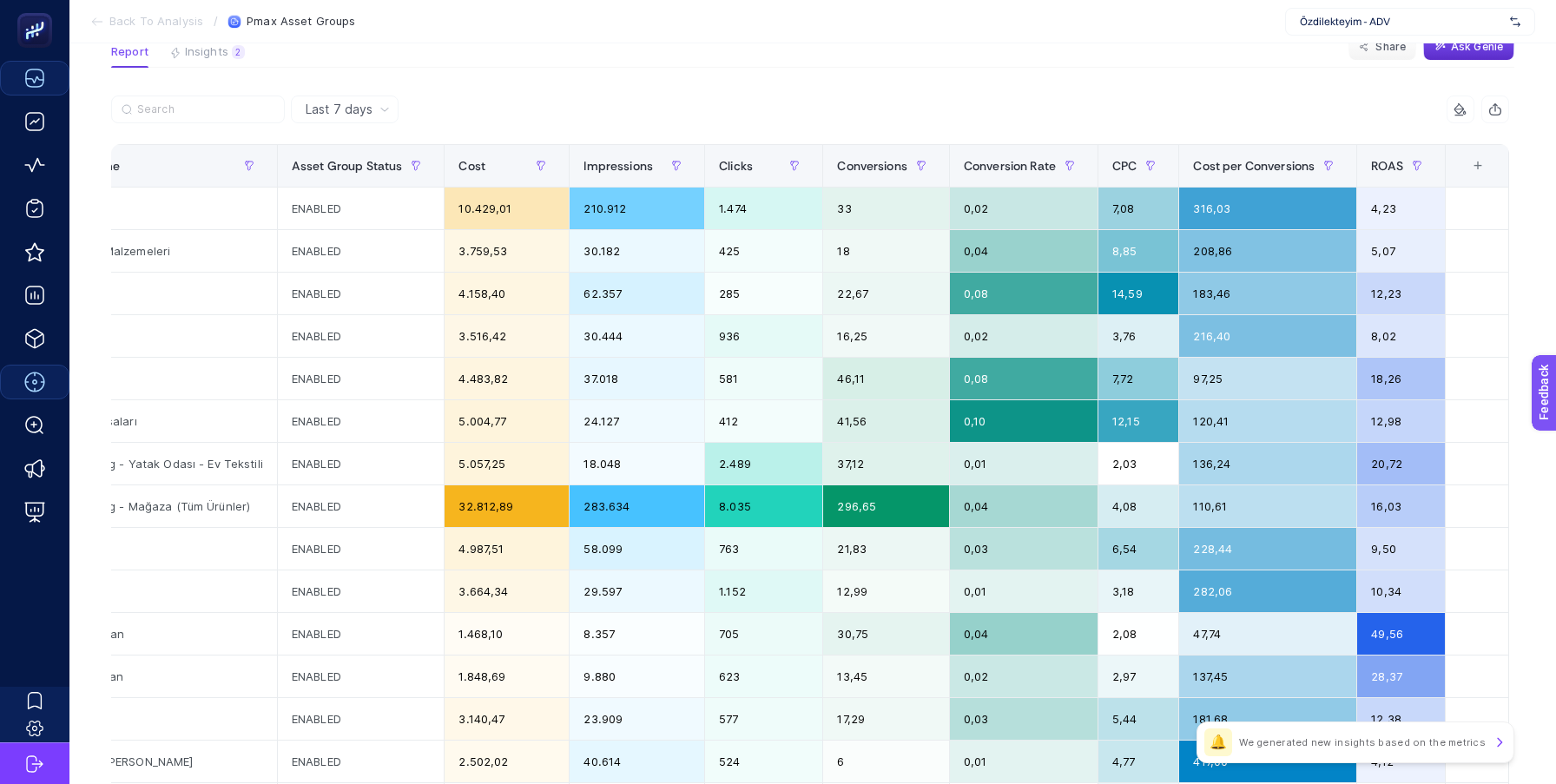
scroll to position [111, 0]
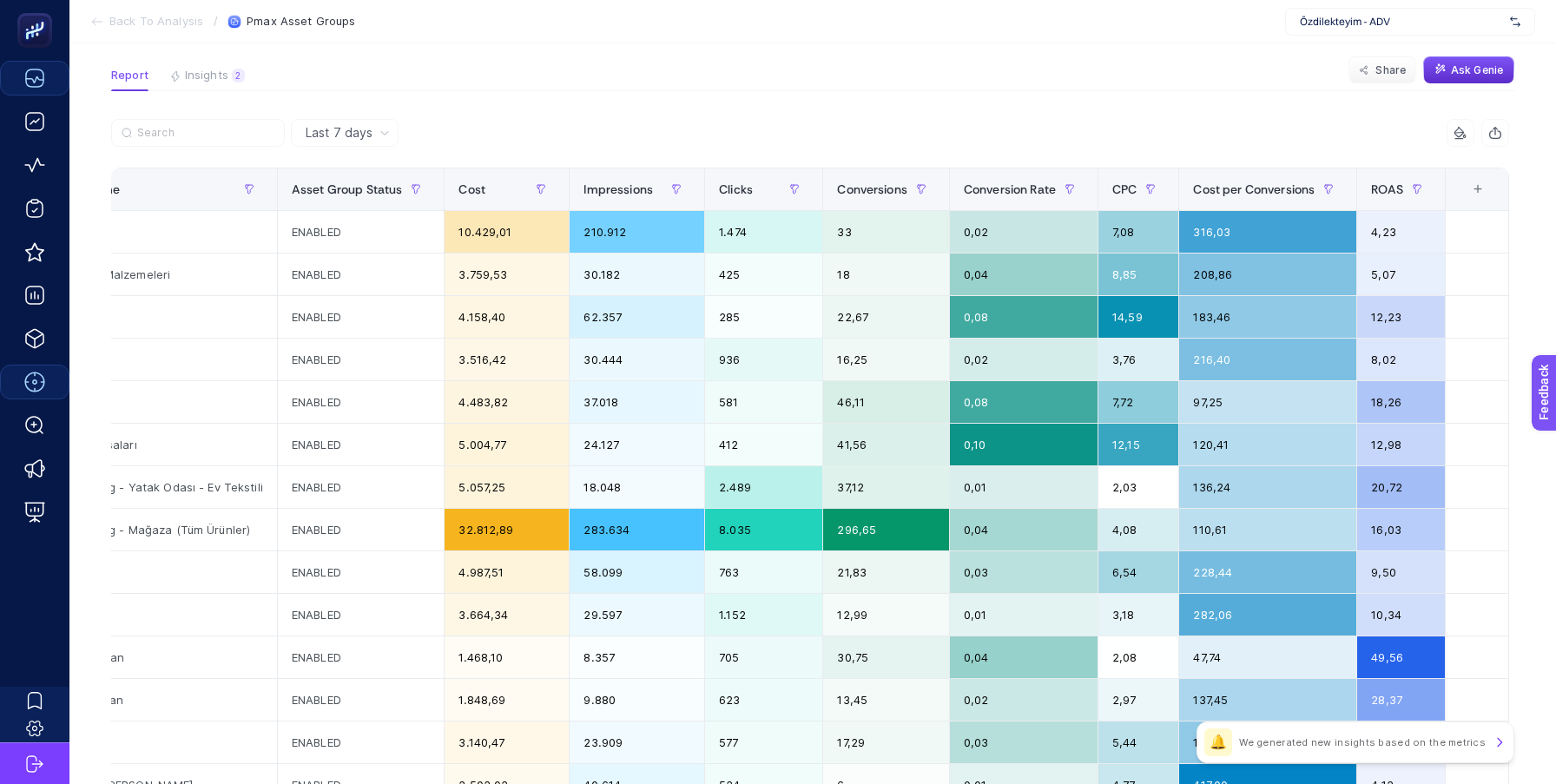
click at [1467, 190] on div "+" at bounding box center [1478, 189] width 33 height 14
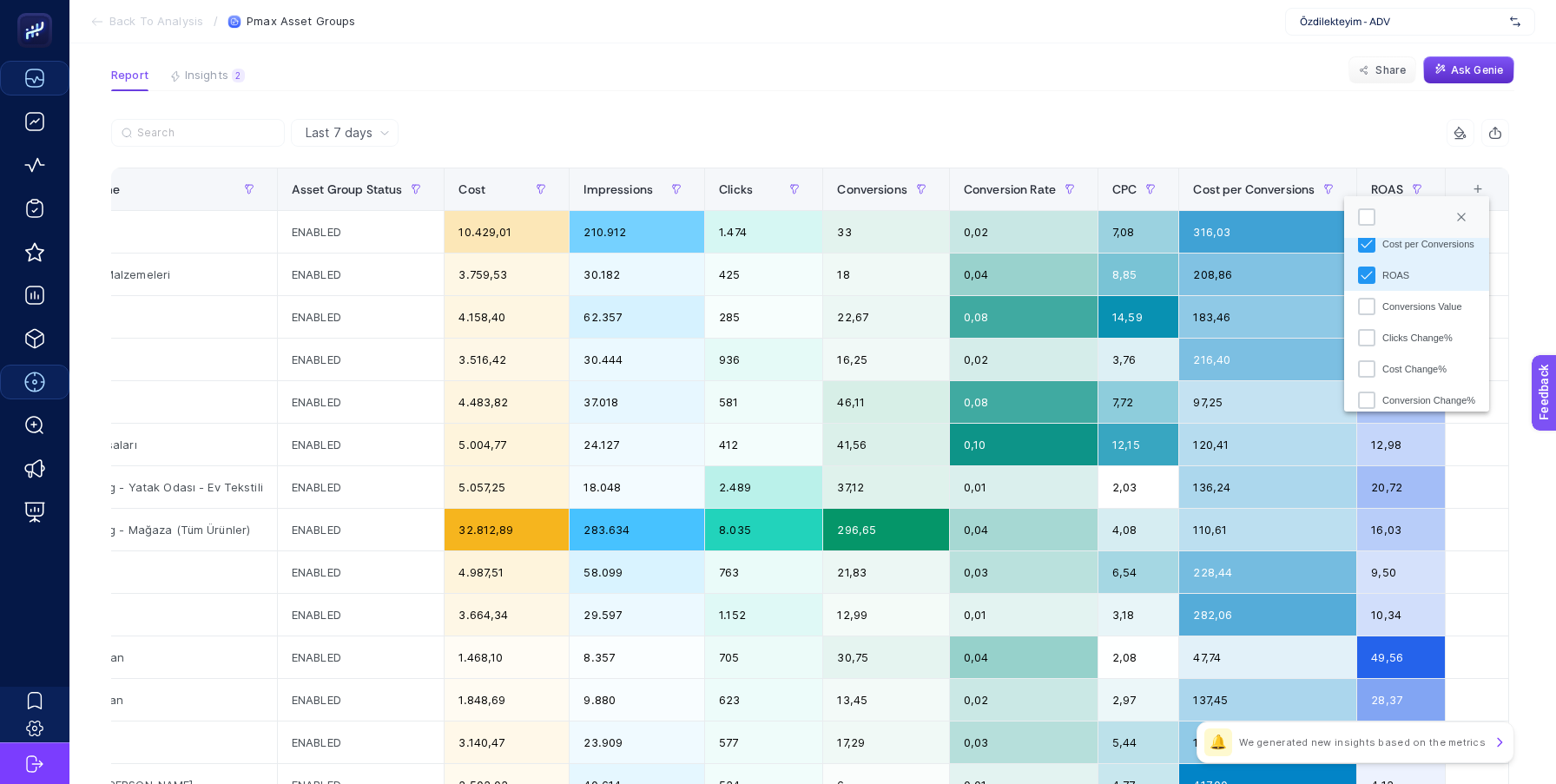
scroll to position [293, 0]
click at [1366, 313] on div "Conversions Value" at bounding box center [1367, 311] width 18 height 18
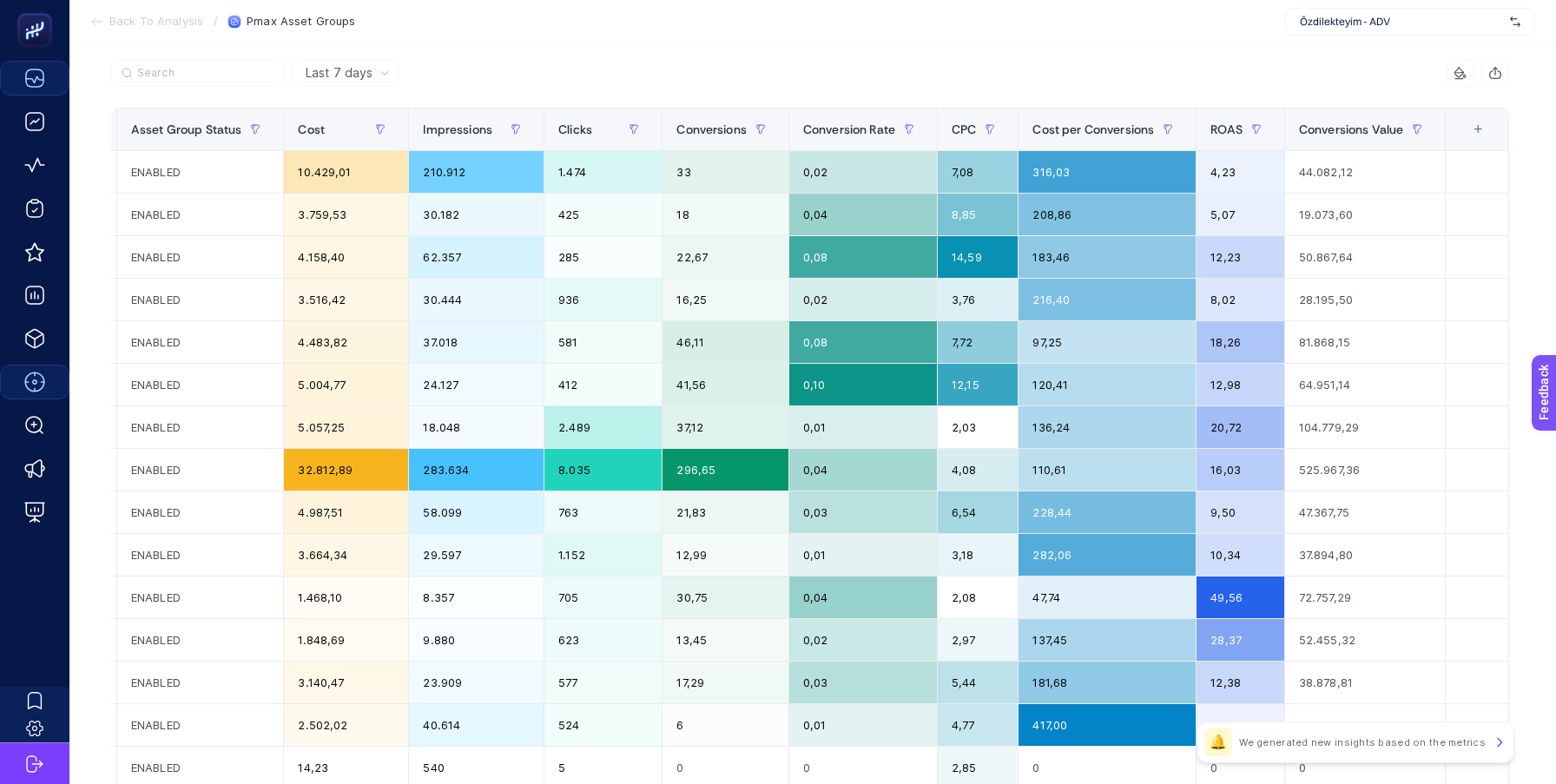
scroll to position [0, 638]
drag, startPoint x: 1353, startPoint y: 470, endPoint x: 1312, endPoint y: 470, distance: 41.0
click at [1314, 470] on div "525.967,36" at bounding box center [1364, 469] width 159 height 41
click at [1312, 470] on div "525.967,36" at bounding box center [1364, 469] width 159 height 41
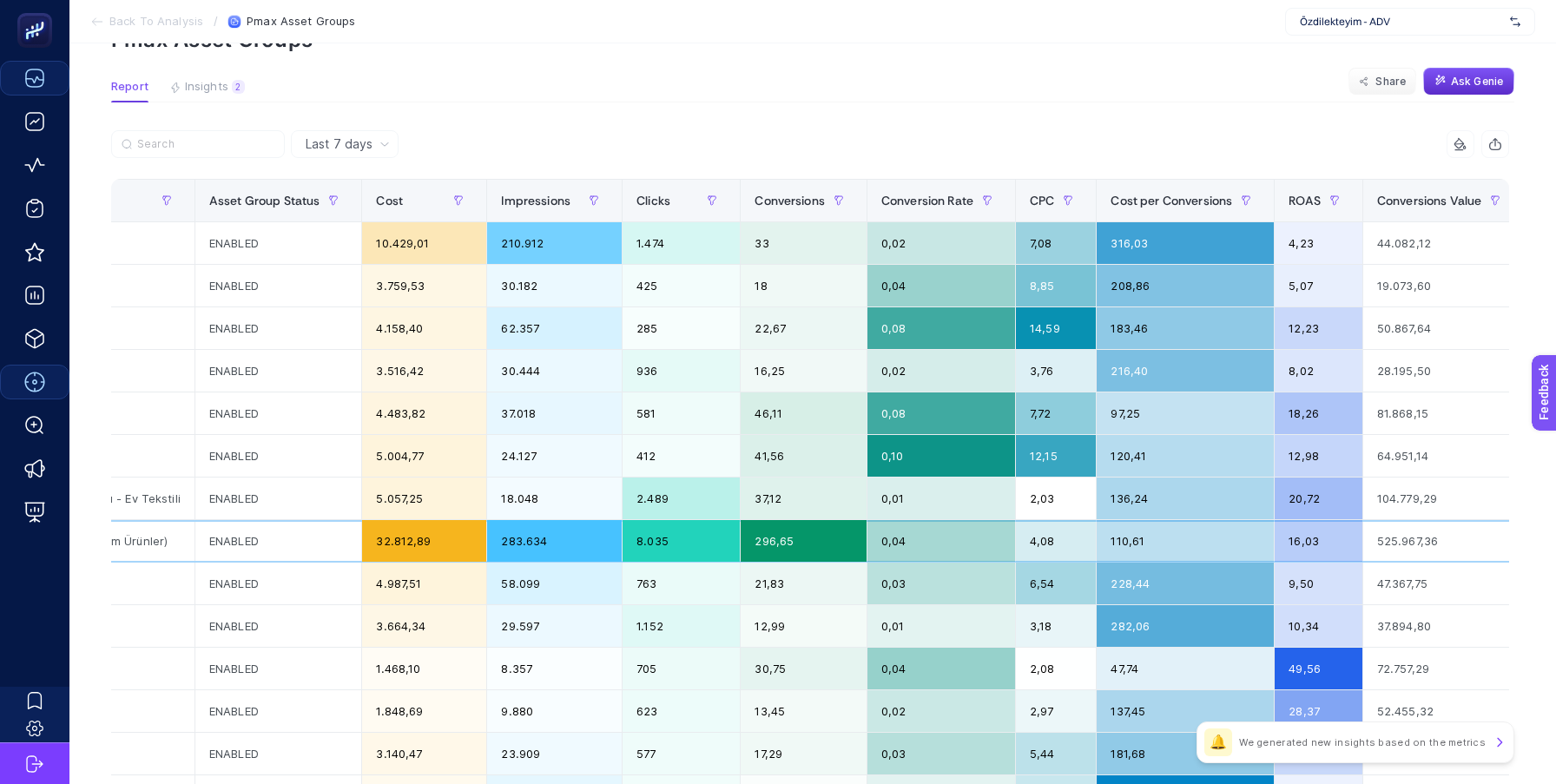
scroll to position [0, 550]
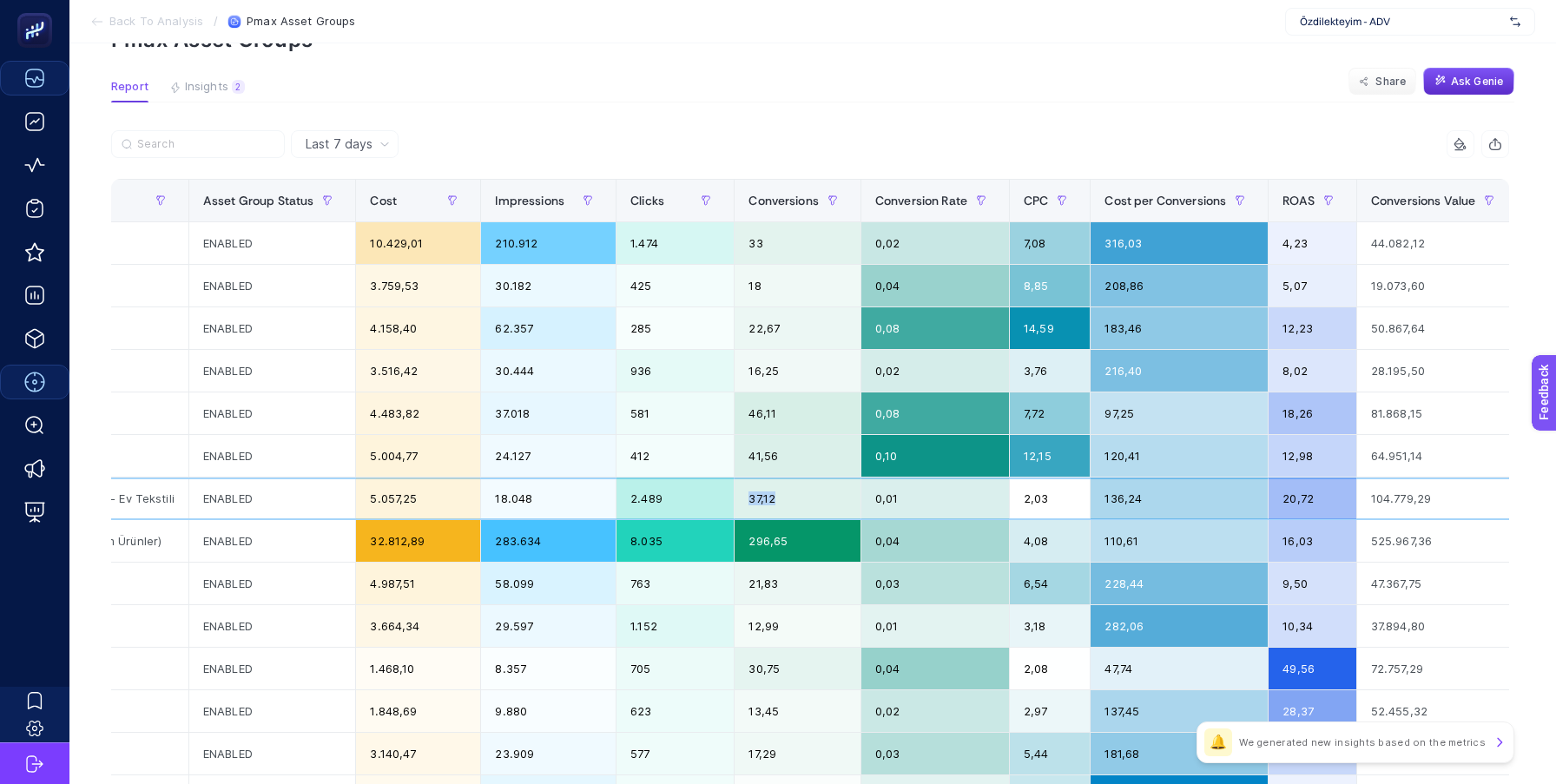
drag, startPoint x: 791, startPoint y: 496, endPoint x: 755, endPoint y: 496, distance: 36.0
click at [758, 496] on div "37,12" at bounding box center [797, 498] width 126 height 41
click at [755, 496] on div "37,12" at bounding box center [797, 498] width 126 height 41
drag, startPoint x: 1327, startPoint y: 497, endPoint x: 1283, endPoint y: 497, distance: 44.0
click at [1288, 497] on div "20,72" at bounding box center [1312, 498] width 88 height 41
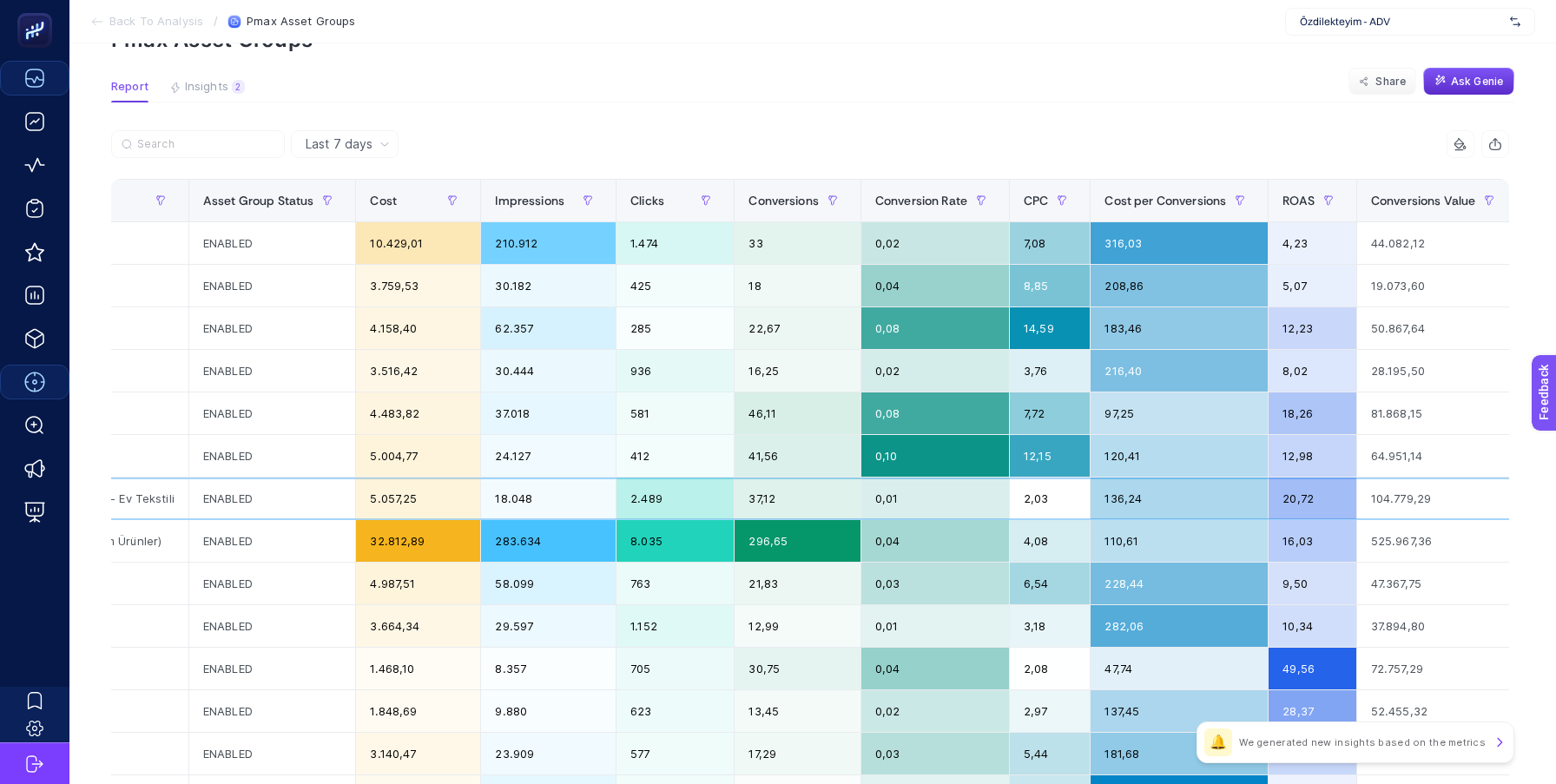
click at [1268, 497] on div "136,24" at bounding box center [1179, 498] width 177 height 41
drag, startPoint x: 1151, startPoint y: 493, endPoint x: 1030, endPoint y: 493, distance: 121.0
click at [1030, 493] on tr "P.Max: Özdilekteyim Ev Tekstili - Yatak Odası Tekstili - Standart Shopping Stan…" at bounding box center [572, 498] width 2020 height 42
click at [1450, 503] on div "104.779,29" at bounding box center [1437, 498] width 159 height 41
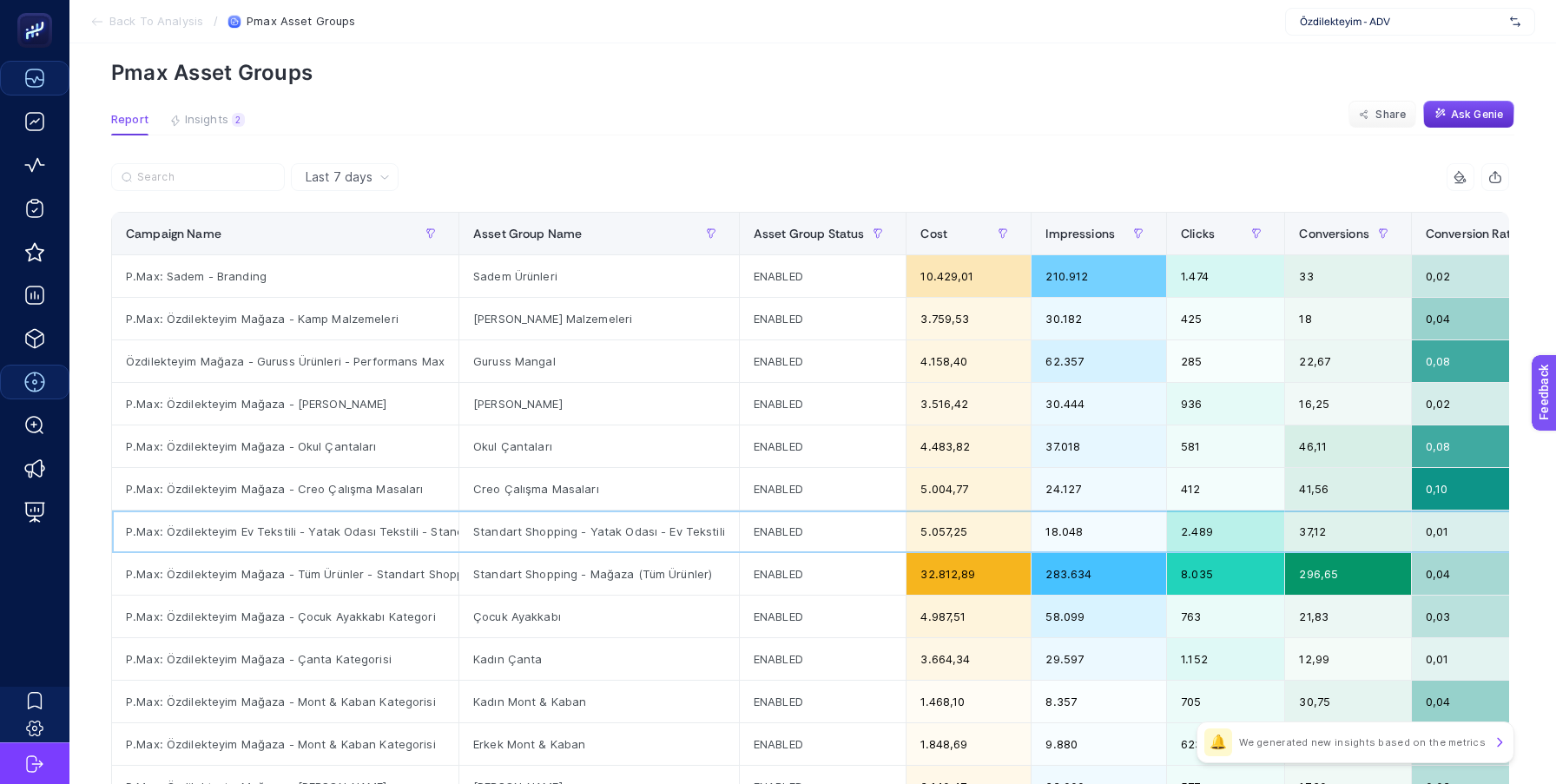
scroll to position [55, 0]
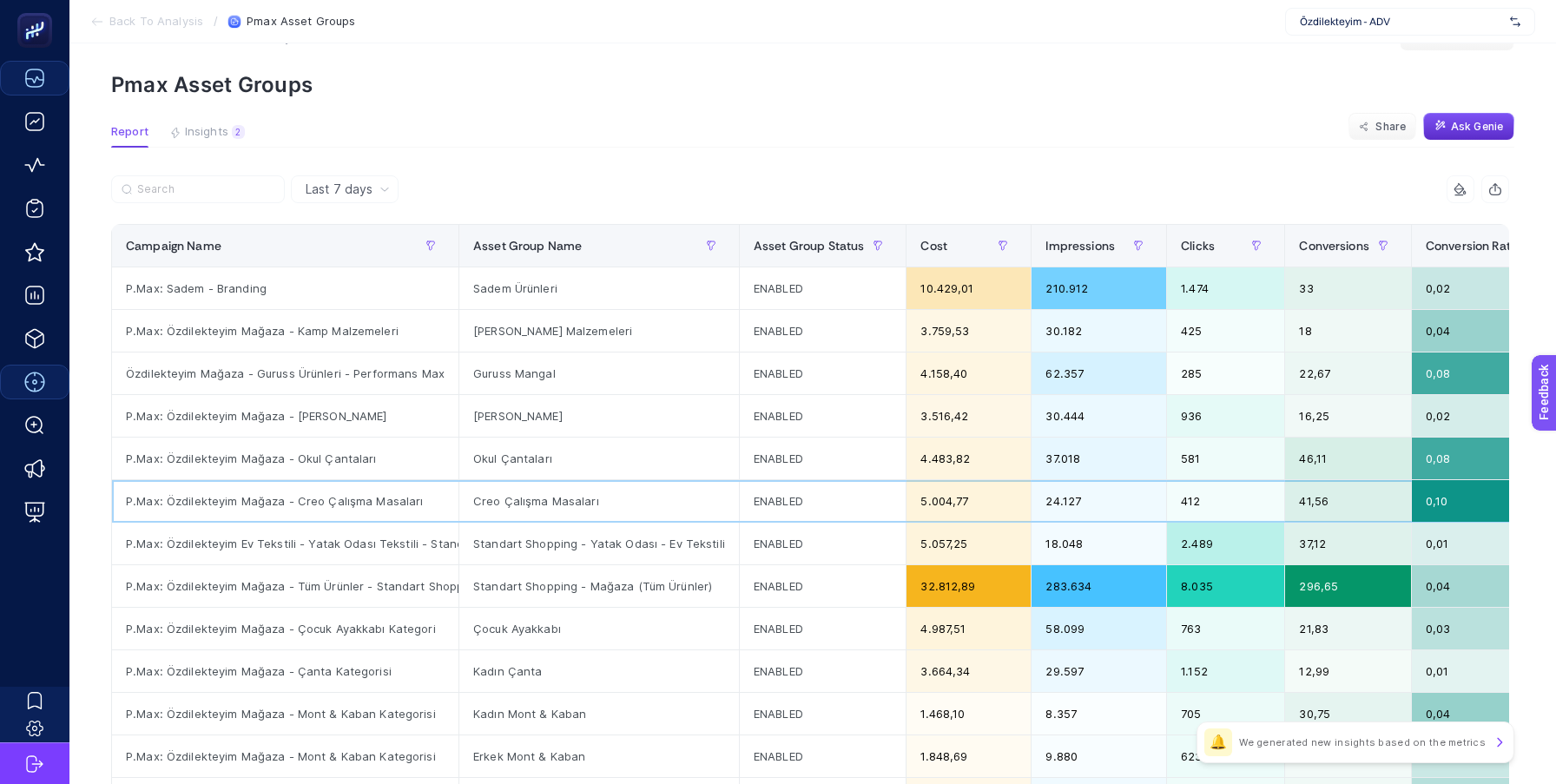
click at [804, 502] on div "ENABLED" at bounding box center [823, 501] width 166 height 41
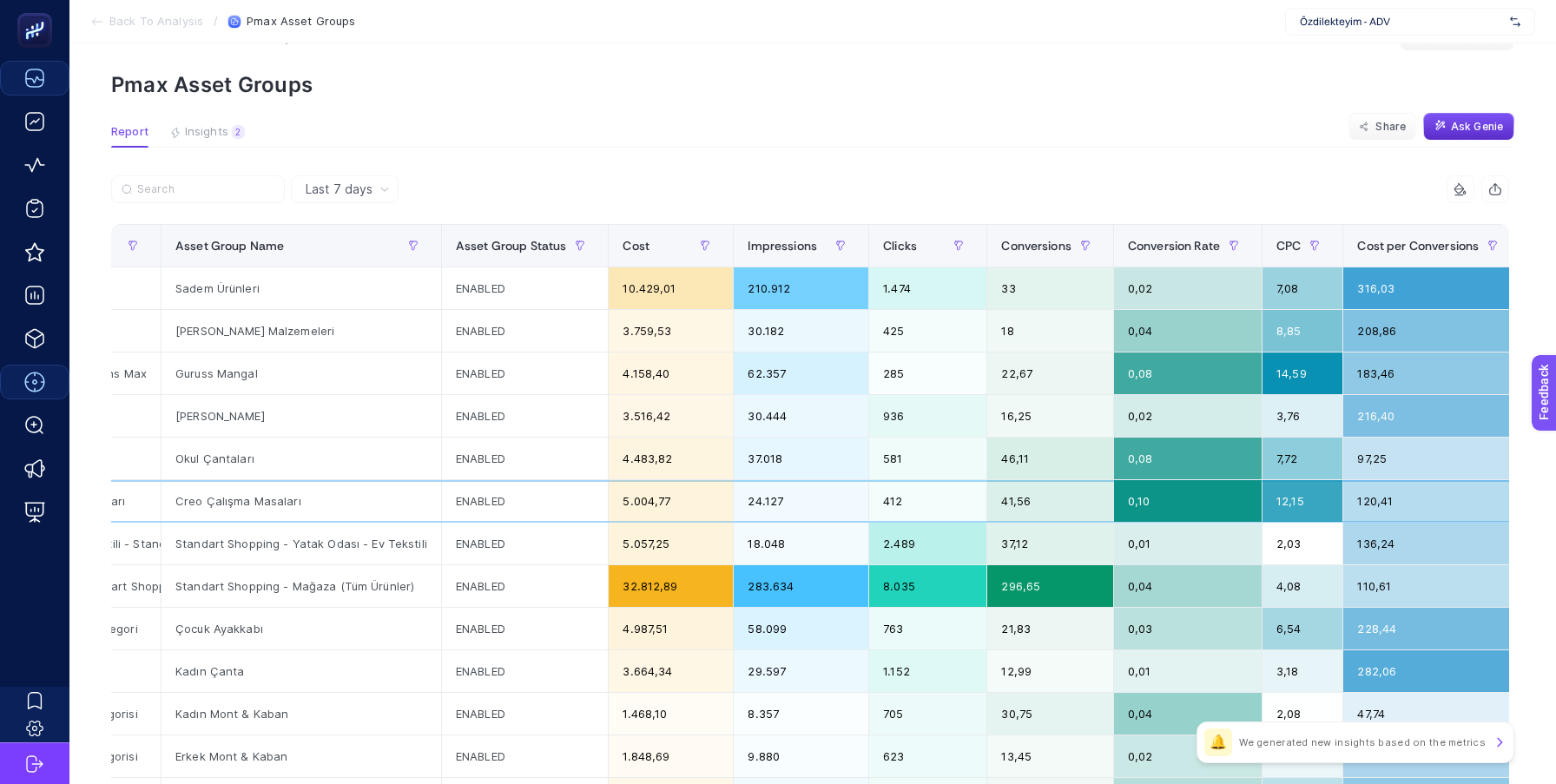
scroll to position [0, 638]
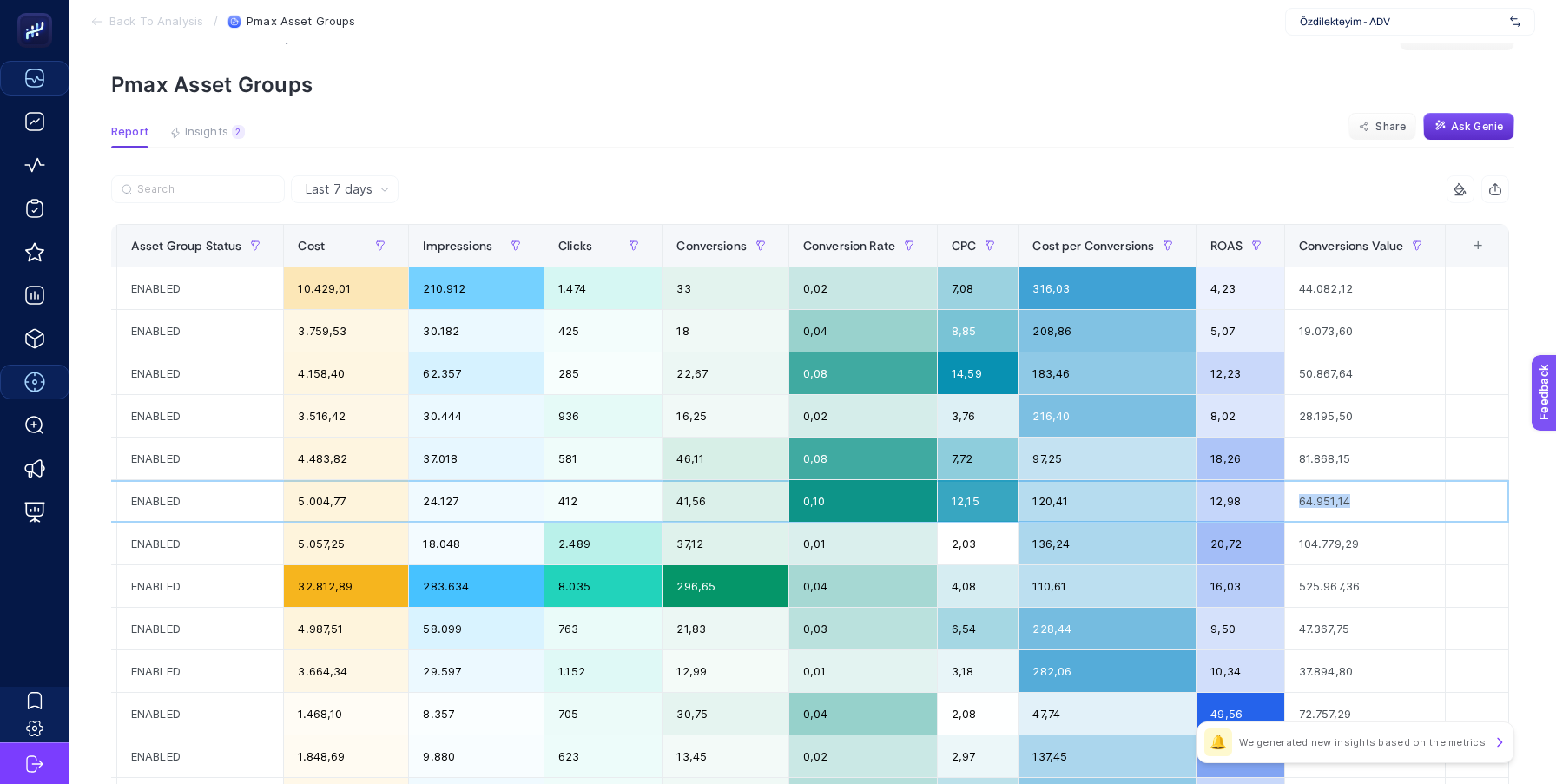
drag, startPoint x: 1362, startPoint y: 504, endPoint x: 1287, endPoint y: 504, distance: 75.0
click at [1287, 504] on div "64.951,14" at bounding box center [1364, 501] width 159 height 41
click at [1226, 499] on div "12,98" at bounding box center [1240, 501] width 88 height 41
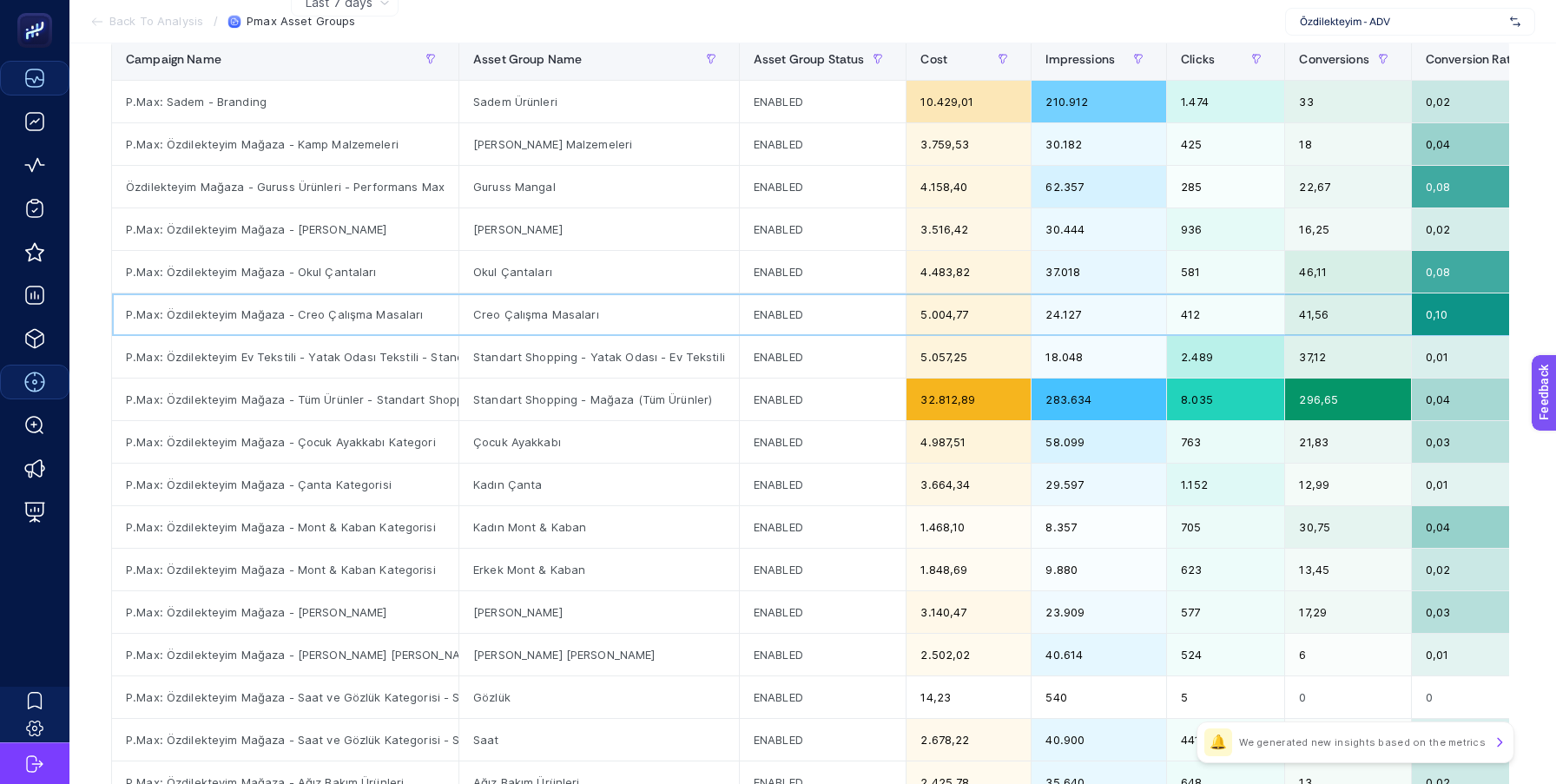
scroll to position [0, 0]
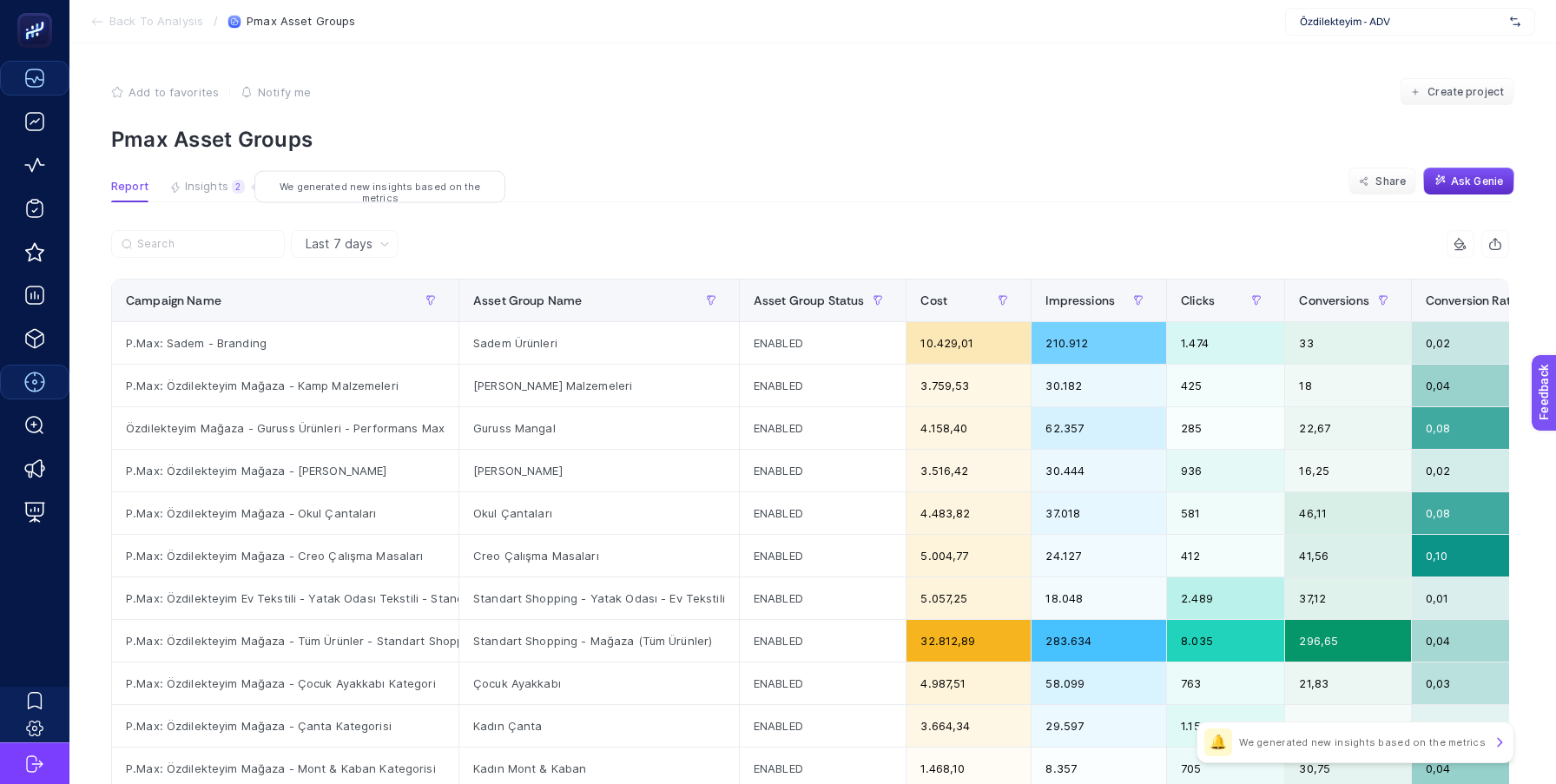
click at [188, 190] on span "Insights" at bounding box center [207, 187] width 43 height 14
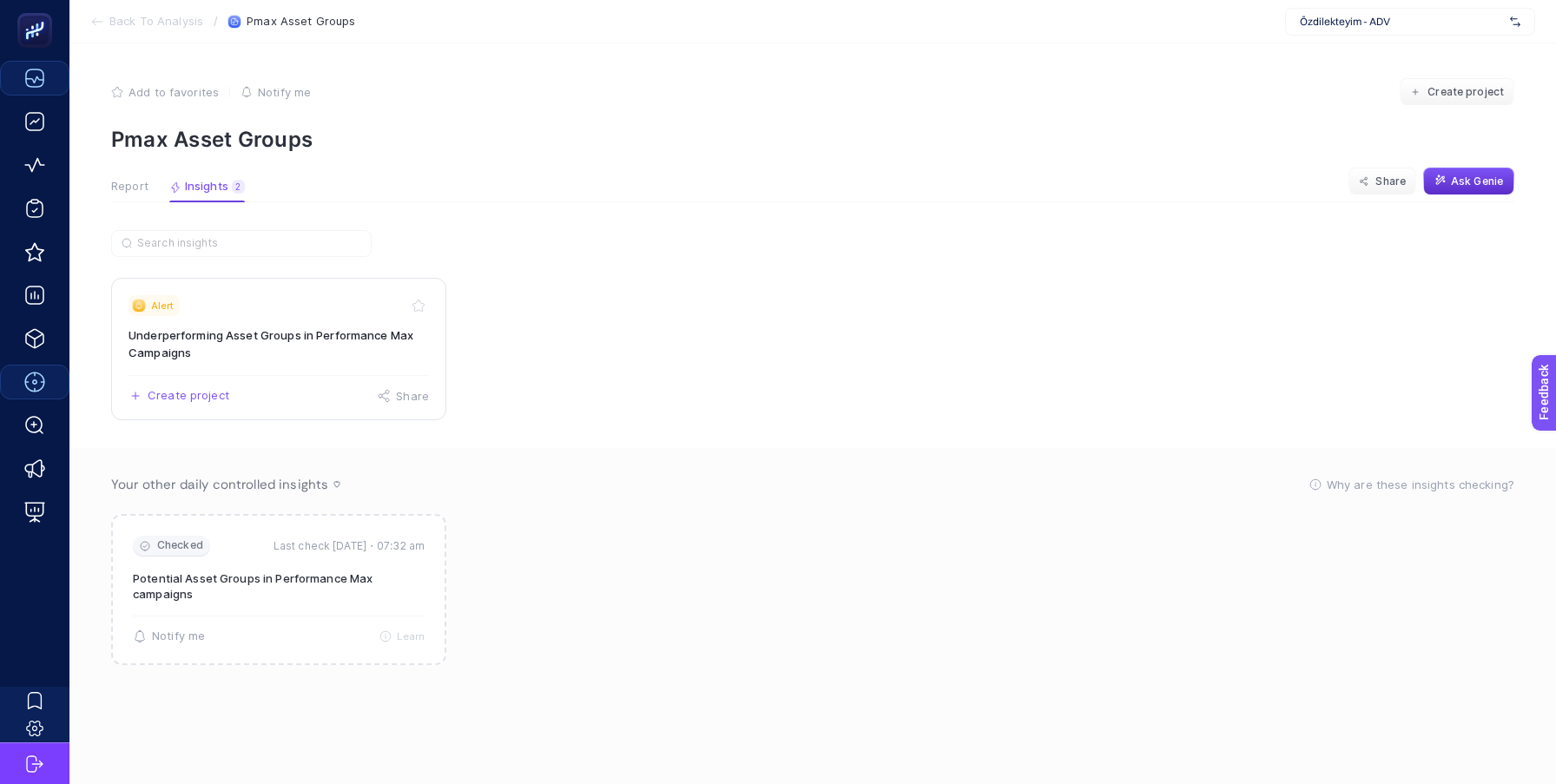
click at [245, 356] on h3 "Underperforming Asset Groups in Performance Max Campaigns" at bounding box center [279, 343] width 300 height 34
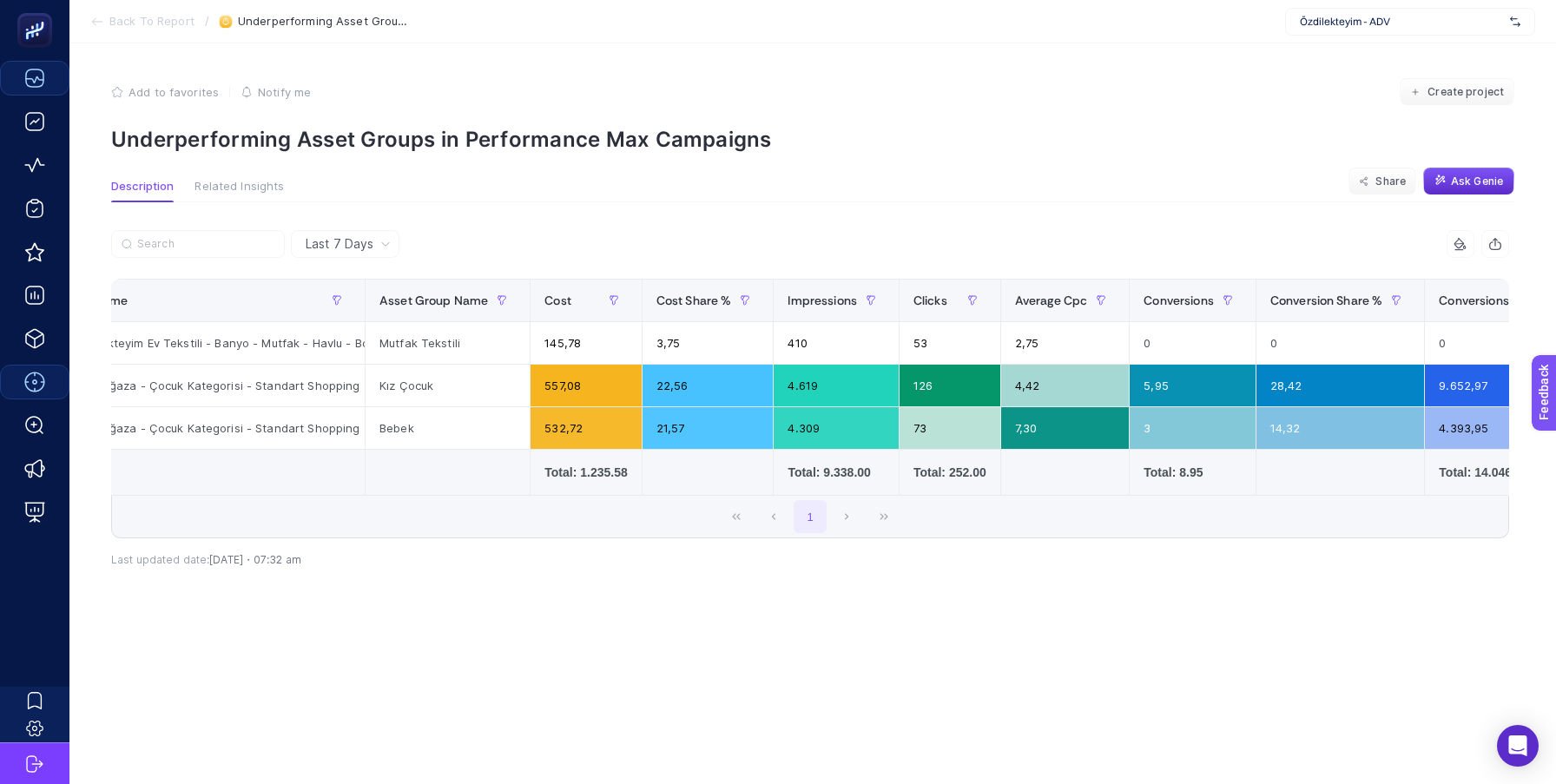
scroll to position [0, 94]
drag, startPoint x: 498, startPoint y: 139, endPoint x: 716, endPoint y: 139, distance: 218.0
click at [716, 139] on p "Underperforming Asset Groups in Performance Max Campaigns" at bounding box center [812, 140] width 1402 height 26
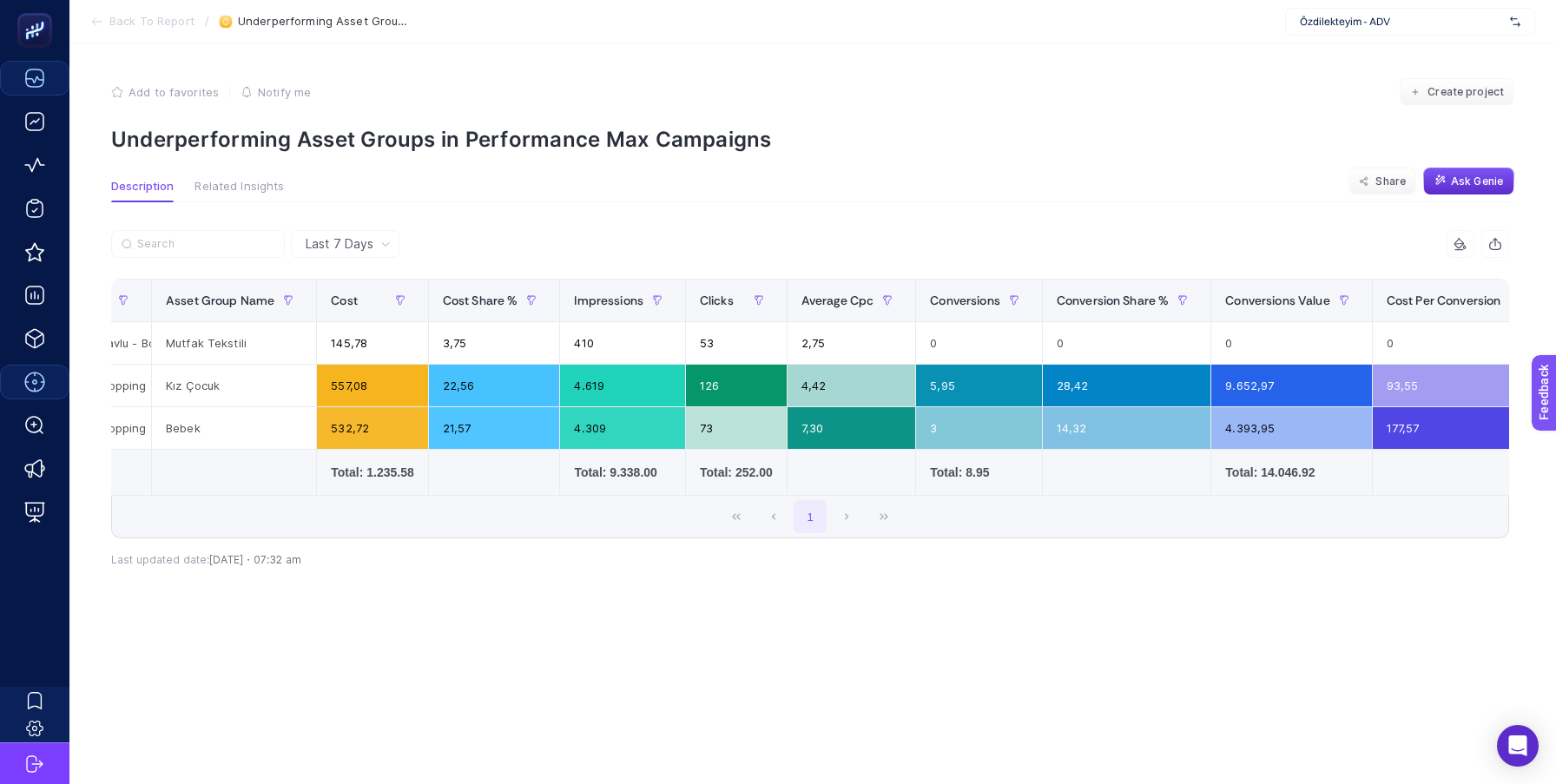
scroll to position [0, 502]
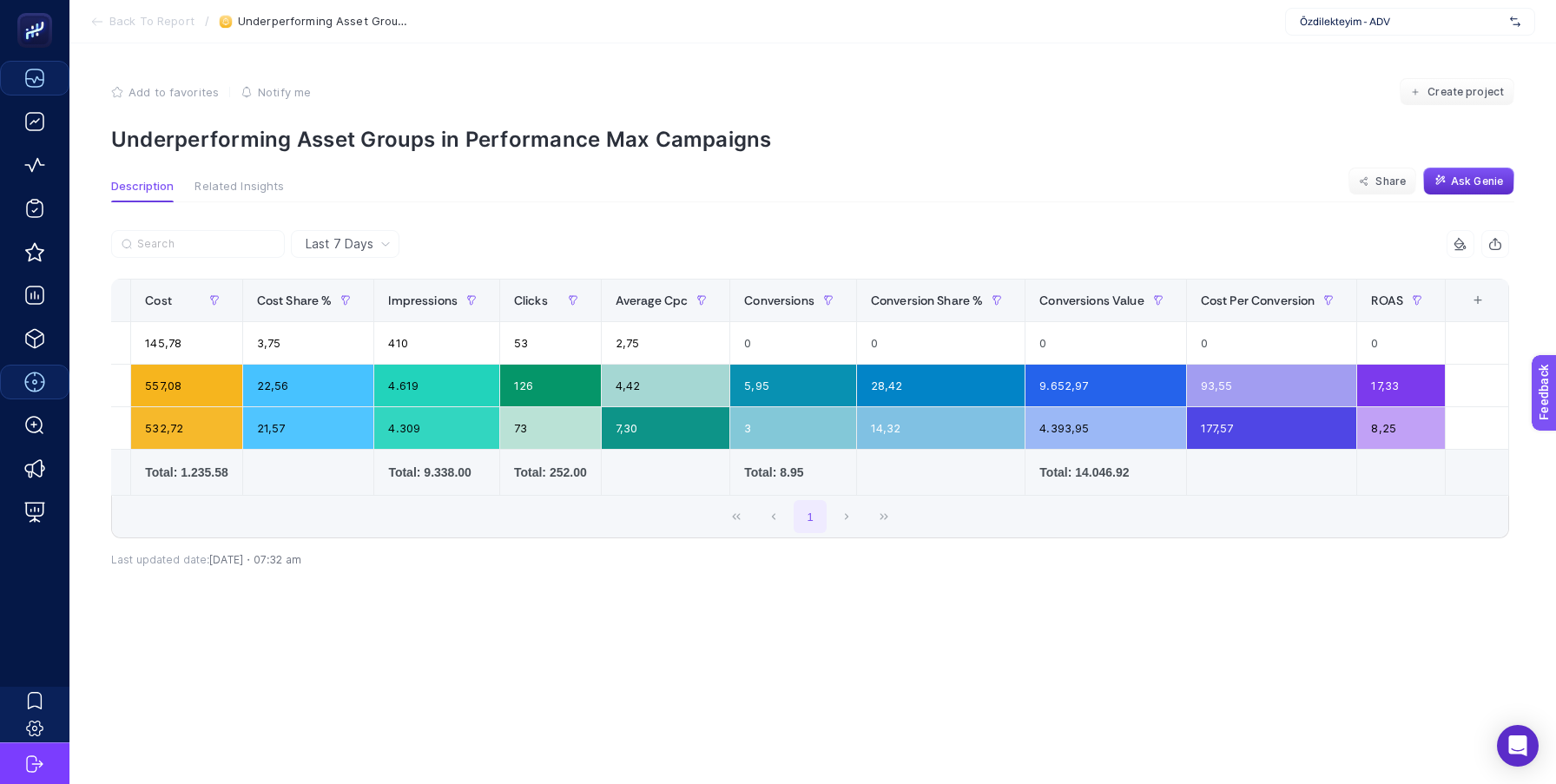
click at [1472, 295] on div "+" at bounding box center [1478, 300] width 33 height 14
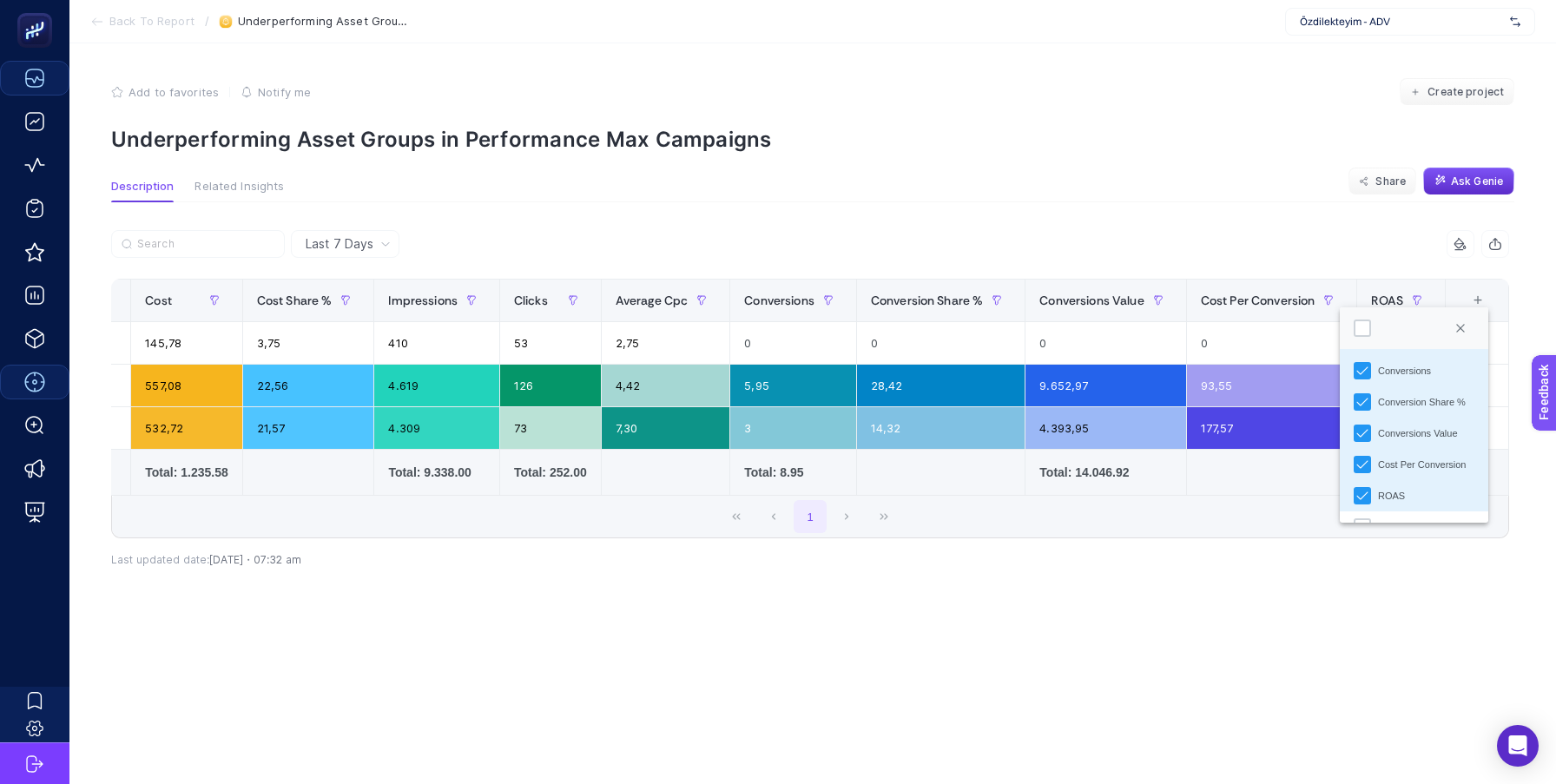
scroll to position [226, 0]
click at [1189, 553] on div "10 items selected Campaign Name Asset Group Name Cost Cost Share % Impressions …" at bounding box center [810, 411] width 1398 height 308
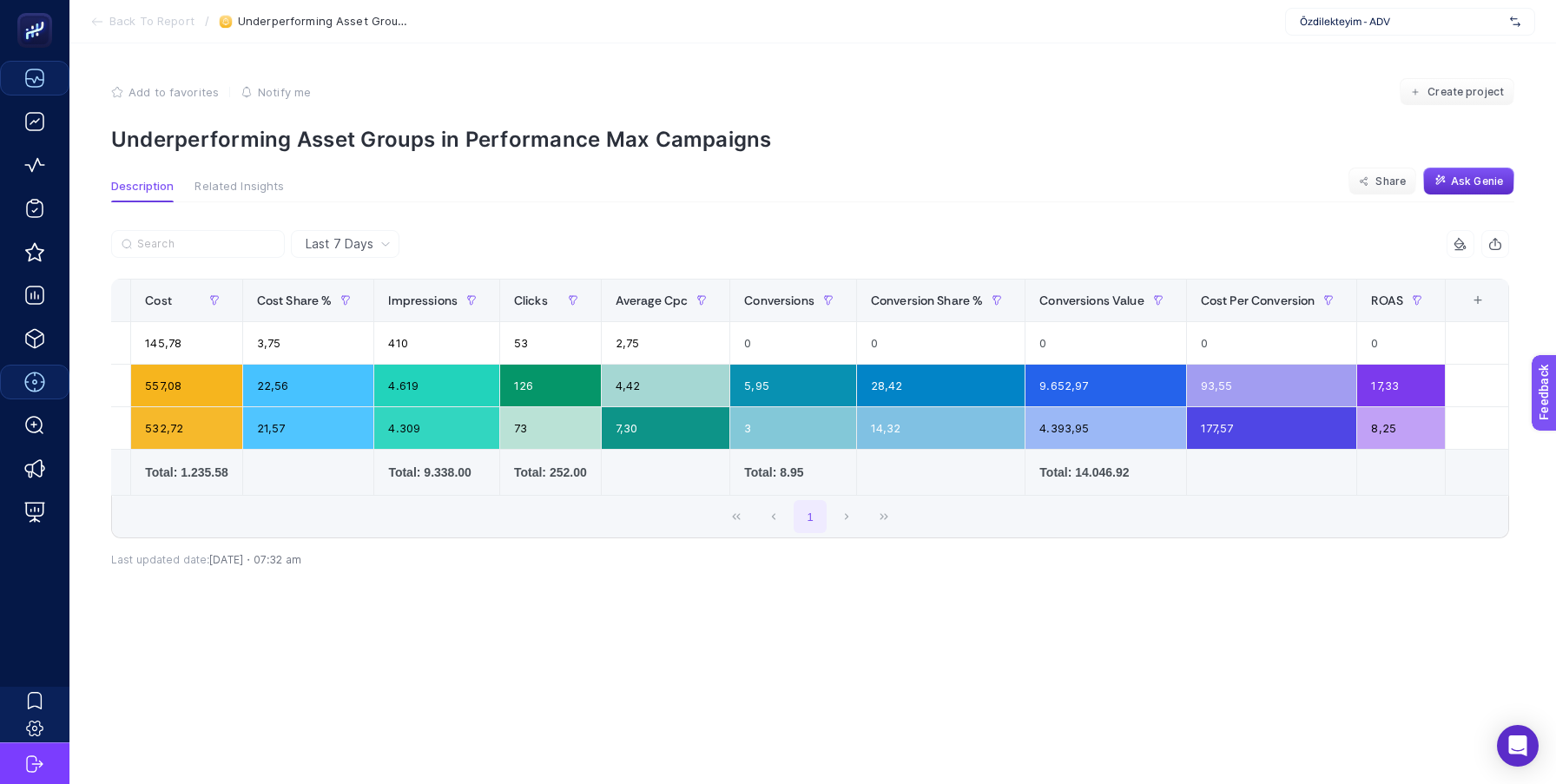
scroll to position [0, 0]
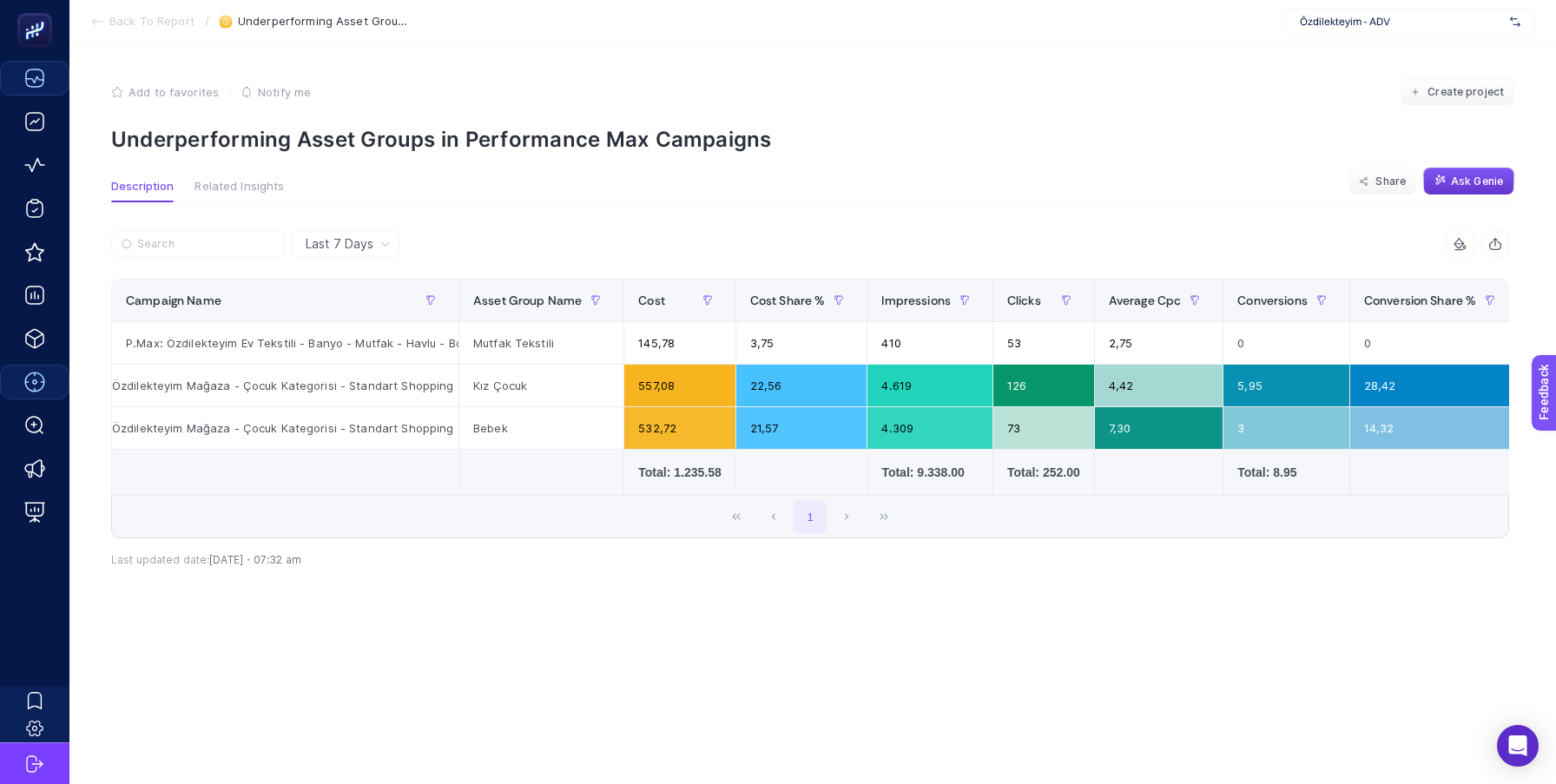
click at [1452, 177] on span "Ask Genie" at bounding box center [1476, 181] width 52 height 14
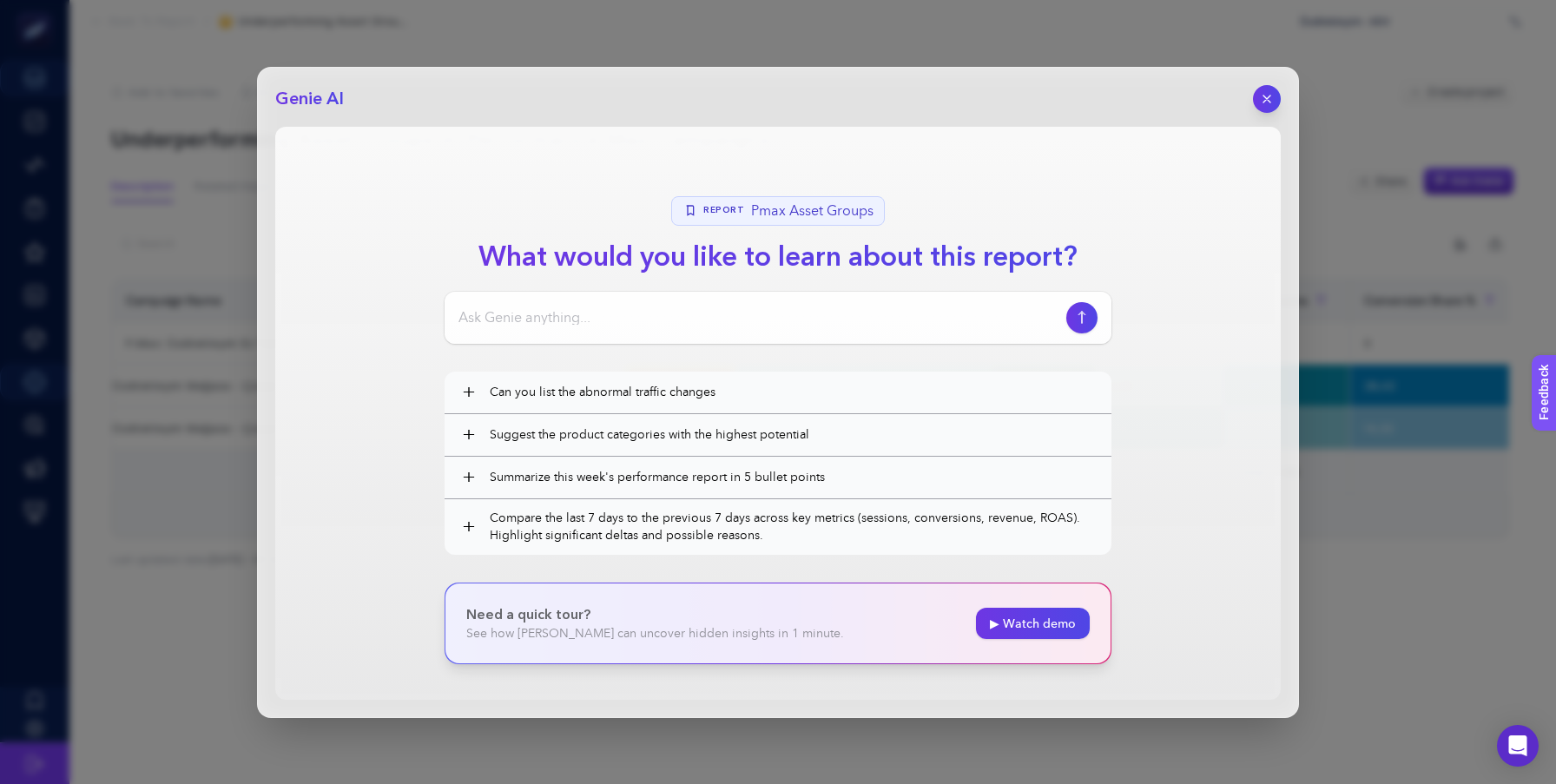
click at [571, 318] on input at bounding box center [759, 317] width 600 height 21
type input "Buradan ne anlamam gerekir"
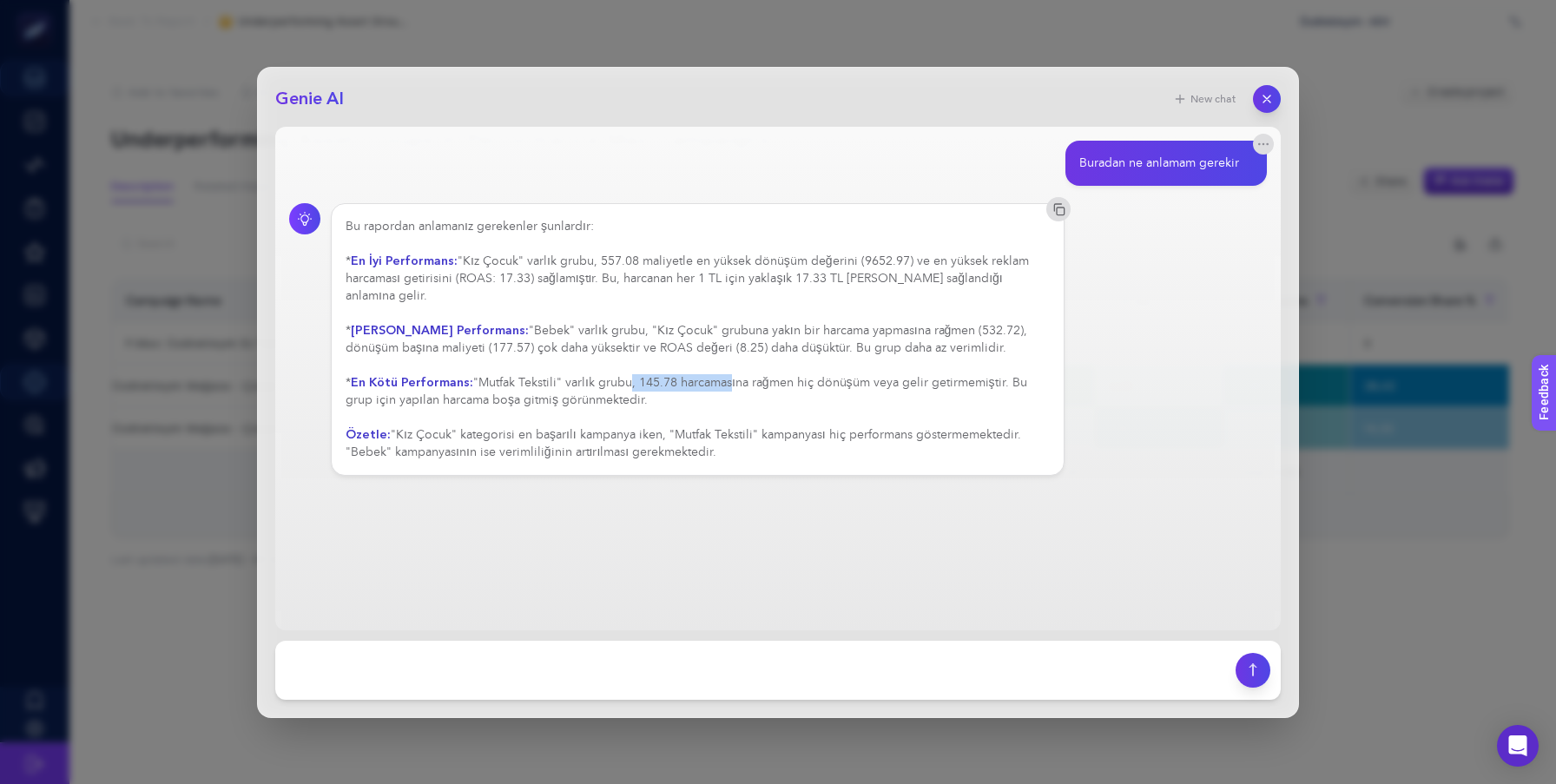
drag, startPoint x: 676, startPoint y: 358, endPoint x: 976, endPoint y: 359, distance: 300.0
click at [976, 359] on div "Bu rapordan anlamanız gerekenler şunlardır: * En İyi Performans: "Kız Çocuk" va…" at bounding box center [697, 338] width 704 height 243
drag, startPoint x: 410, startPoint y: 379, endPoint x: 662, endPoint y: 379, distance: 252.0
click at [662, 379] on div "Bu rapordan anlamanız gerekenler şunlardır: * En İyi Performans: "Kız Çocuk" va…" at bounding box center [697, 338] width 704 height 243
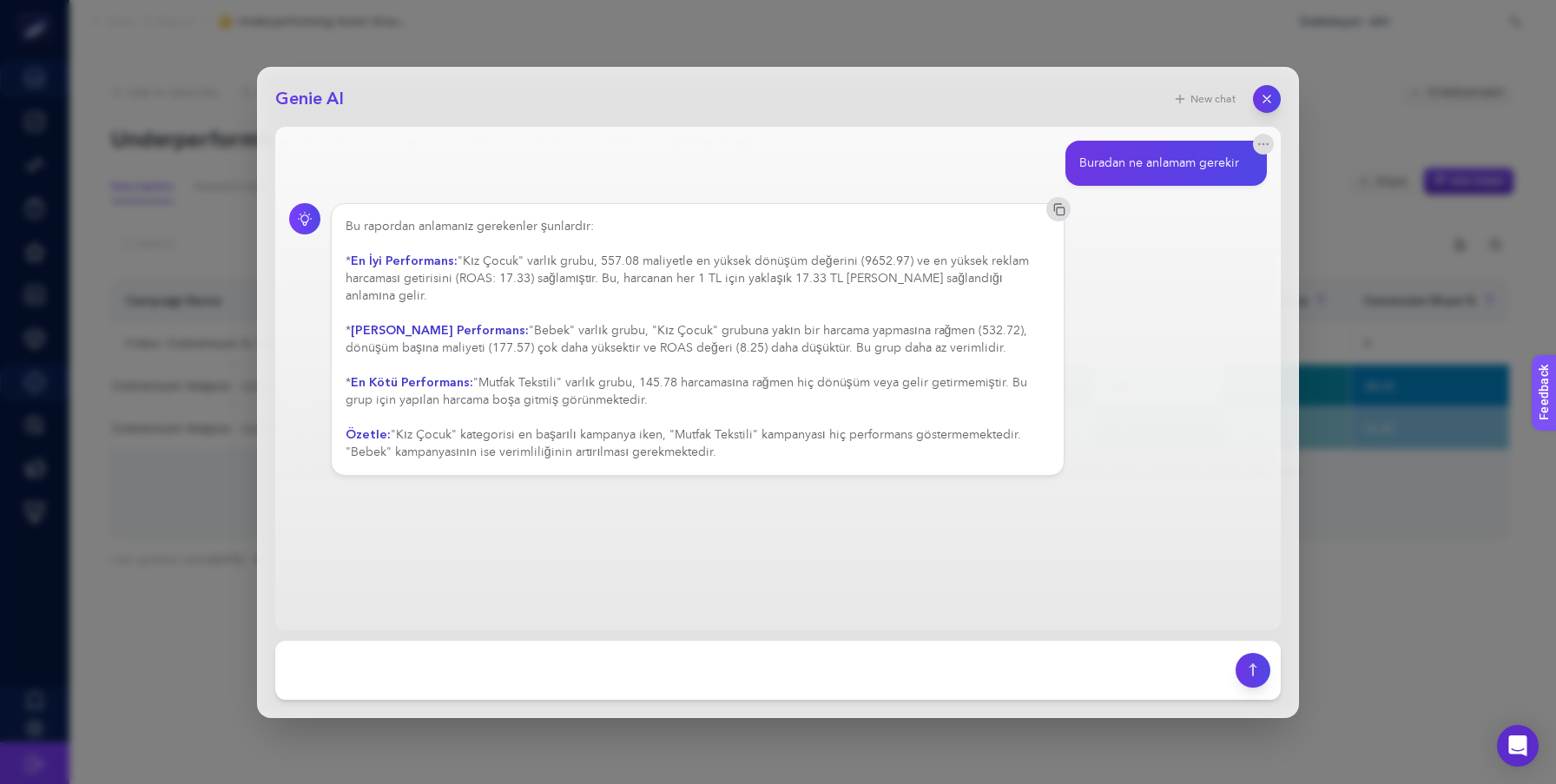
click at [662, 379] on div "Bu rapordan anlamanız gerekenler şunlardır: * En İyi Performans: "Kız Çocuk" va…" at bounding box center [697, 338] width 704 height 243
click at [1261, 103] on icon "button" at bounding box center [1267, 98] width 15 height 15
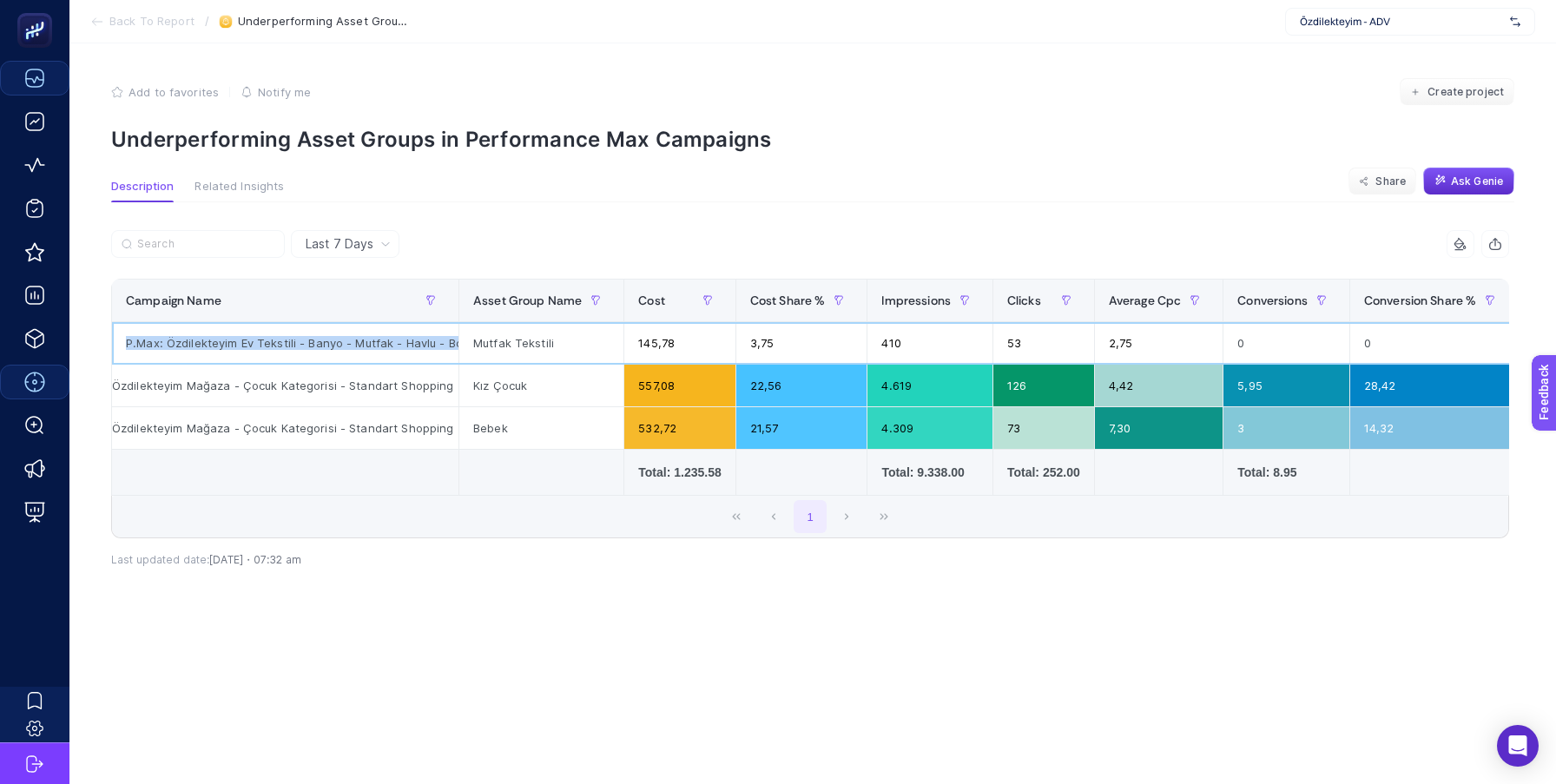
drag, startPoint x: 448, startPoint y: 342, endPoint x: 98, endPoint y: 335, distance: 350.1
click at [98, 335] on div "Last 7 Days 10 items selected Campaign Name Asset Group Name Cost Cost Share % …" at bounding box center [810, 443] width 1425 height 426
click at [194, 336] on div "P.Max: Özdilekteyim Ev Tekstili - Banyo - Mutfak - Havlu - Bornoz - Standart Sh…" at bounding box center [285, 342] width 346 height 41
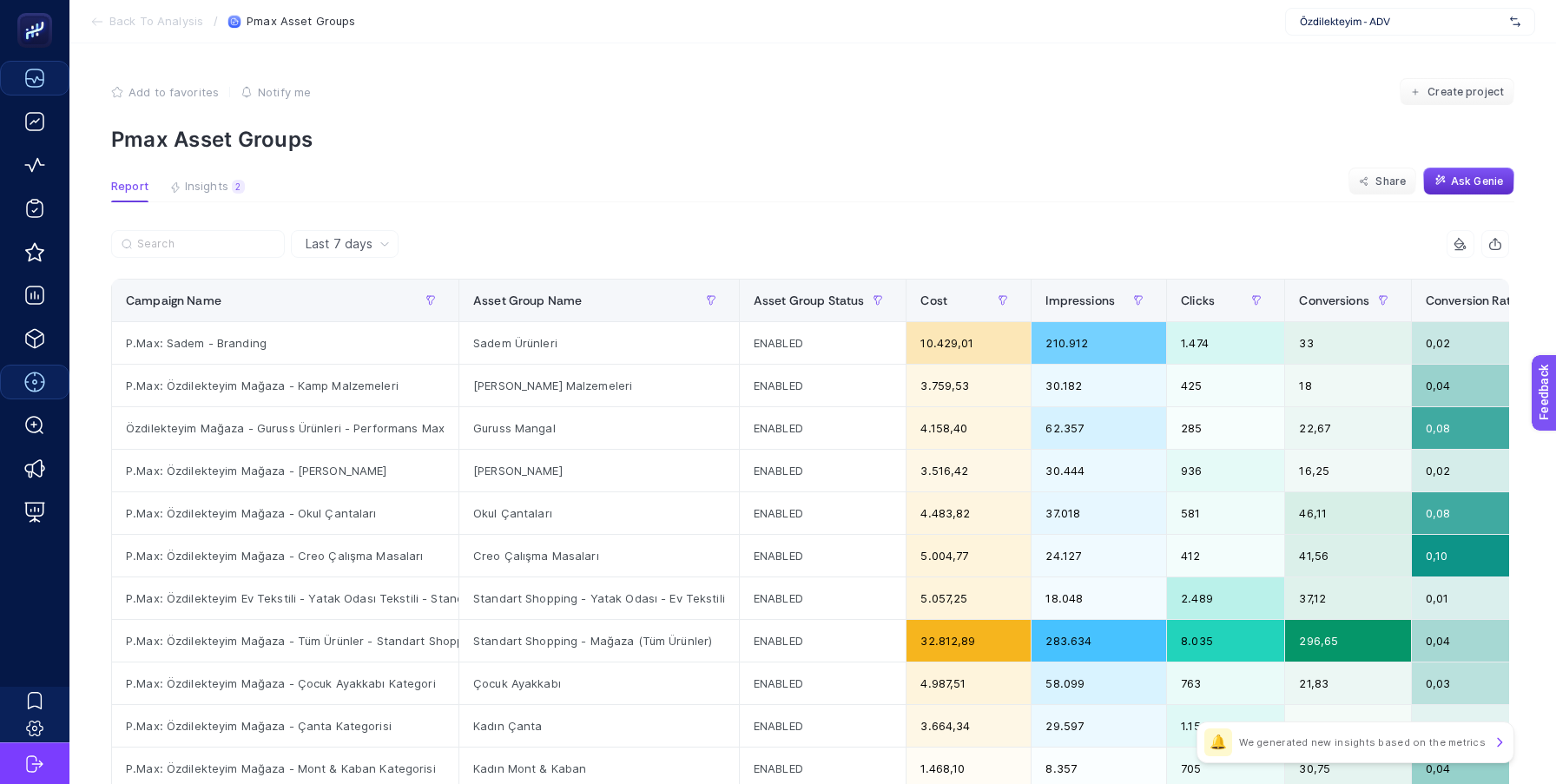
click at [1295, 742] on p "We generated new insights based on the metrics" at bounding box center [1362, 742] width 247 height 14
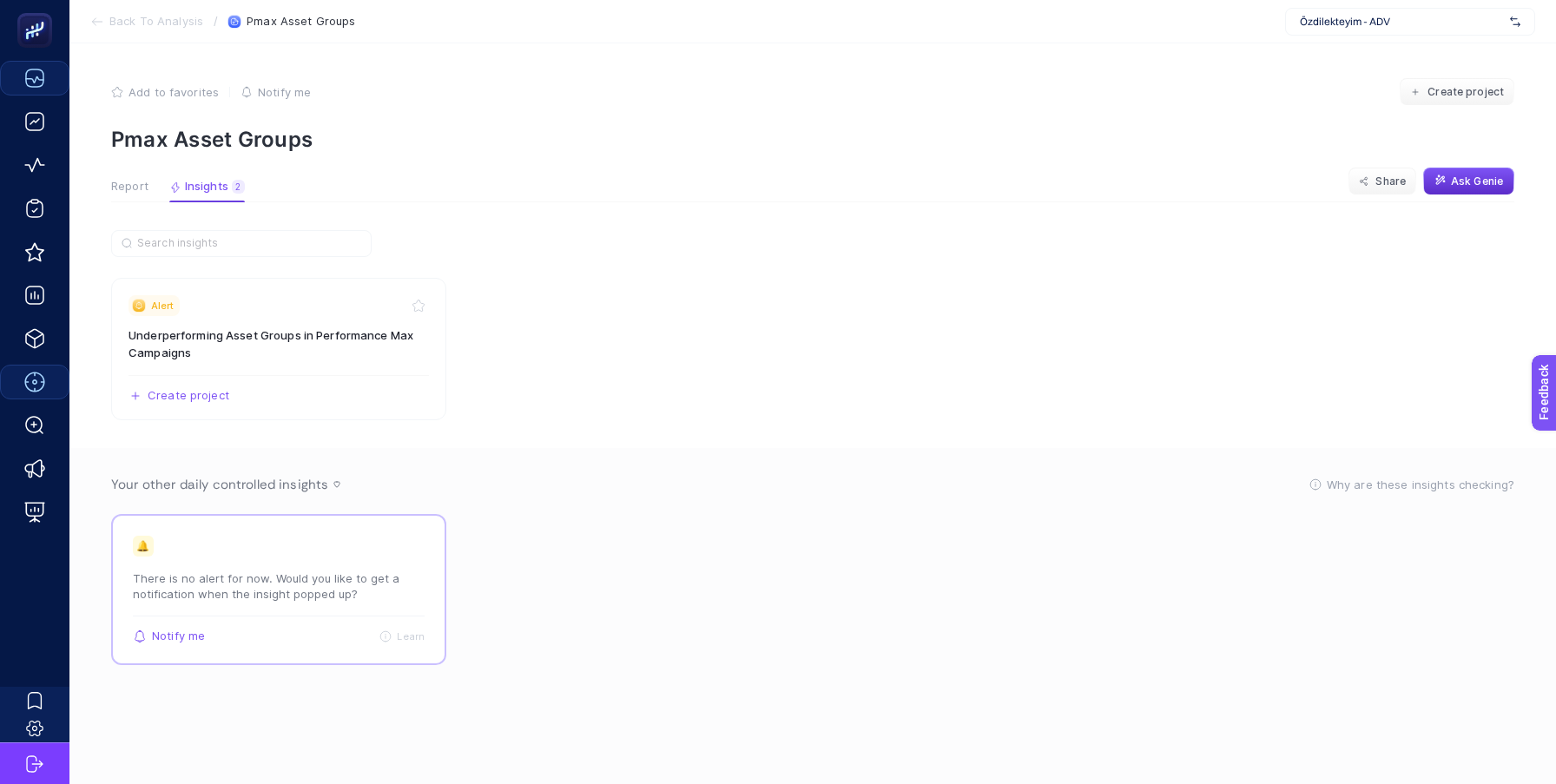
click at [269, 595] on p "There is no alert for now. Would you like to get a notification when the insigh…" at bounding box center [279, 586] width 291 height 31
click at [140, 546] on div "🔔" at bounding box center [143, 545] width 21 height 21
click at [163, 632] on span "Notify me" at bounding box center [178, 636] width 53 height 14
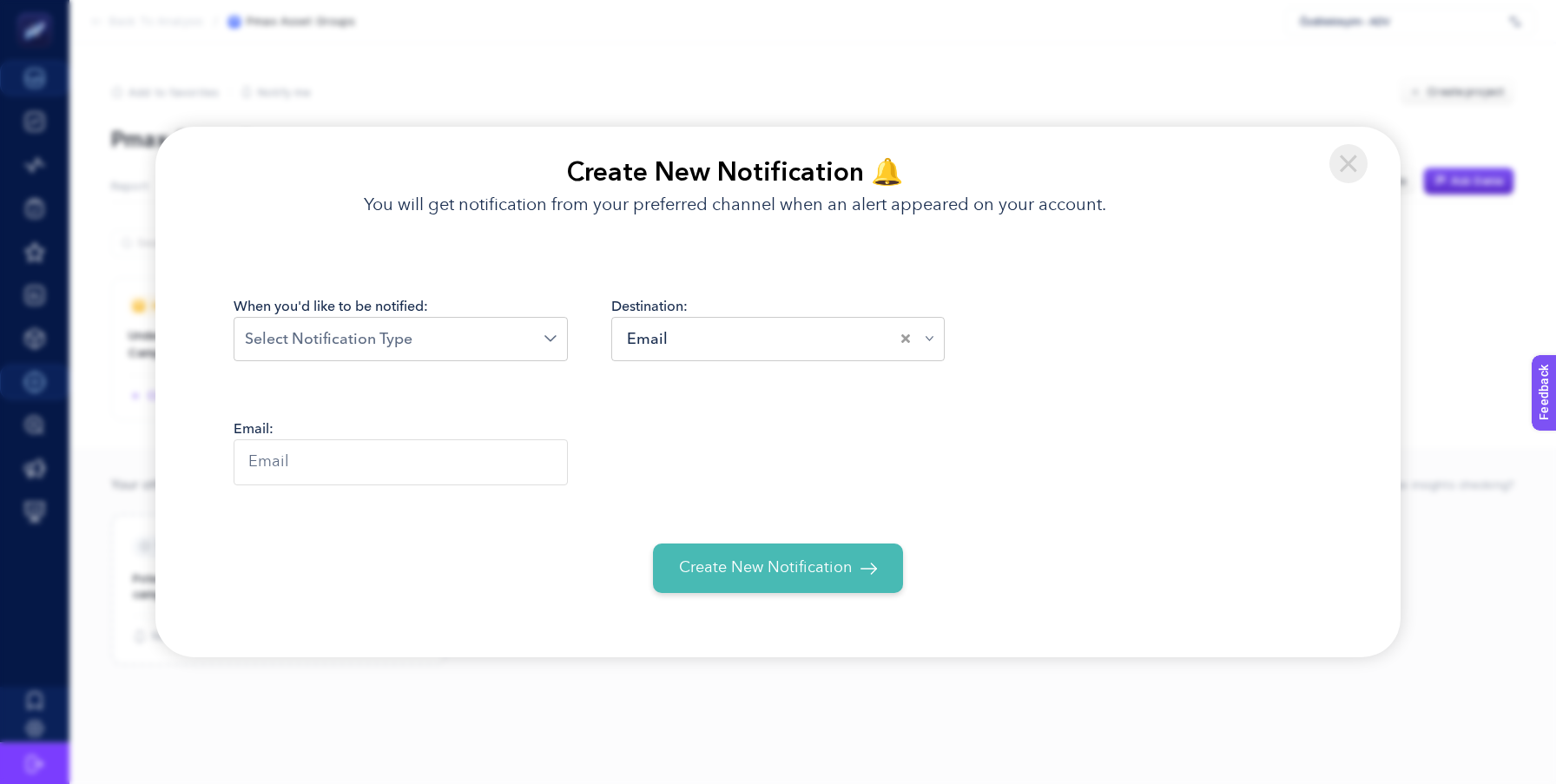
click at [421, 346] on input "Search for option" at bounding box center [395, 339] width 299 height 24
click at [866, 116] on section "Create New Notification 🔔 You will get notification from your preferred channel…" at bounding box center [778, 392] width 1556 height 784
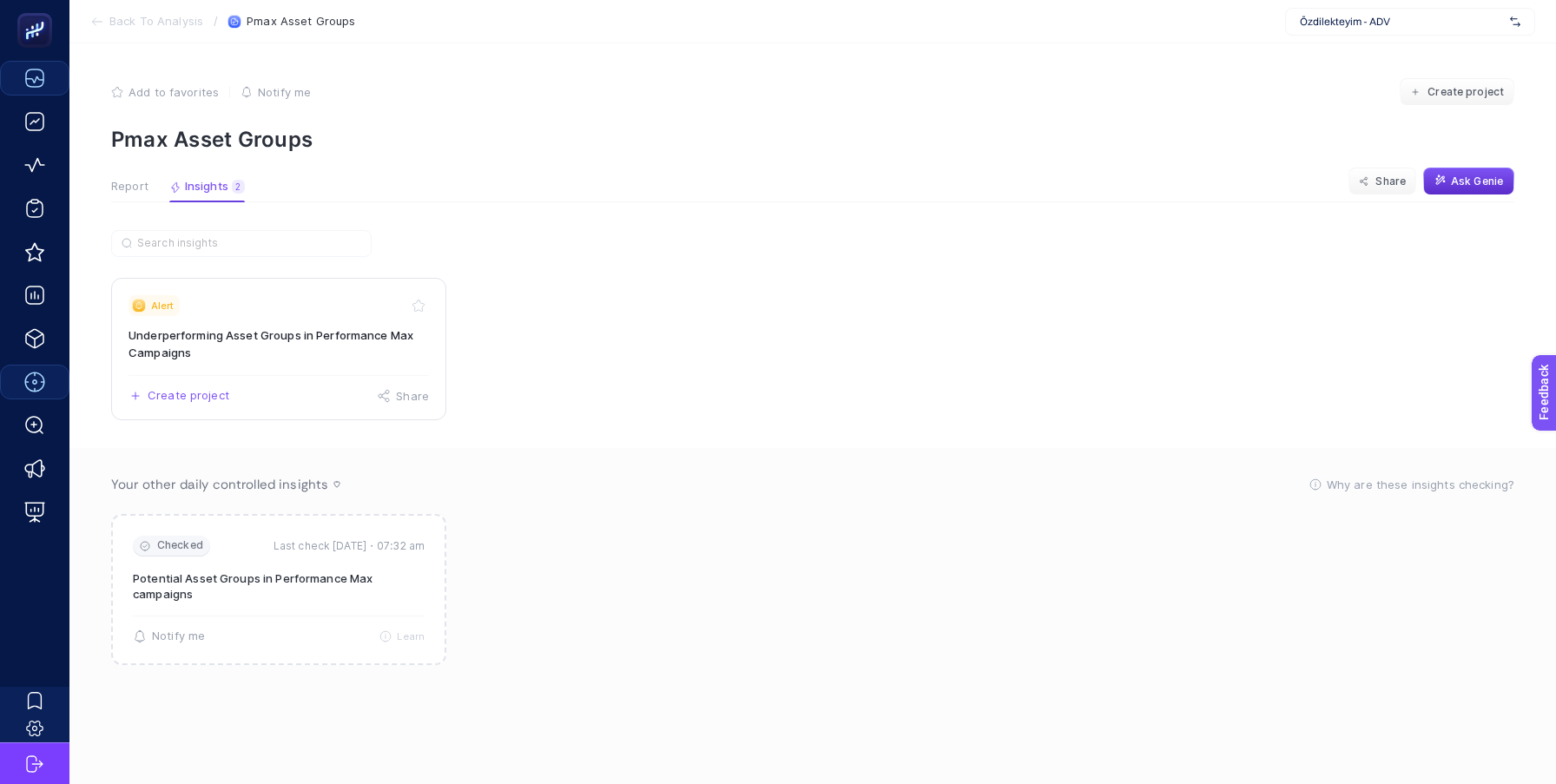
click at [145, 307] on icon "View insight titled" at bounding box center [139, 304] width 13 height 13
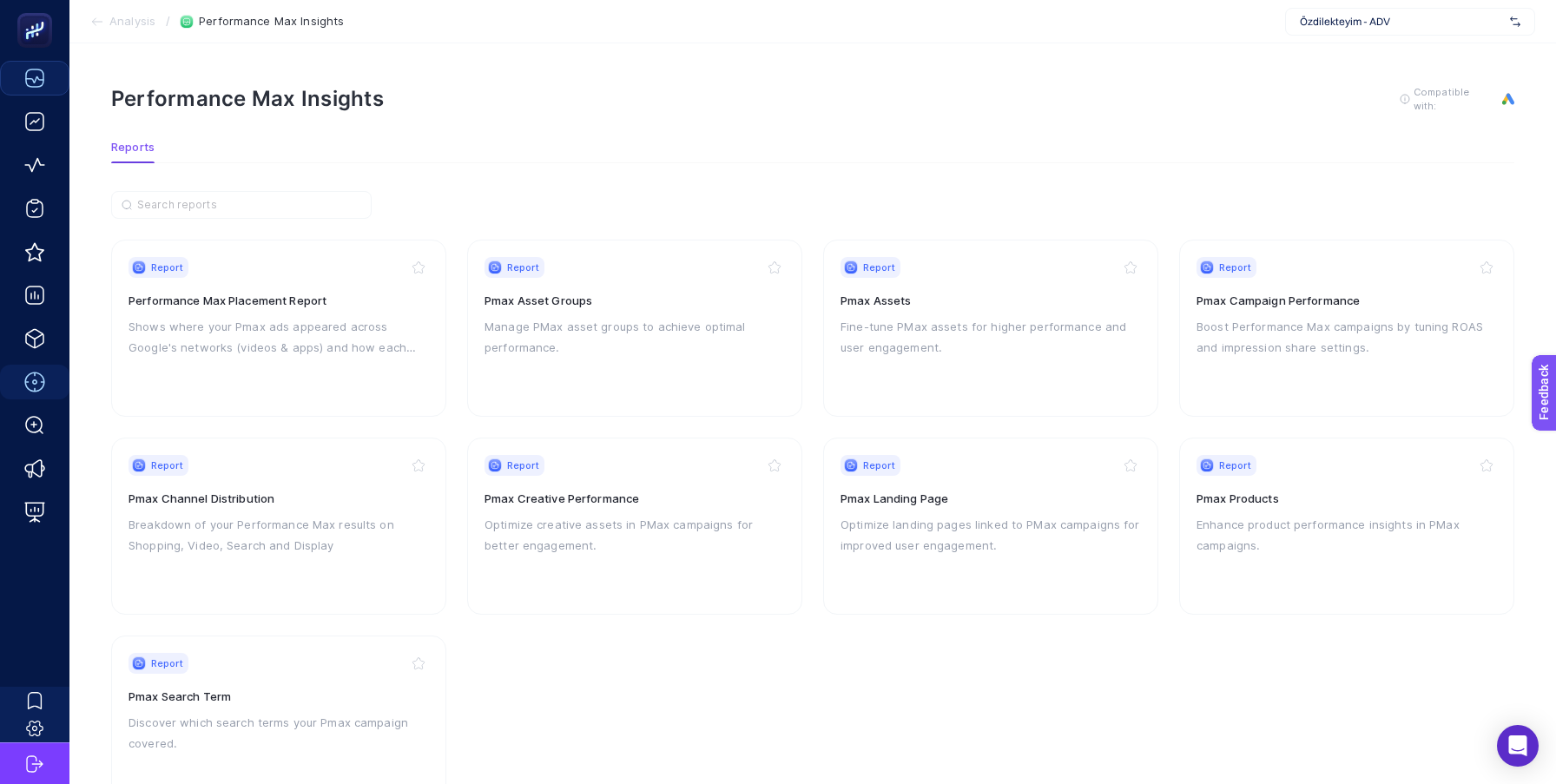
click at [436, 165] on article "Performance Max Insights To get quality results from this analysis, we recommen…" at bounding box center [813, 449] width 1486 height 811
